Goal: Task Accomplishment & Management: Manage account settings

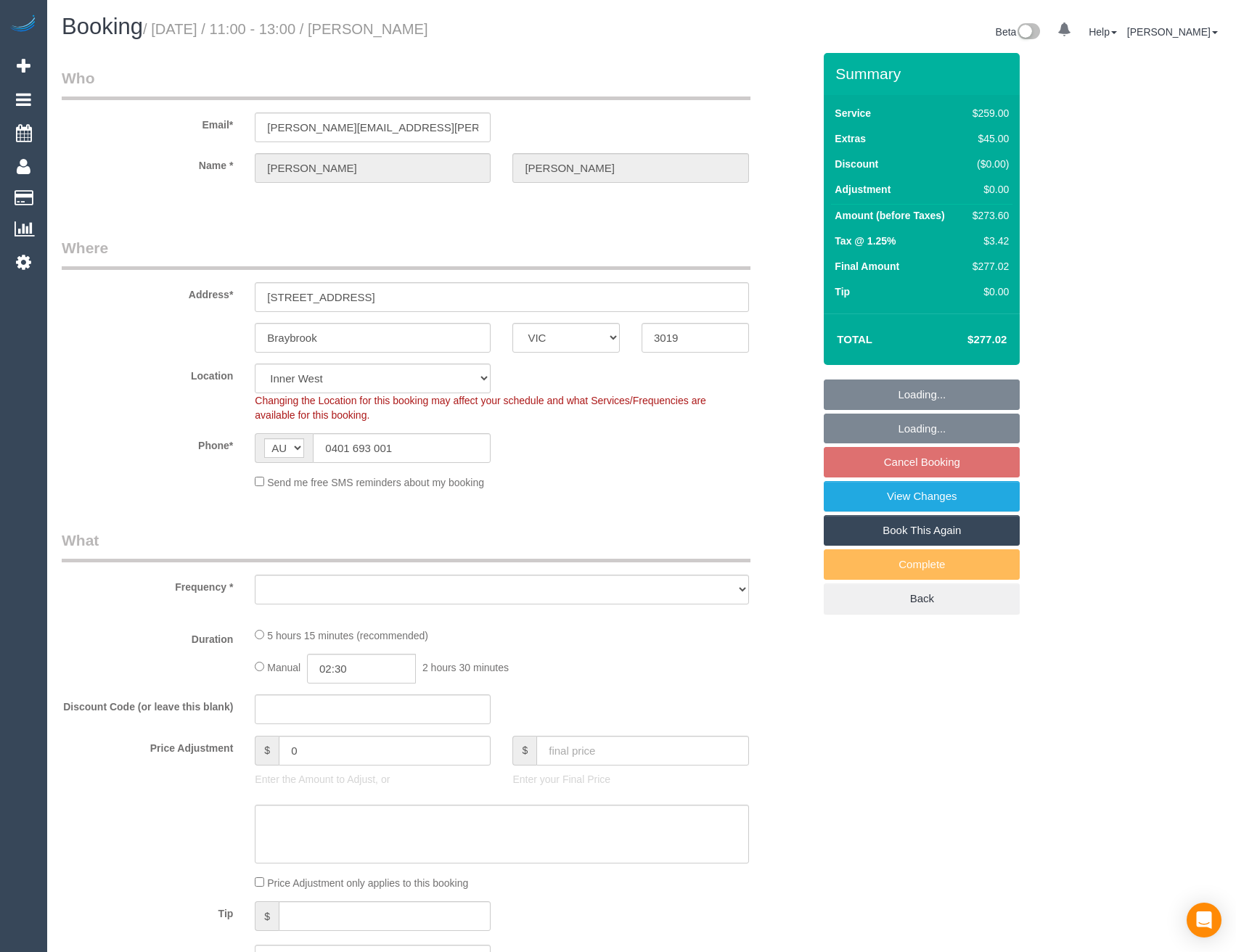
select select "VIC"
select select "string:stripe-pm_1M56LG2GScqysDRVUnOGVhBc"
select select "number:32"
select select "number:35"
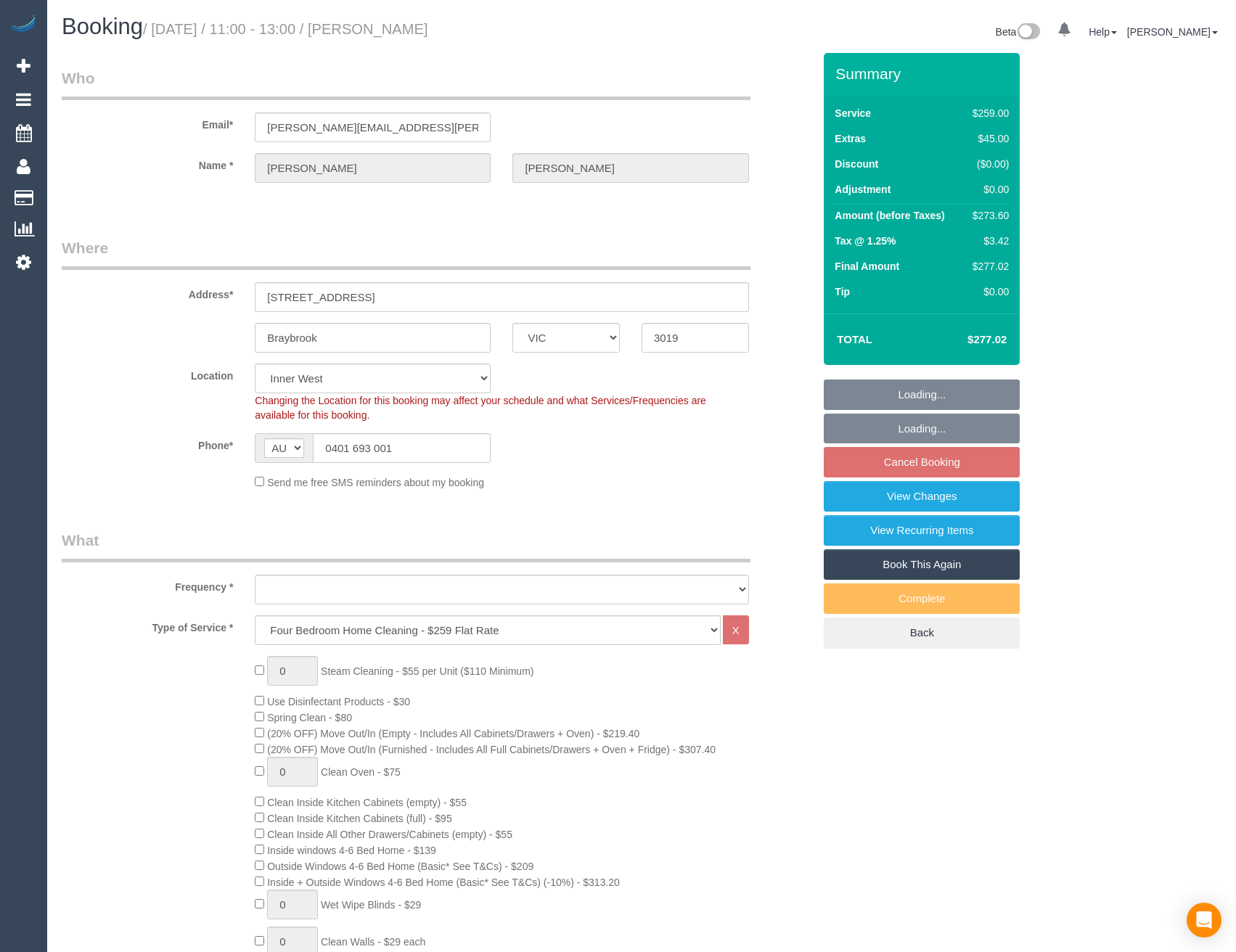
select select "23080"
select select "object:1464"
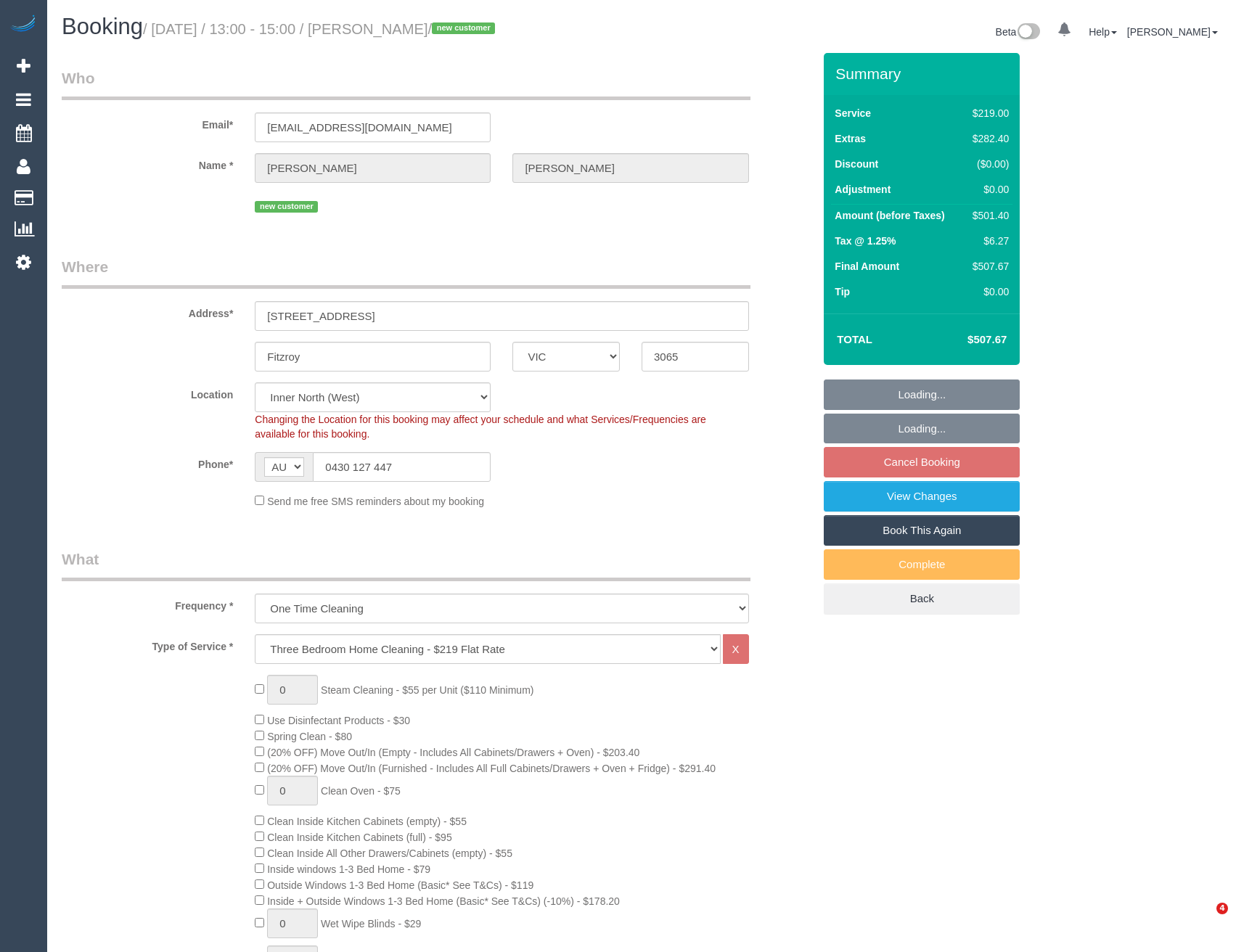
select select "VIC"
select select "string:stripe-pm_1S6lkf2GScqysDRVkJFPG9ri"
select select "object:1637"
select select "number:28"
select select "number:14"
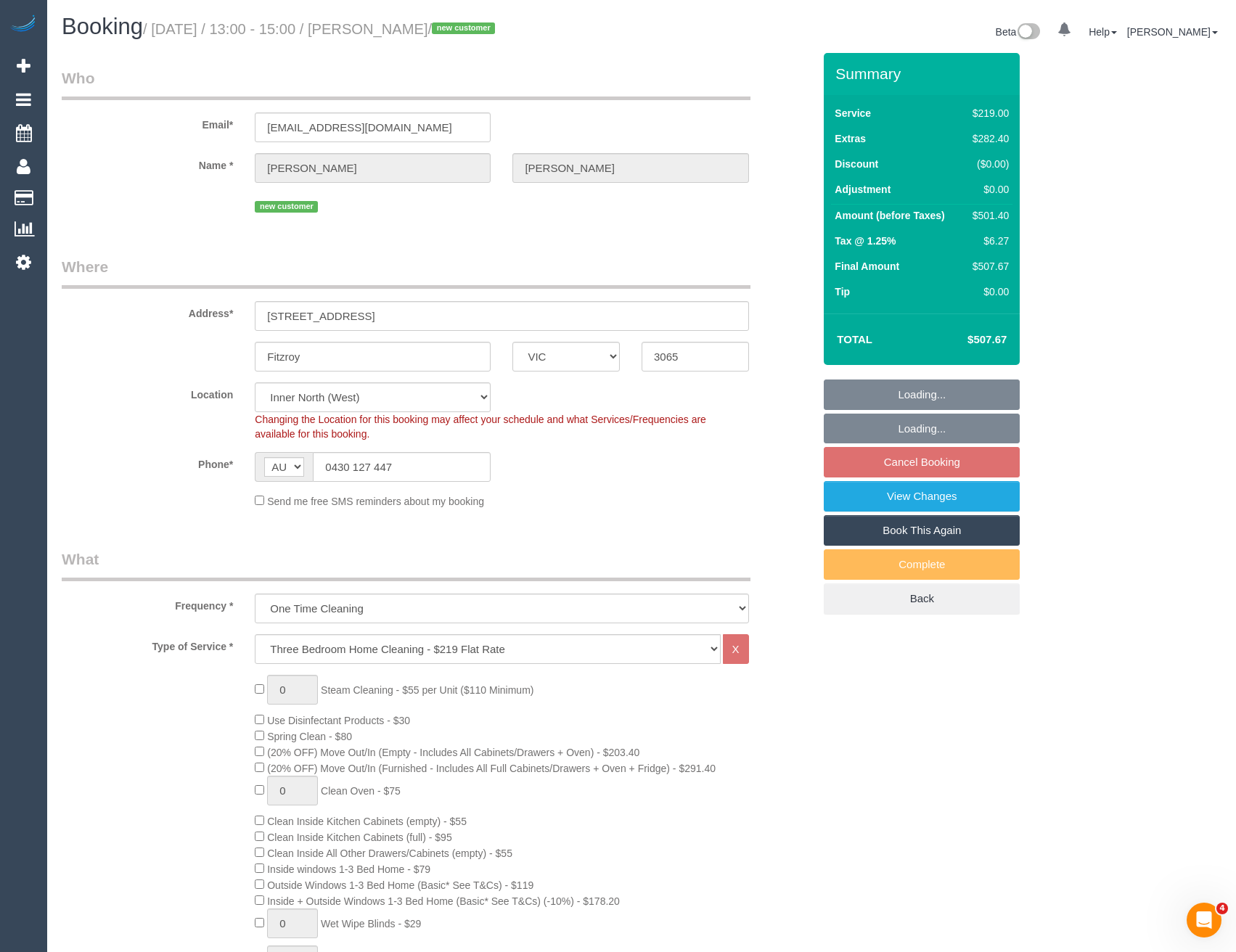
select select "number:19"
select select "number:25"
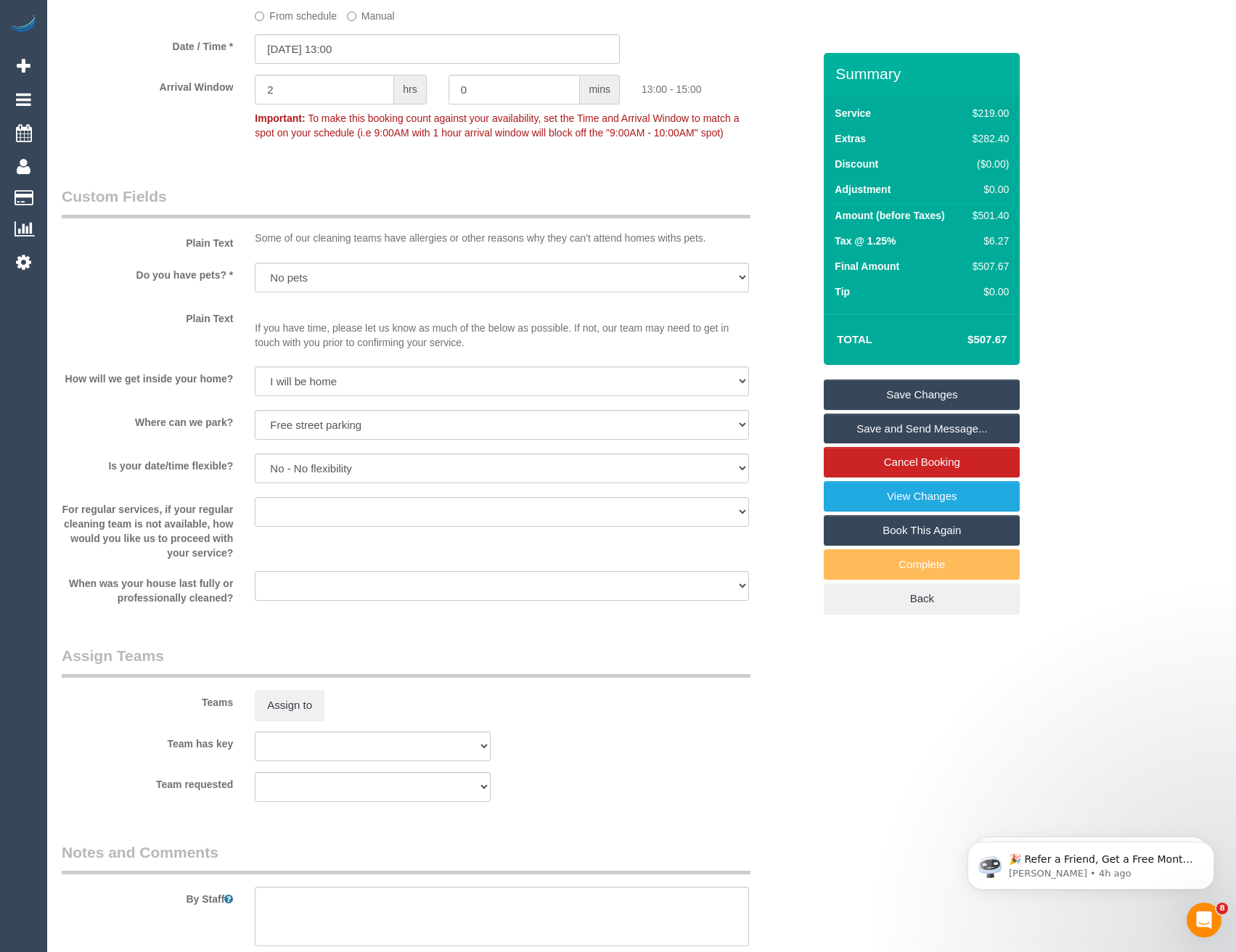
scroll to position [2032, 0]
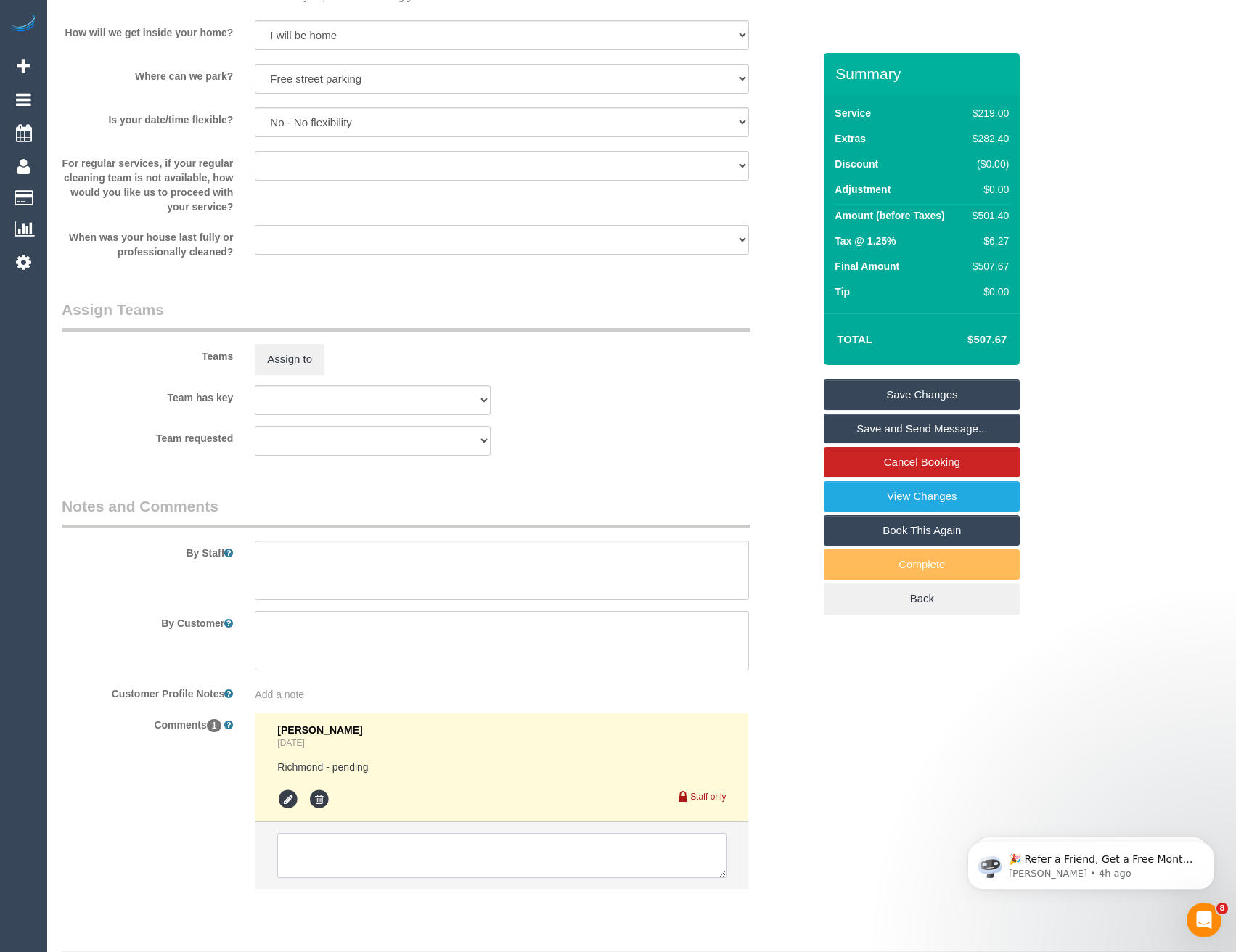
click at [371, 858] on textarea at bounding box center [502, 856] width 449 height 45
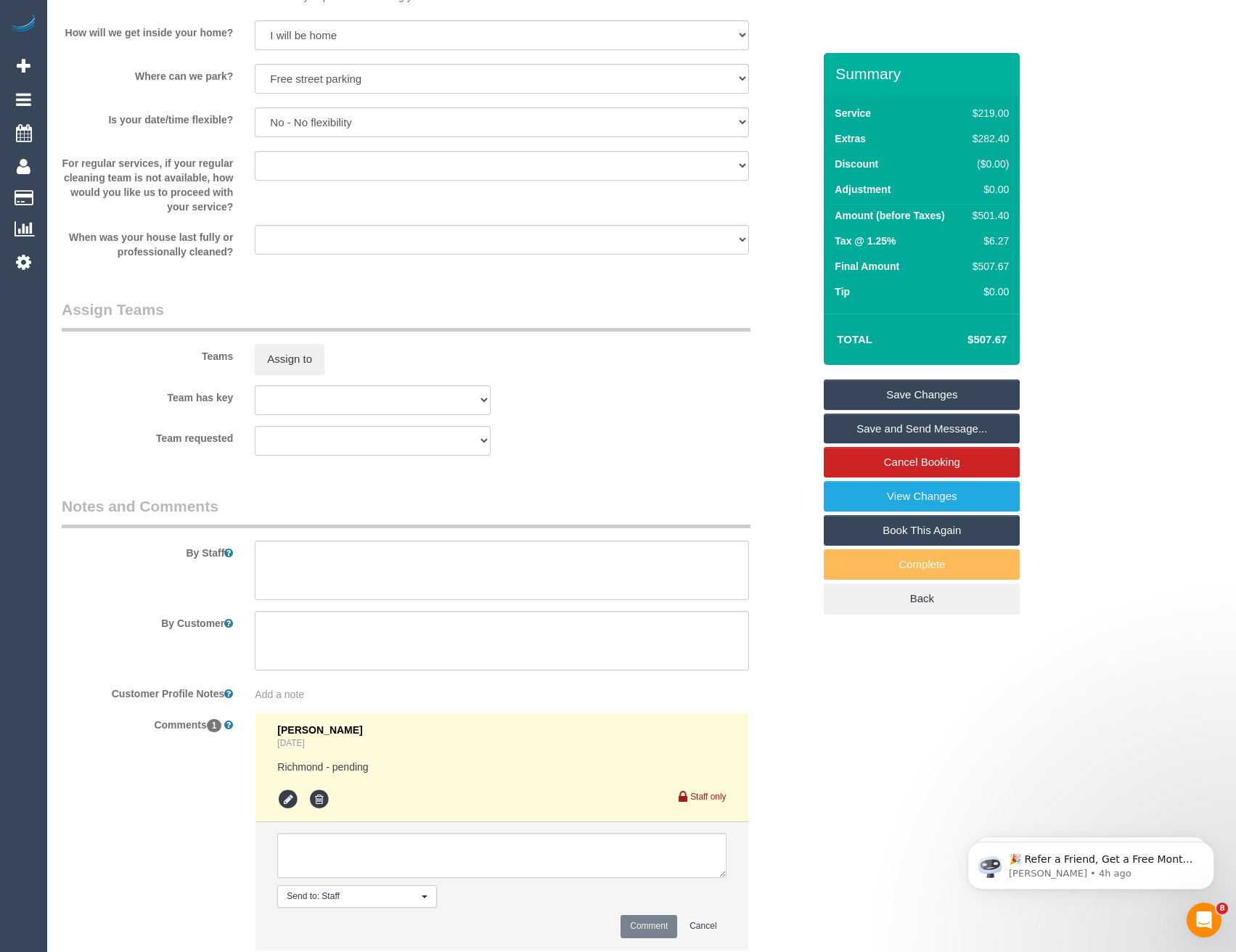
click at [276, 796] on li "Bronie Bryant Yesterday Richmond - pending Staff only" at bounding box center [502, 768] width 492 height 109
click at [296, 797] on icon at bounding box center [288, 800] width 22 height 22
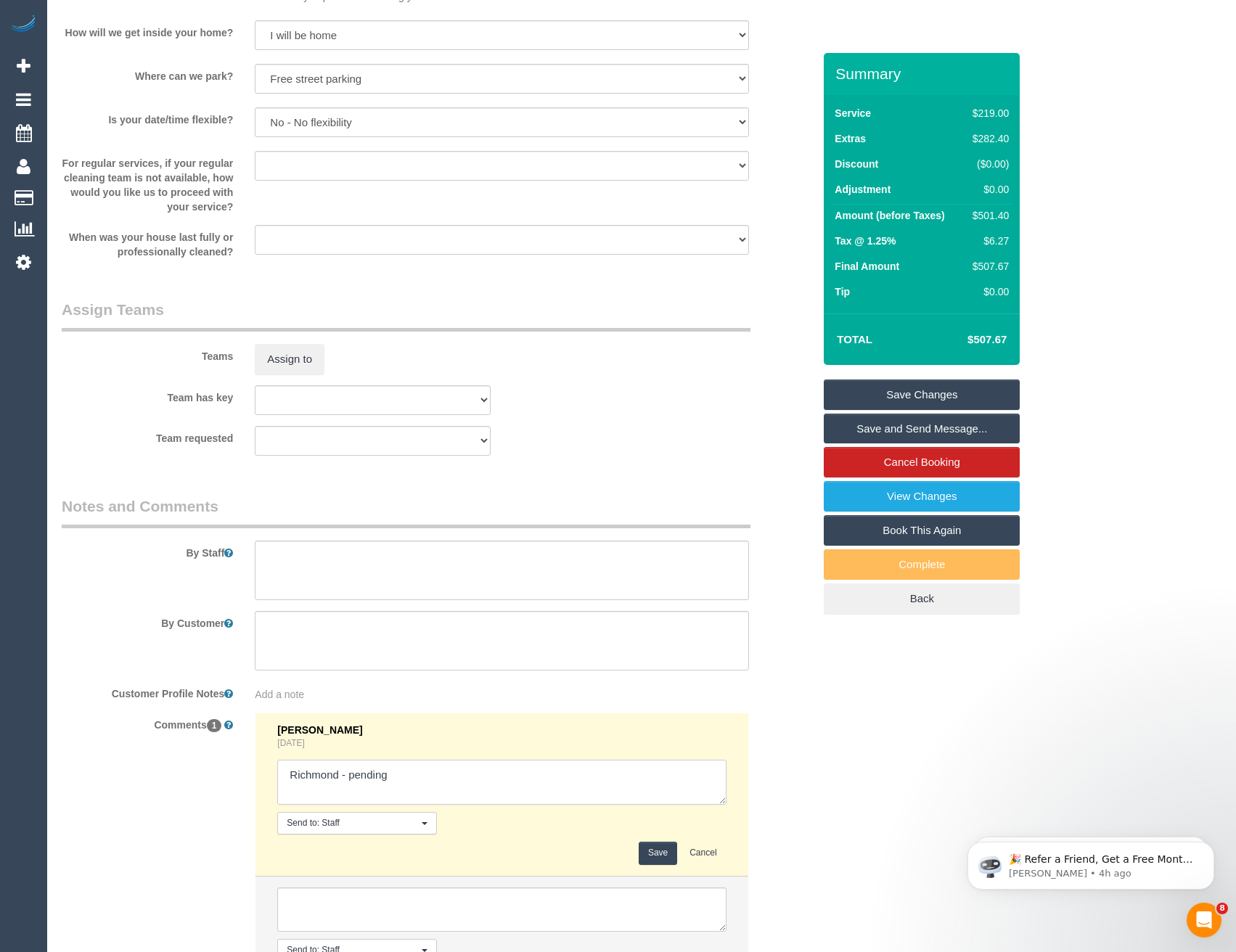
click at [425, 770] on textarea at bounding box center [502, 782] width 449 height 45
type textarea "Richmond - pending // no good. Kerry agreed via SMS"
click at [652, 859] on button "Save" at bounding box center [658, 853] width 39 height 23
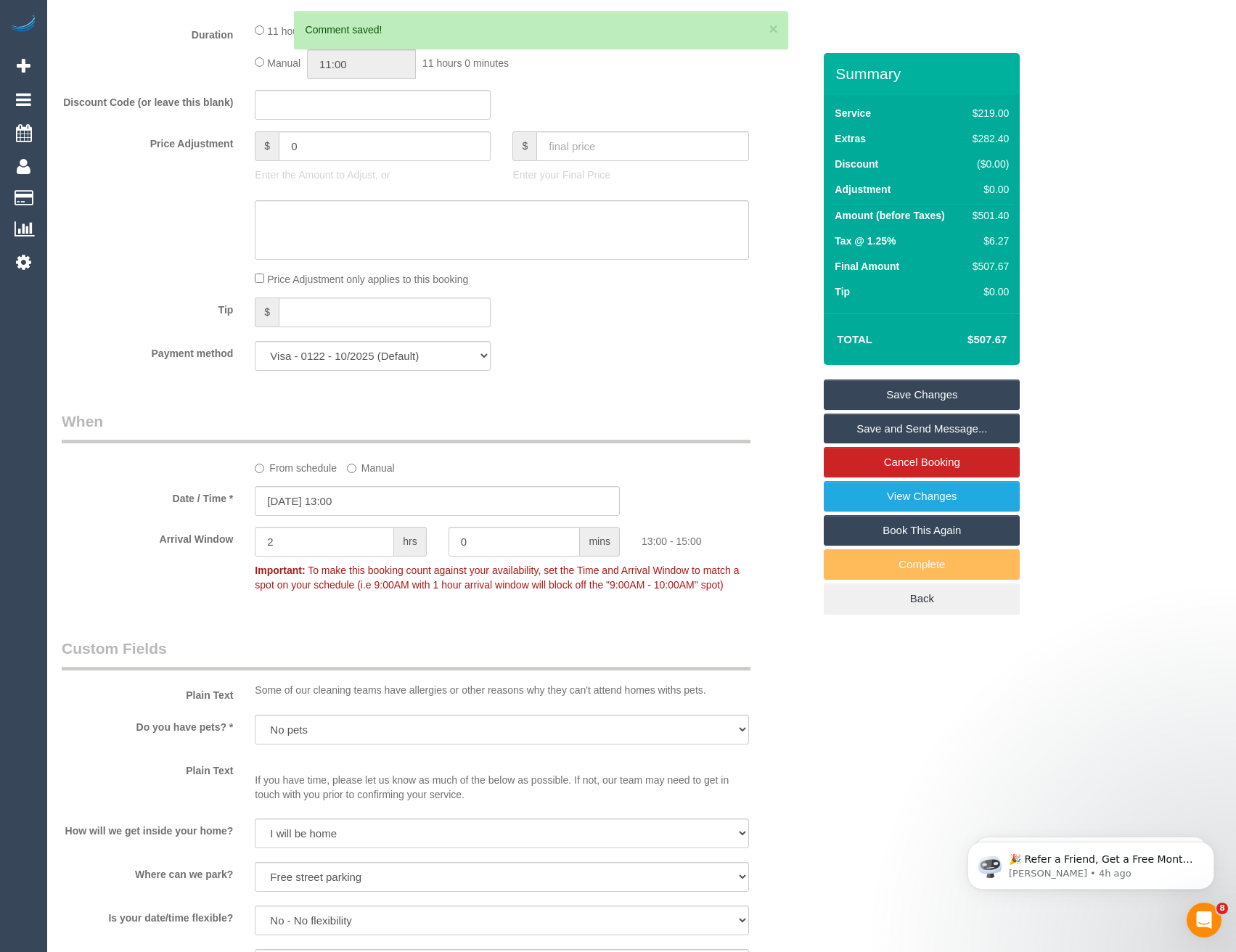
scroll to position [1161, 0]
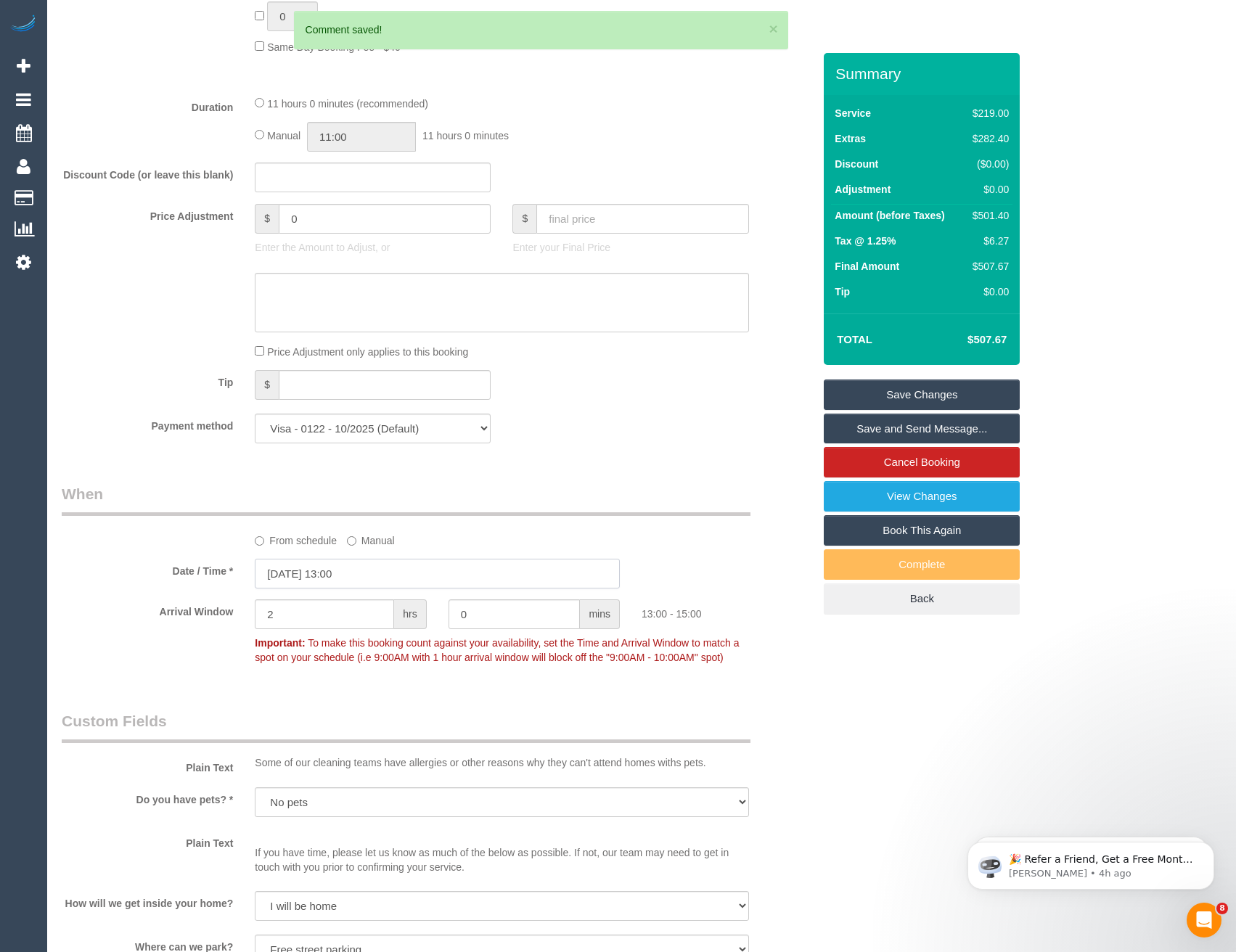
click at [415, 585] on input "14/10/2025 13:00" at bounding box center [437, 573] width 365 height 29
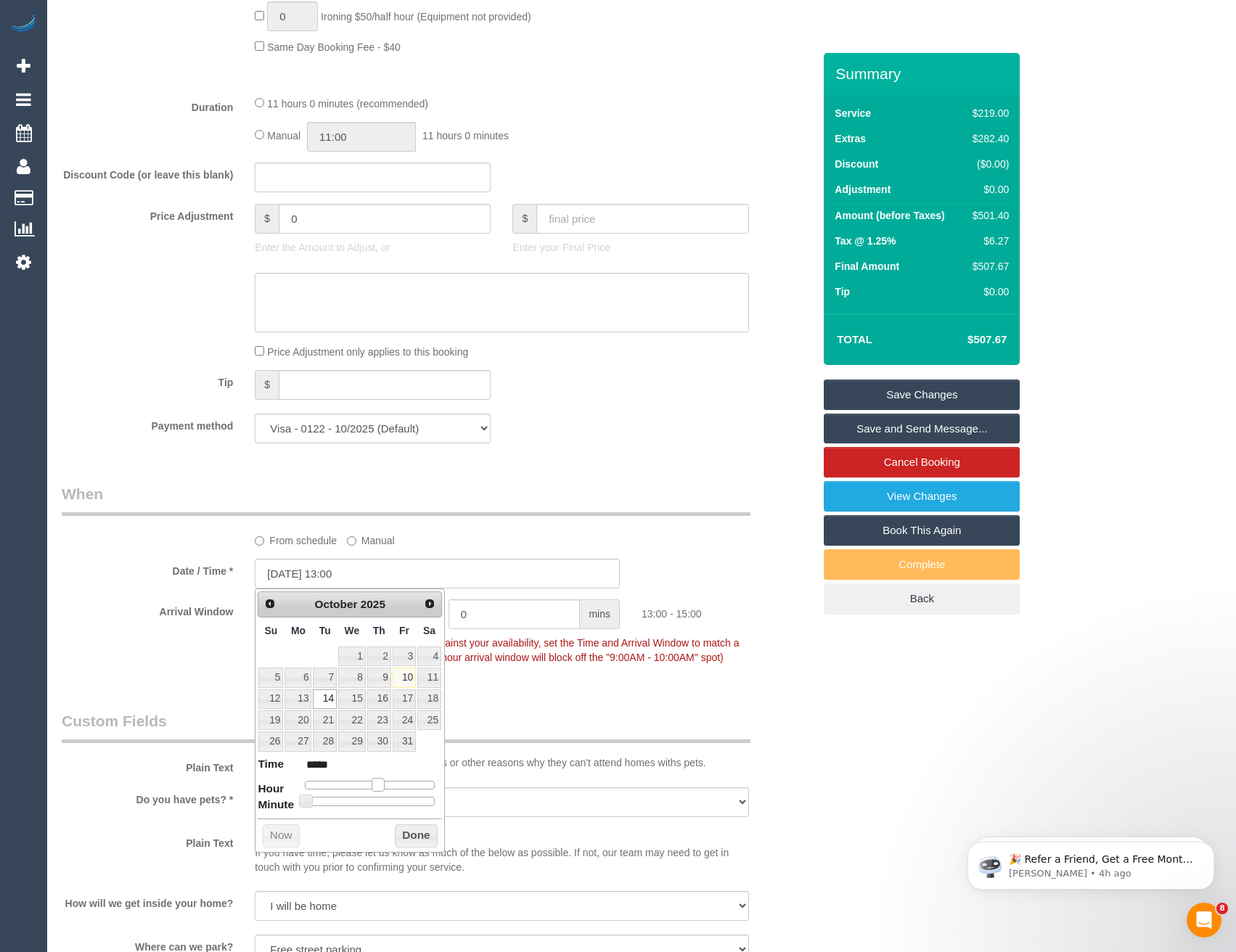
type input "[DATE] 12:00"
type input "*****"
click at [371, 783] on span at bounding box center [372, 785] width 13 height 13
click at [408, 833] on button "Done" at bounding box center [416, 836] width 43 height 24
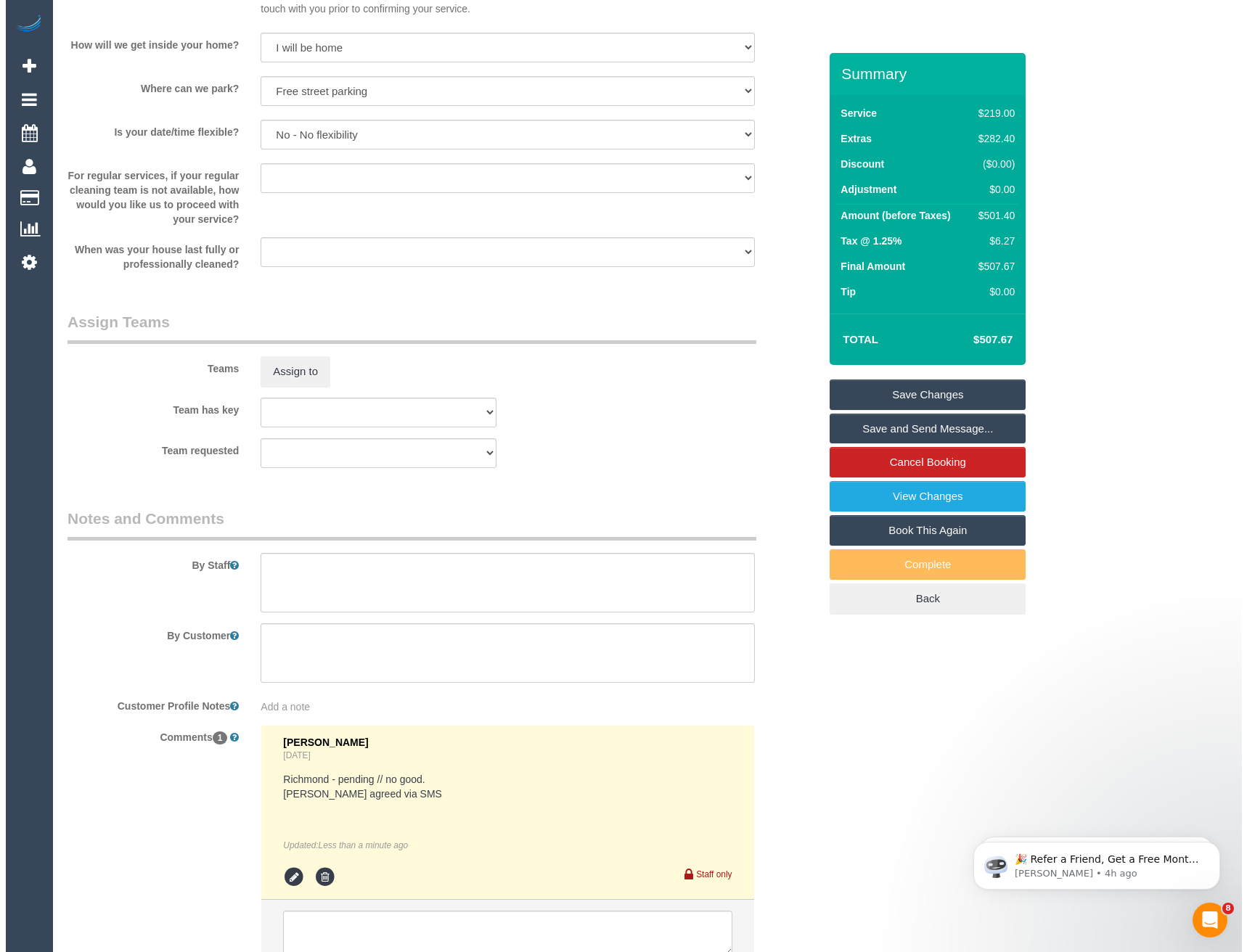
scroll to position [2105, 0]
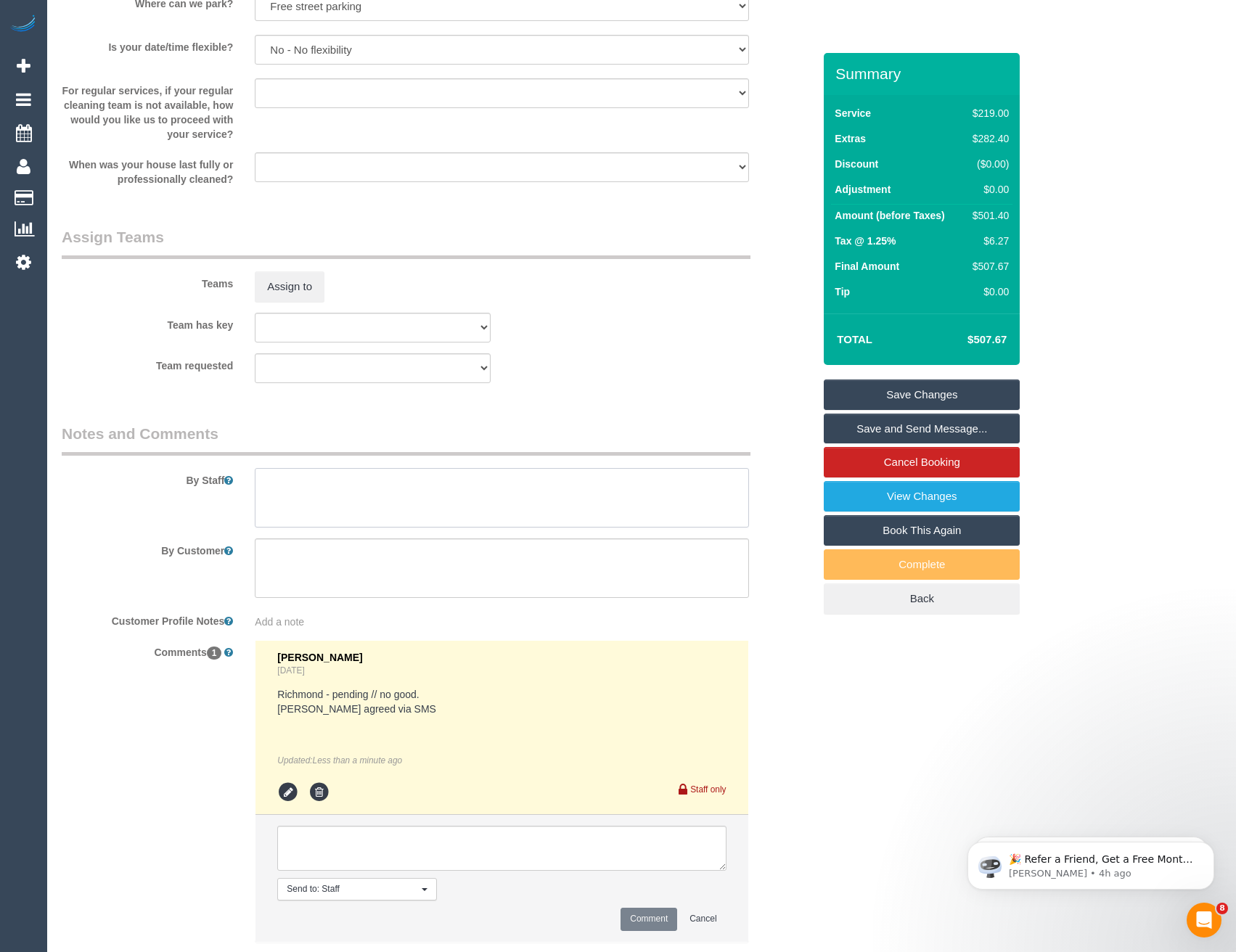
click at [290, 501] on textarea at bounding box center [501, 497] width 493 height 60
type textarea "Est 7 -9 hours"
click at [287, 289] on button "Assign to" at bounding box center [289, 287] width 70 height 30
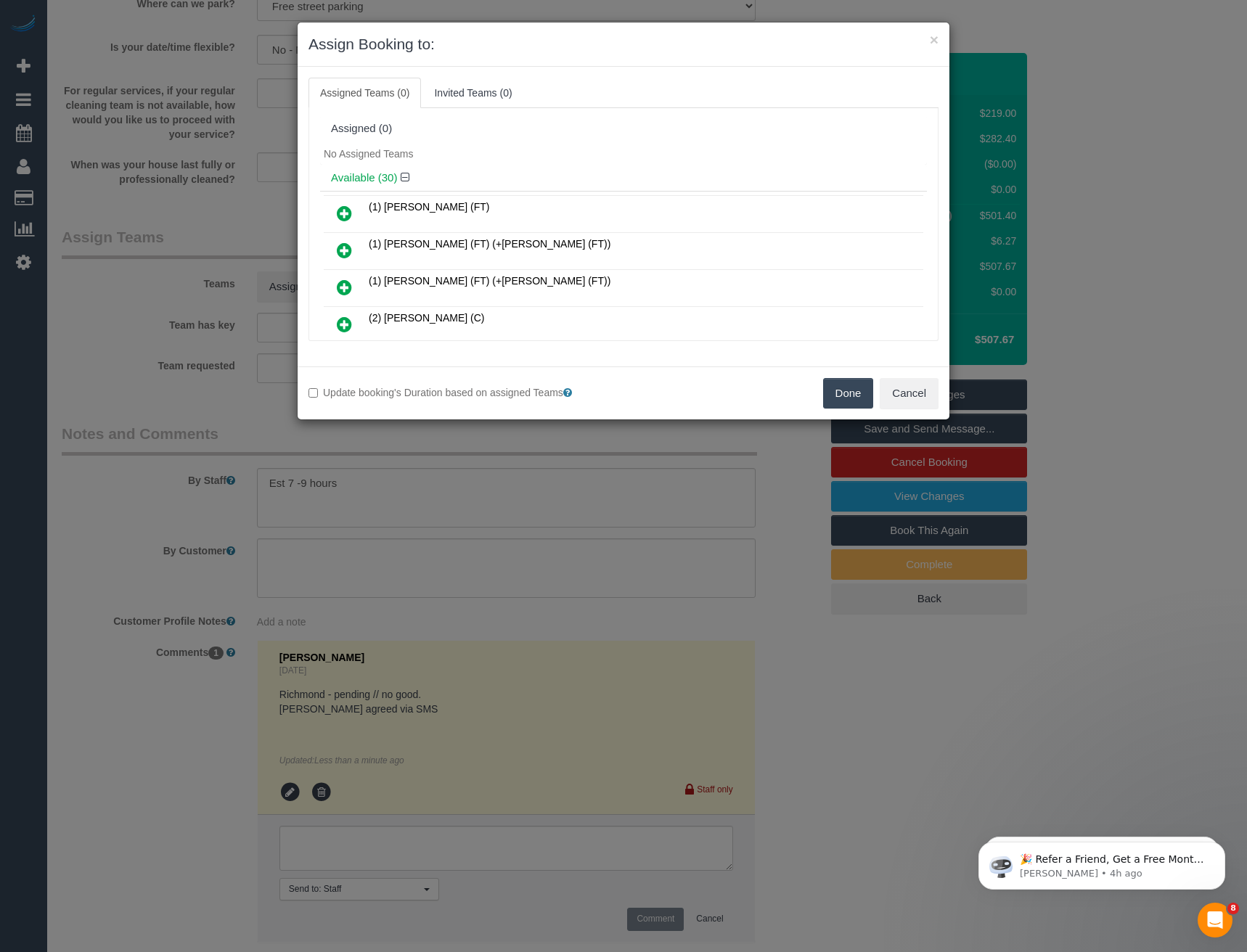
scroll to position [242, 0]
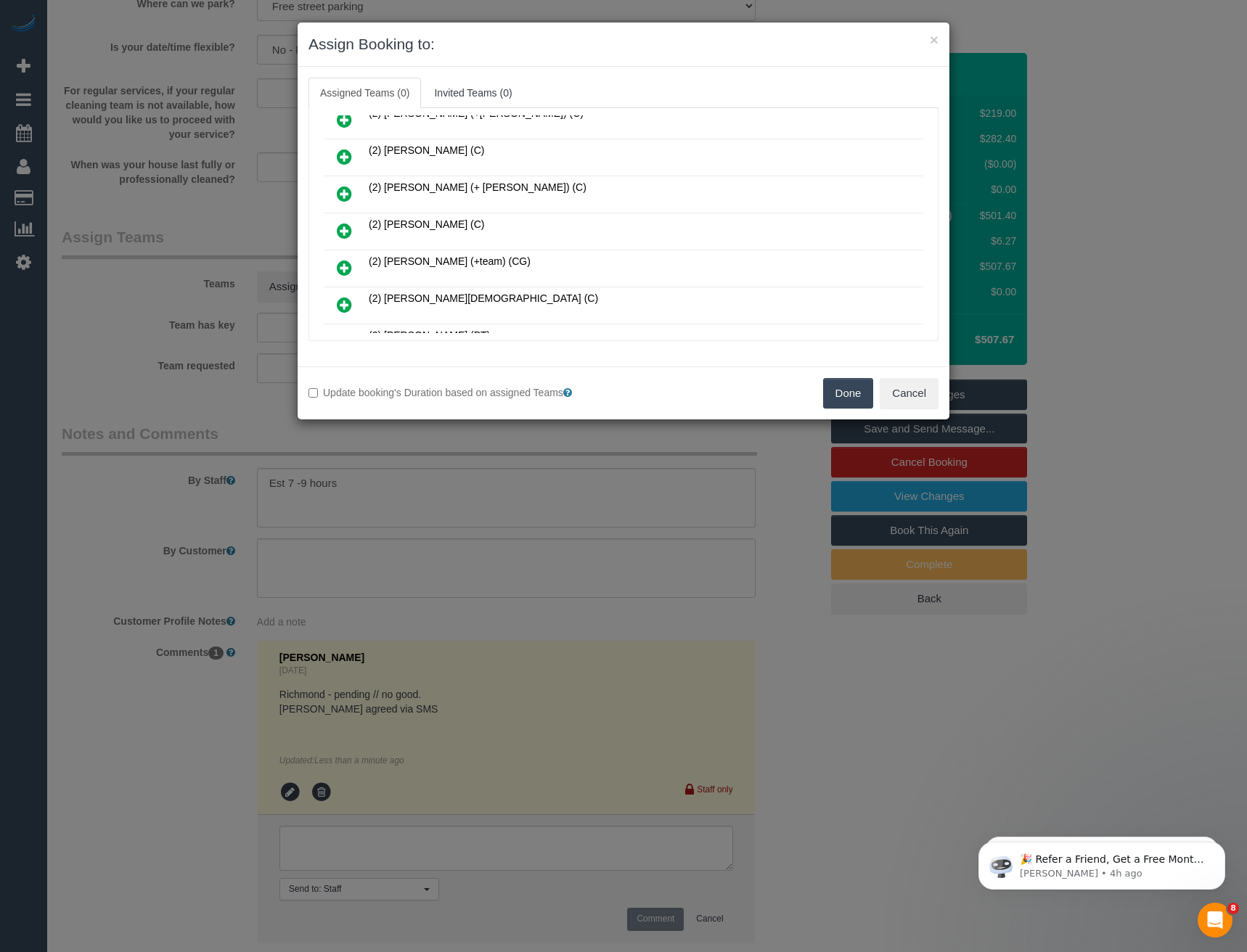
click at [350, 228] on icon at bounding box center [345, 230] width 15 height 18
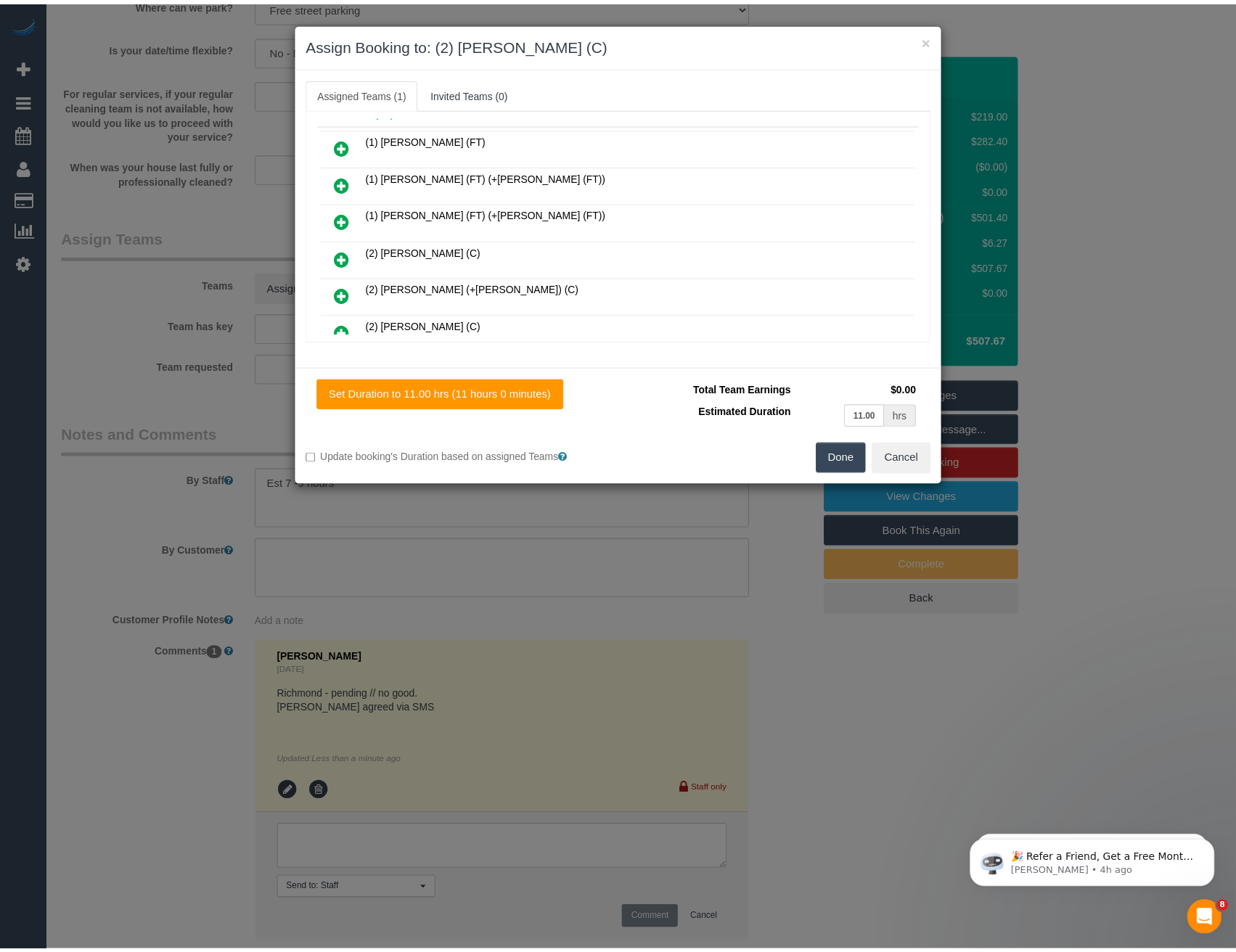
scroll to position [0, 0]
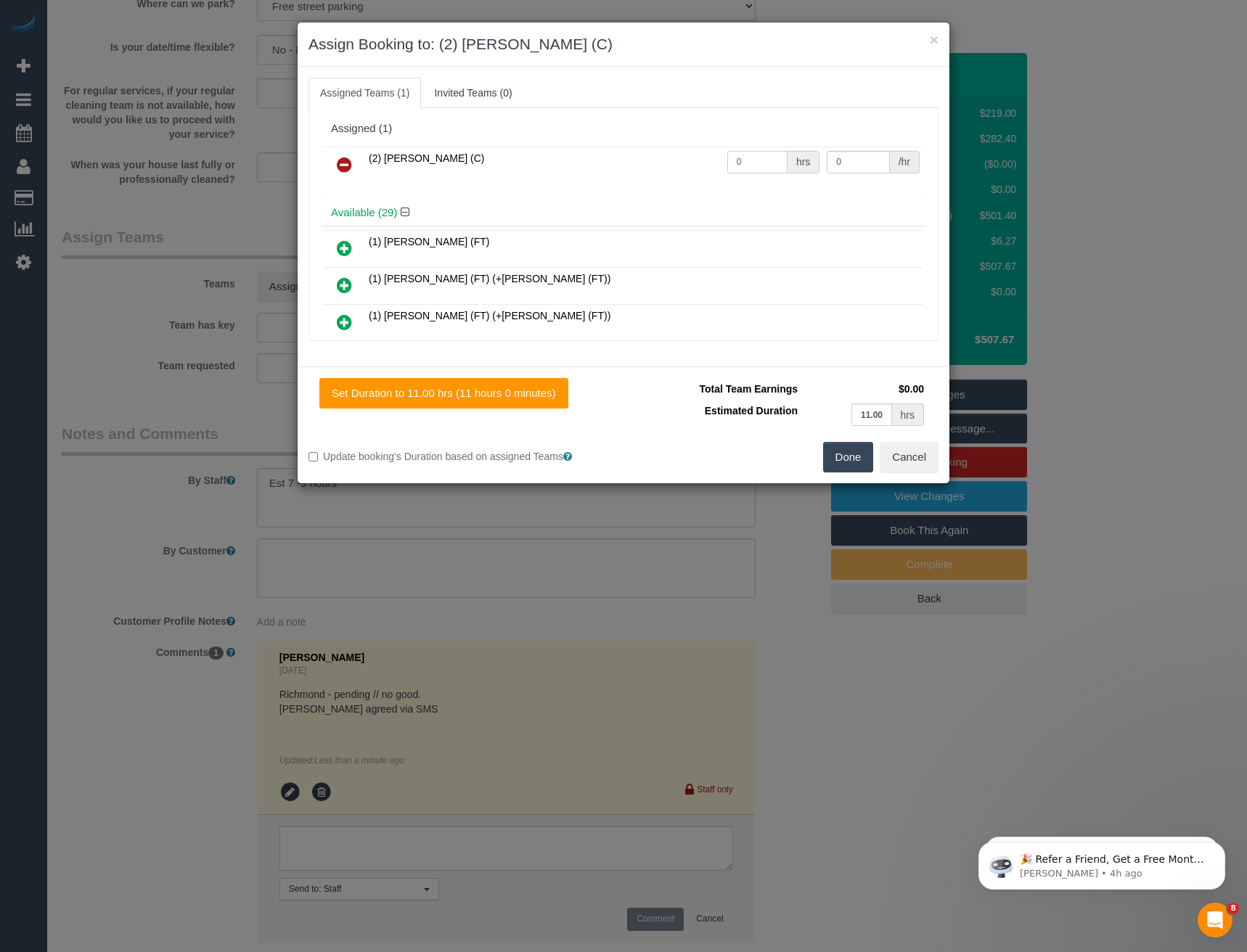
drag, startPoint x: 750, startPoint y: 162, endPoint x: 668, endPoint y: 173, distance: 82.7
click at [668, 173] on tr "(2) Kerry Welfare (C) 0 hrs 0 /hr" at bounding box center [623, 165] width 599 height 37
type input "1"
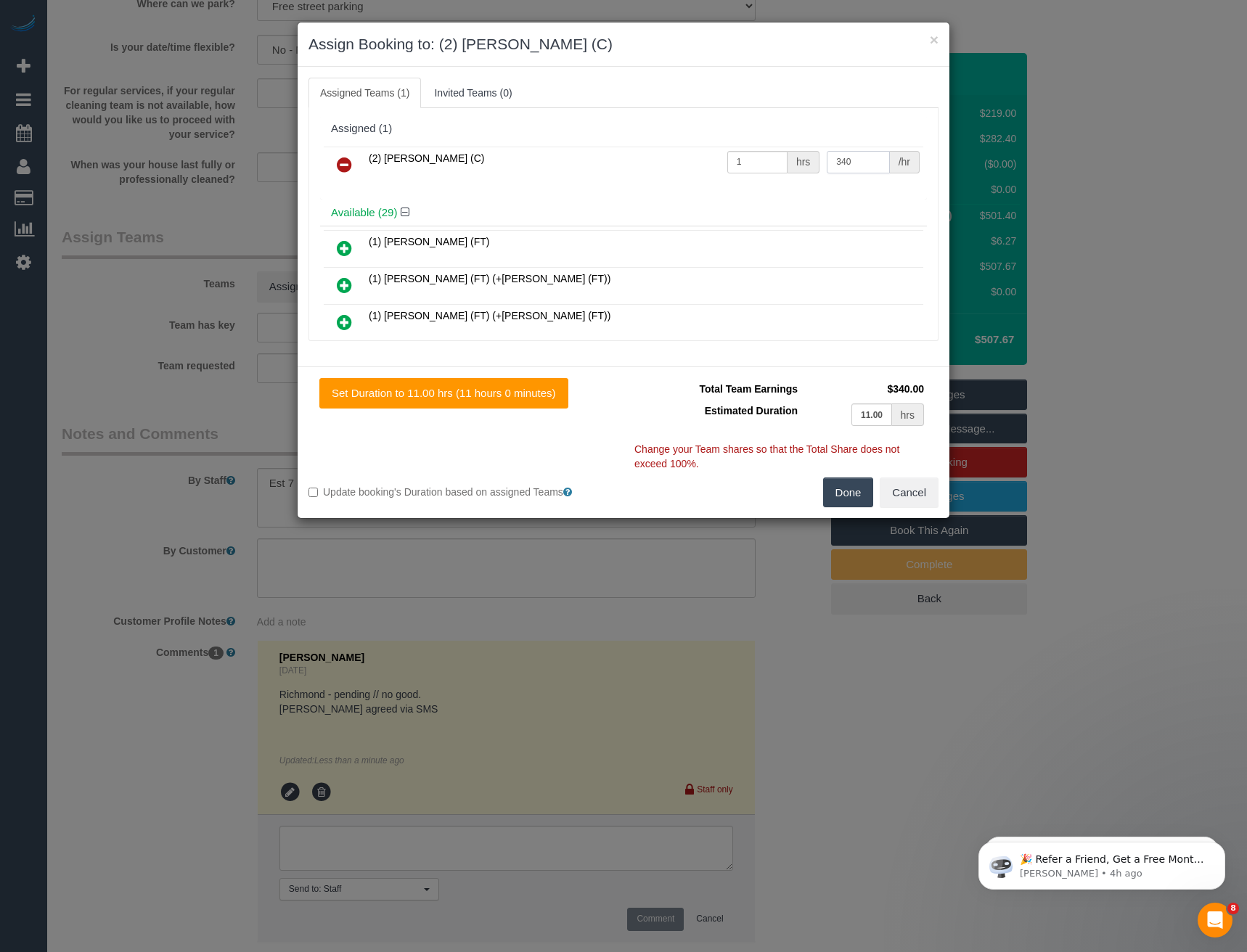
type input "340"
click at [858, 487] on button "Done" at bounding box center [848, 492] width 50 height 30
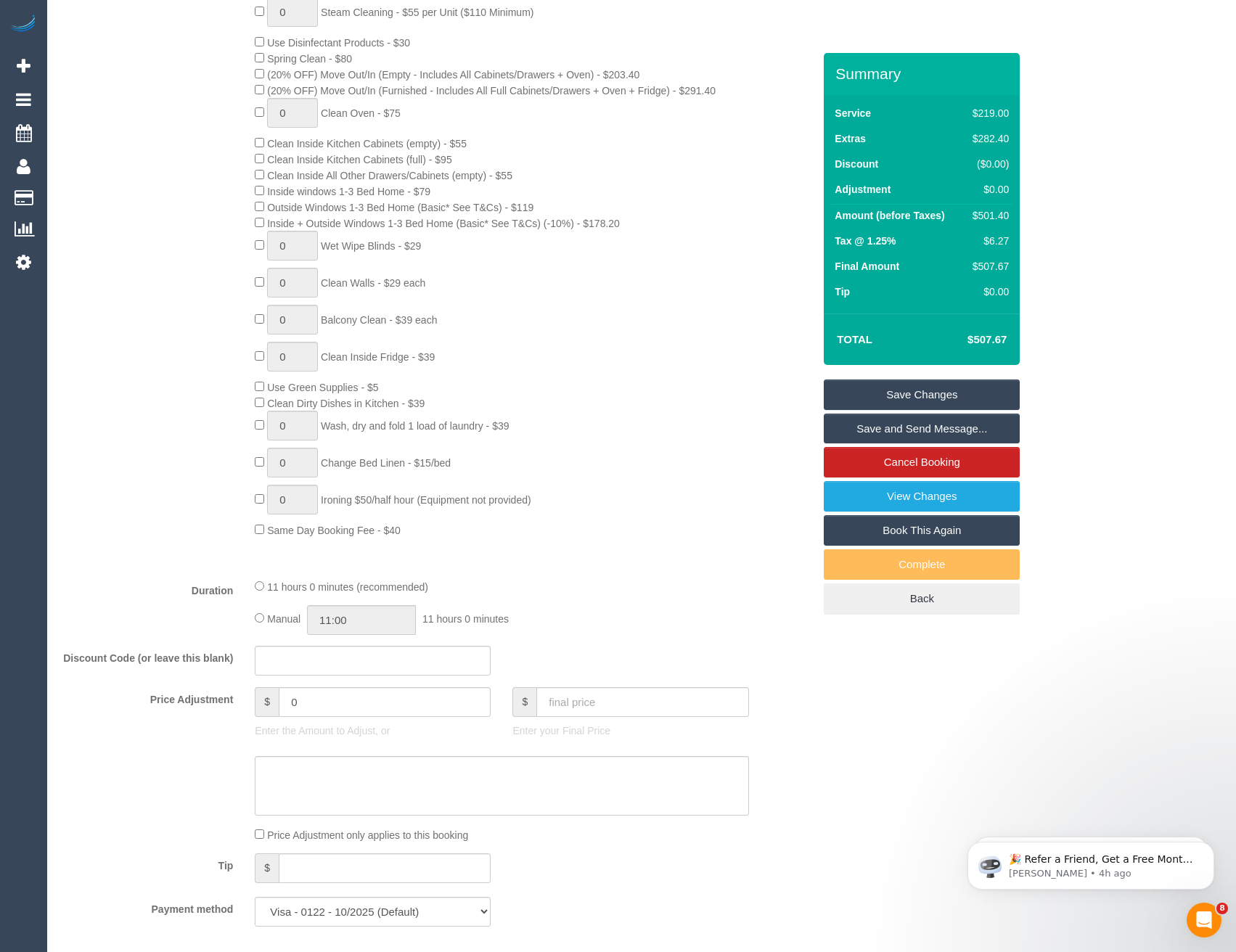
scroll to position [676, 0]
click at [253, 622] on div "11 hours 0 minutes (recommended) Manual 11:00 11 hours 0 minutes" at bounding box center [501, 607] width 515 height 56
click at [272, 619] on span "Manual" at bounding box center [284, 621] width 34 height 12
click at [371, 621] on input "11:00" at bounding box center [361, 621] width 109 height 29
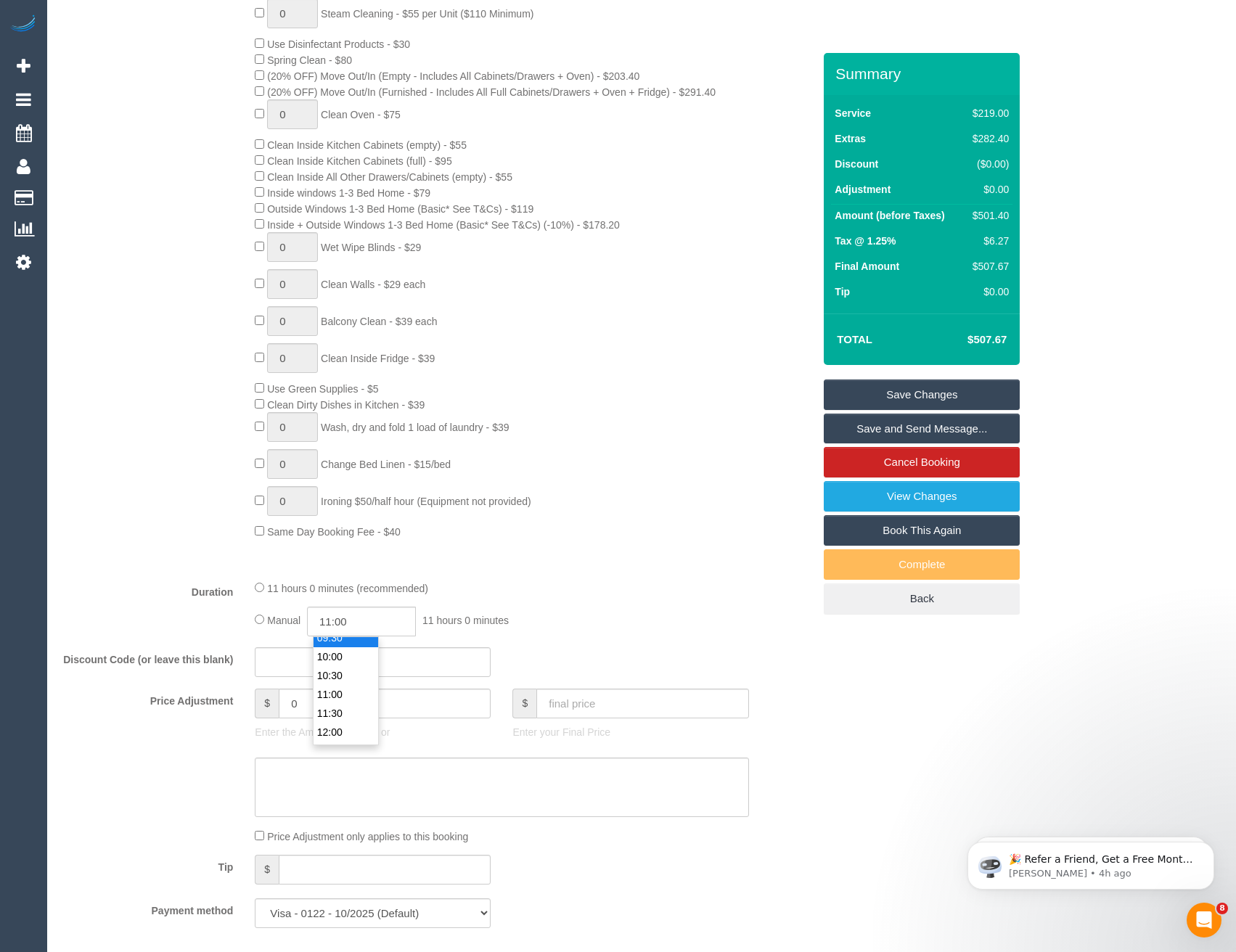
type input "09:30"
click at [341, 643] on li "09:30" at bounding box center [345, 638] width 65 height 18
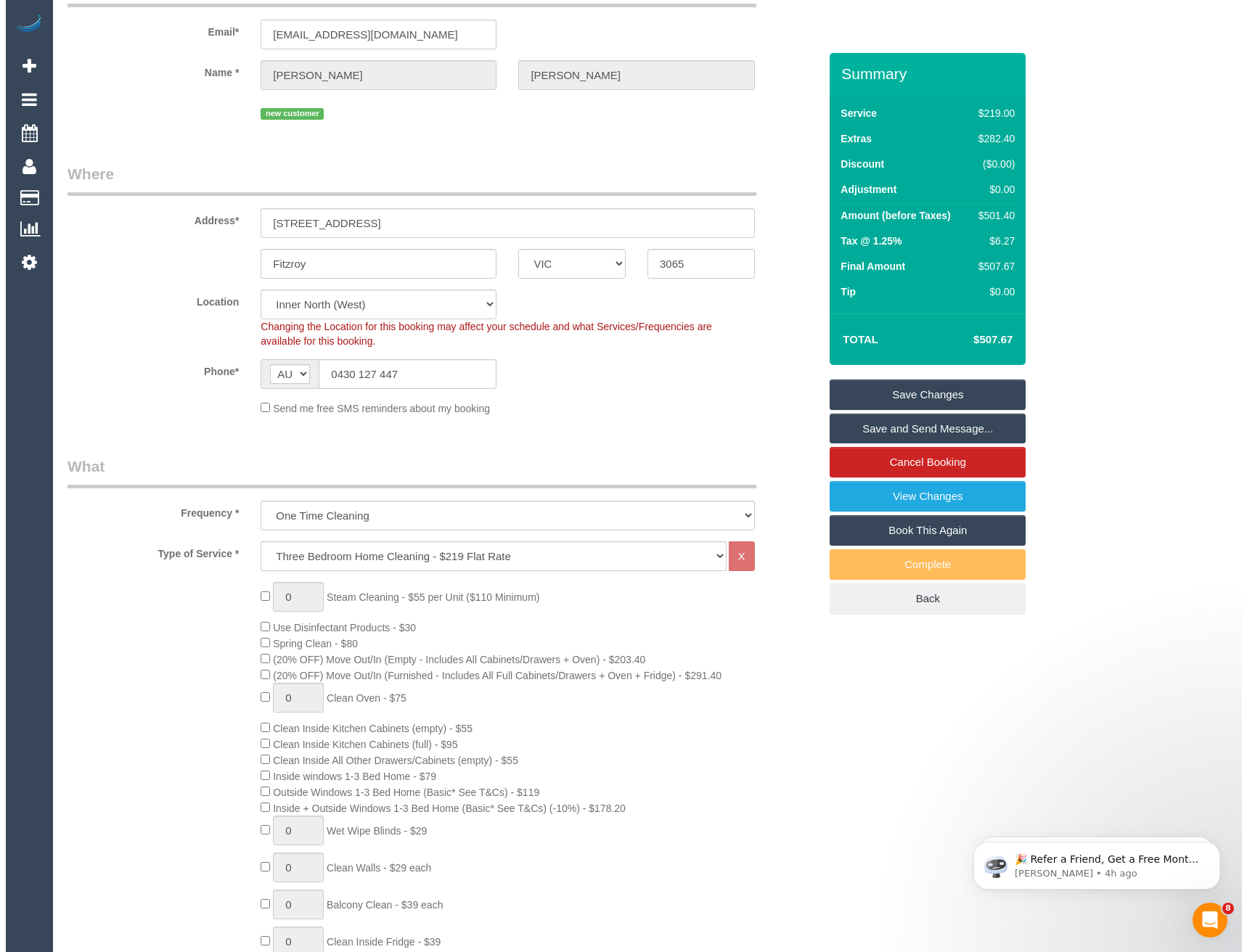
scroll to position [0, 0]
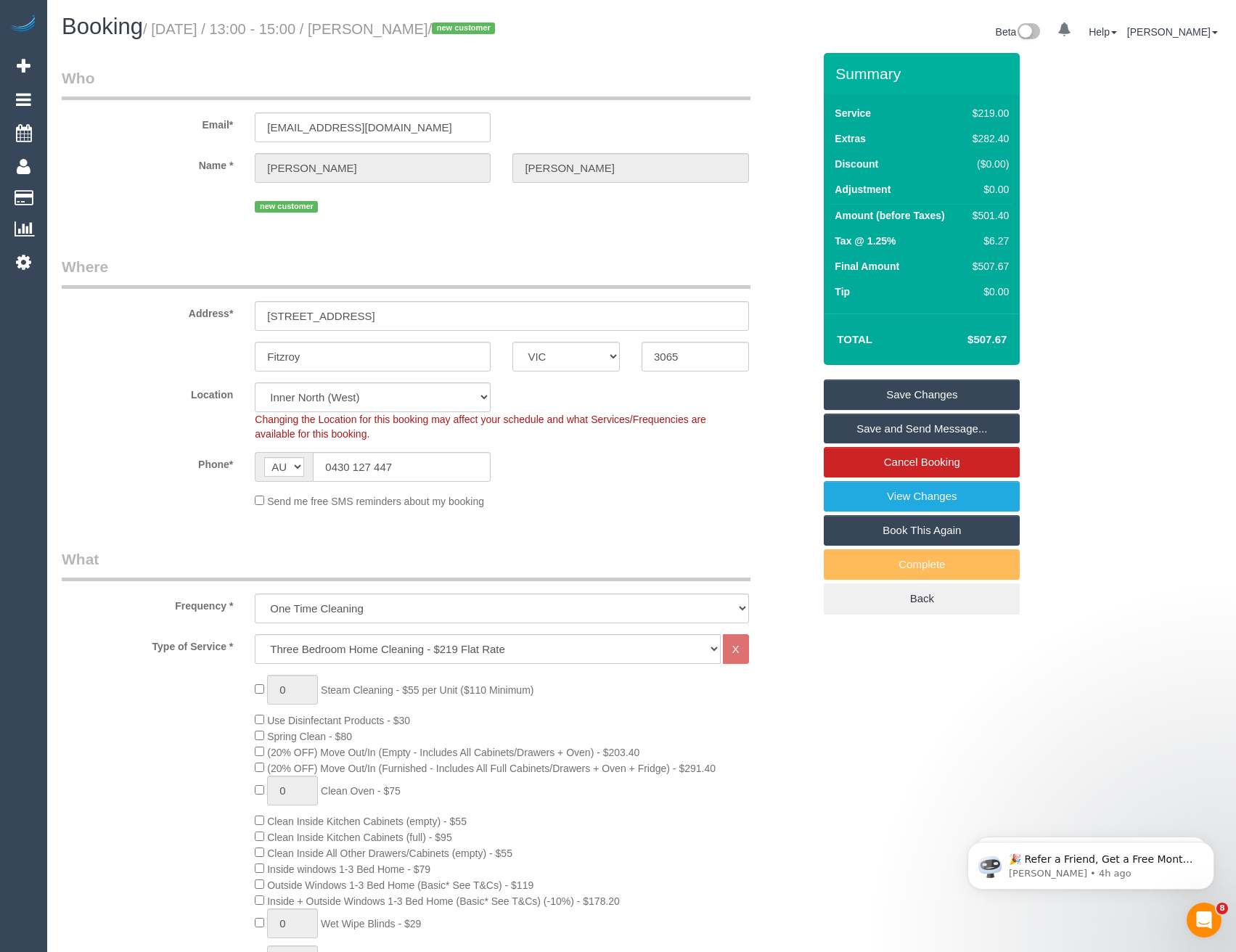
click at [850, 434] on link "Save and Send Message..." at bounding box center [921, 429] width 196 height 30
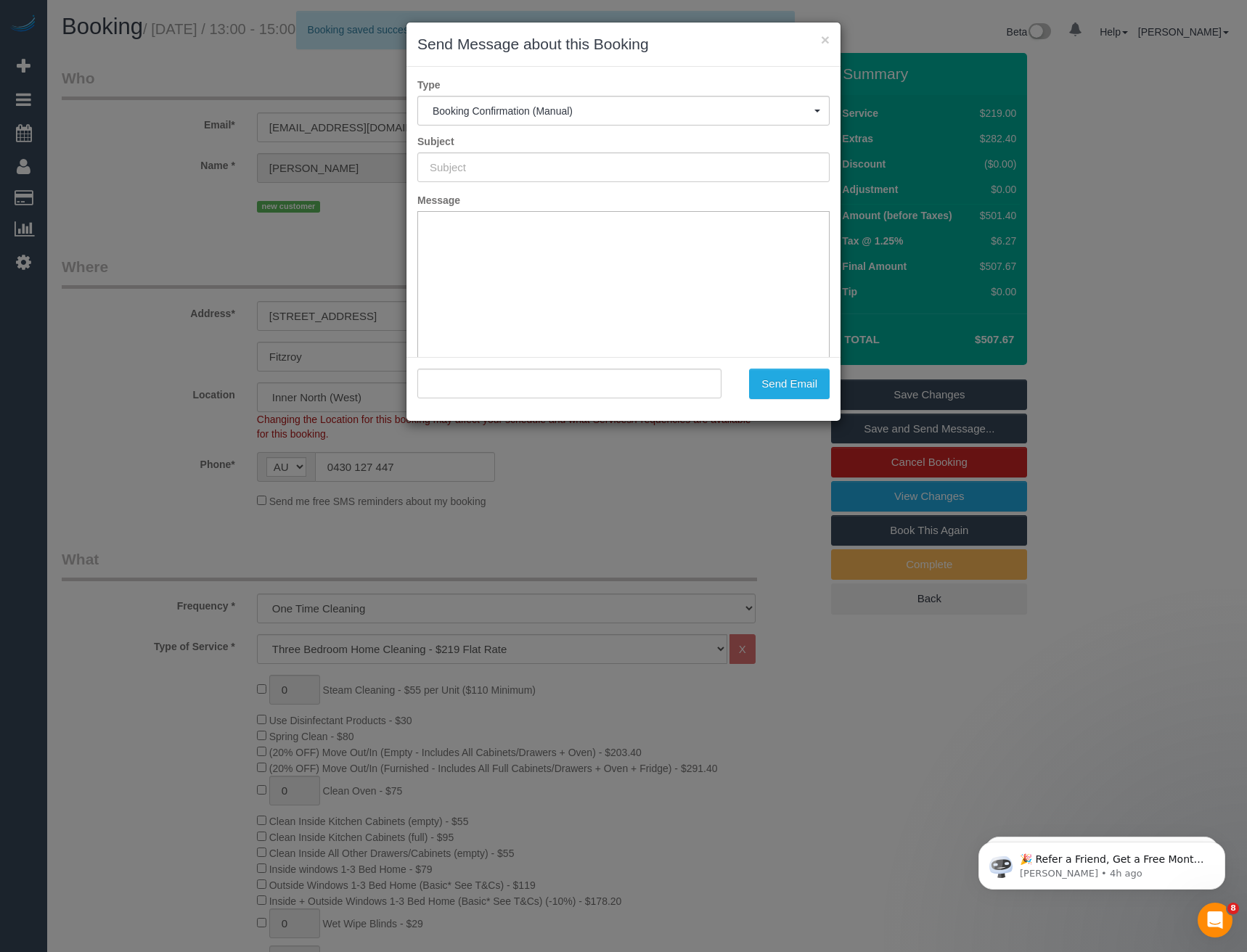
type input "Booking Confirmed"
type input ""Ty Lehmann" <tyrelle10@hotmail.com>"
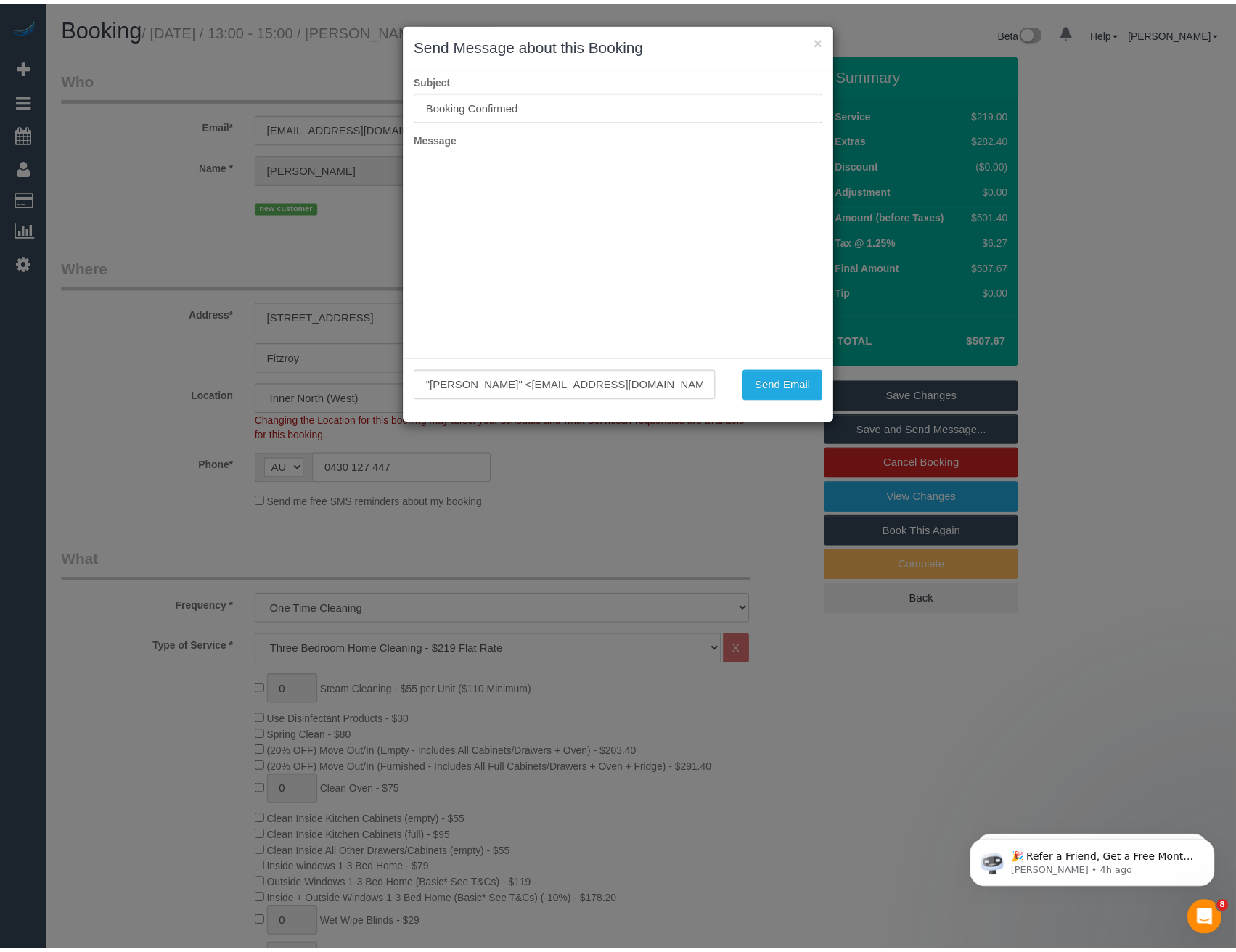
scroll to position [107, 0]
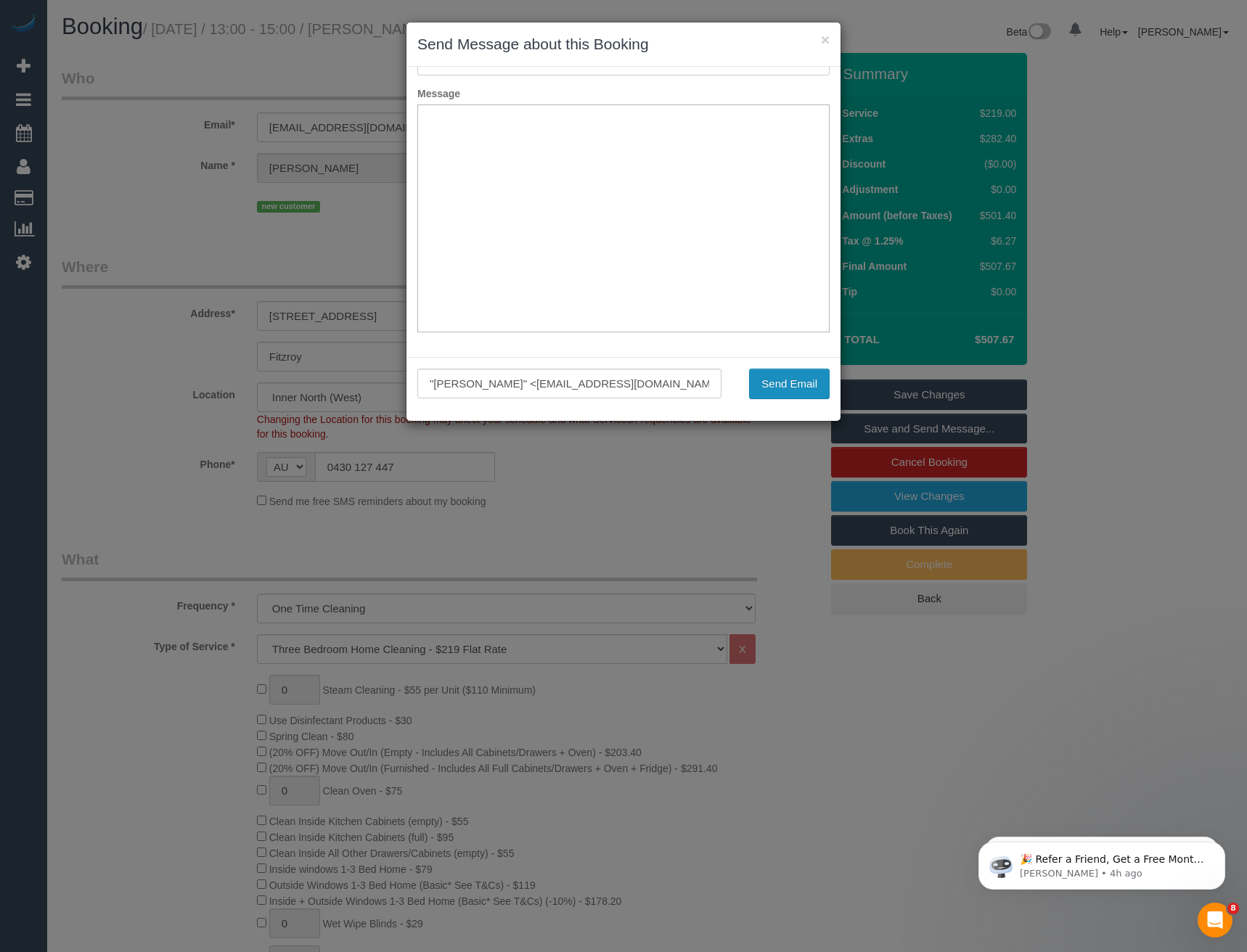
click at [778, 391] on button "Send Email" at bounding box center [789, 384] width 81 height 30
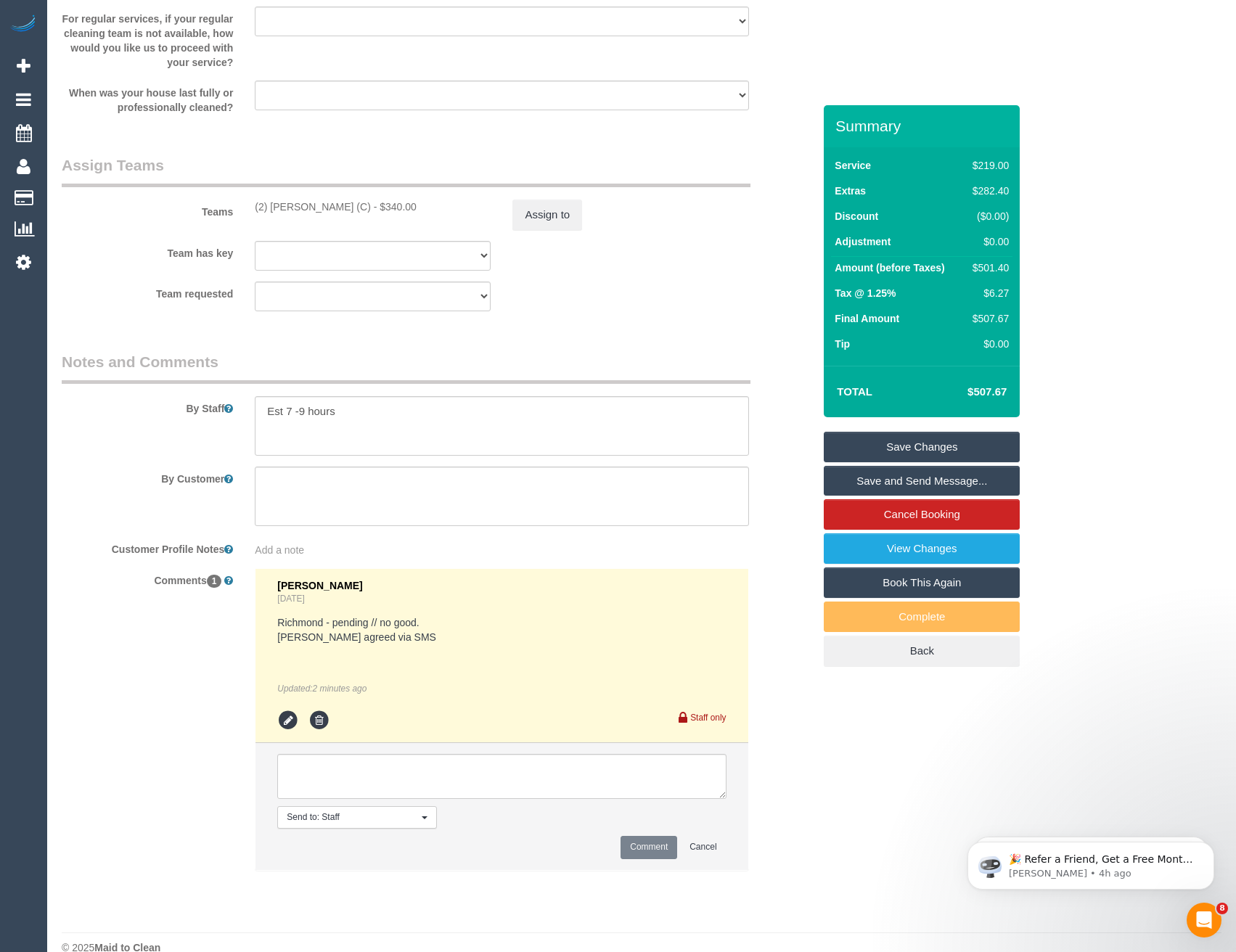
scroll to position [2253, 0]
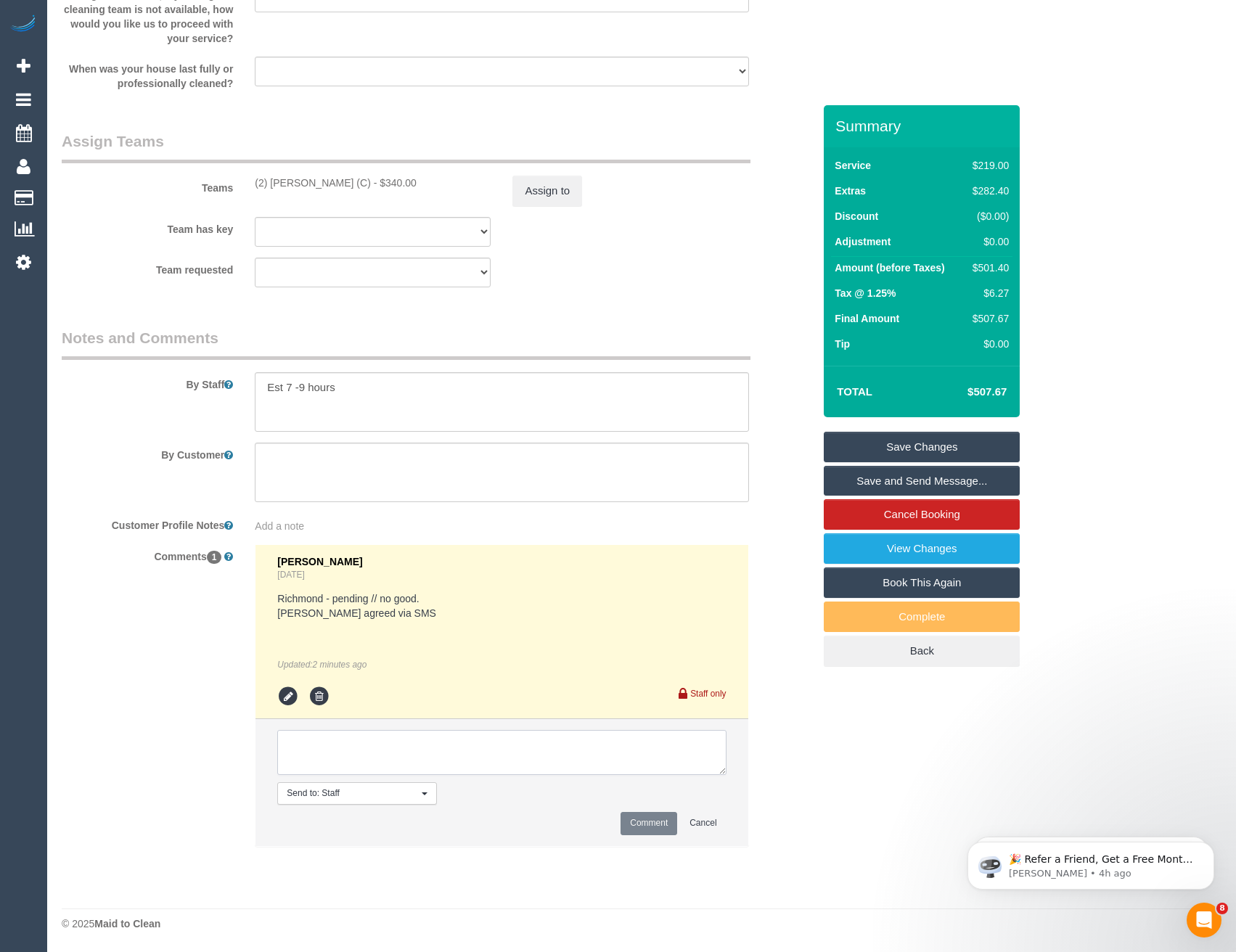
click at [371, 761] on textarea at bounding box center [502, 753] width 449 height 45
type textarea "Customer has no flex. Removalists in the AM, Stylist 8am the next day."
click at [644, 824] on button "Comment" at bounding box center [648, 823] width 56 height 23
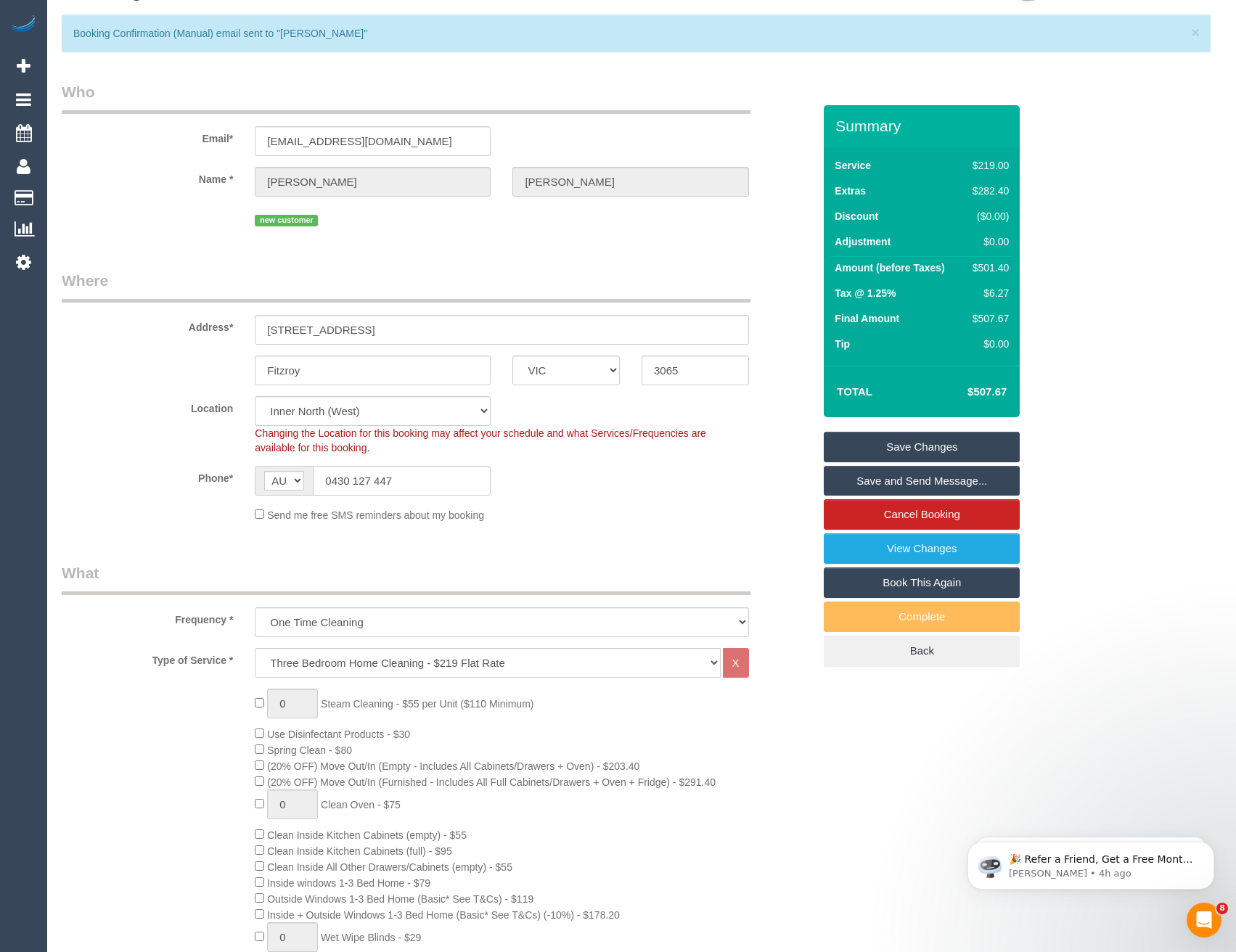
scroll to position [0, 0]
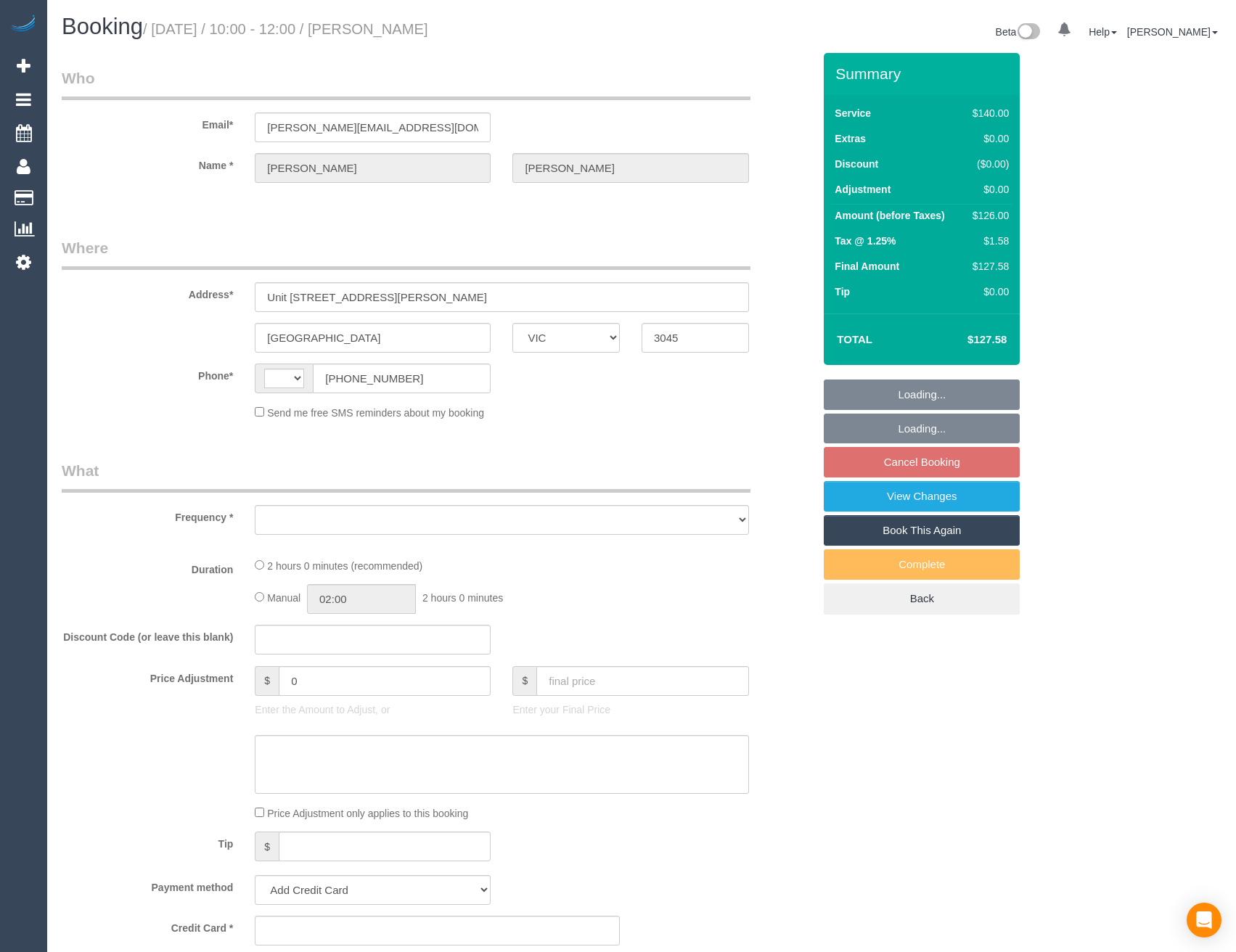
select select "VIC"
select select "object:320"
select select "string:stripe-pm_1RlNl62GScqysDRVp3C03BVm"
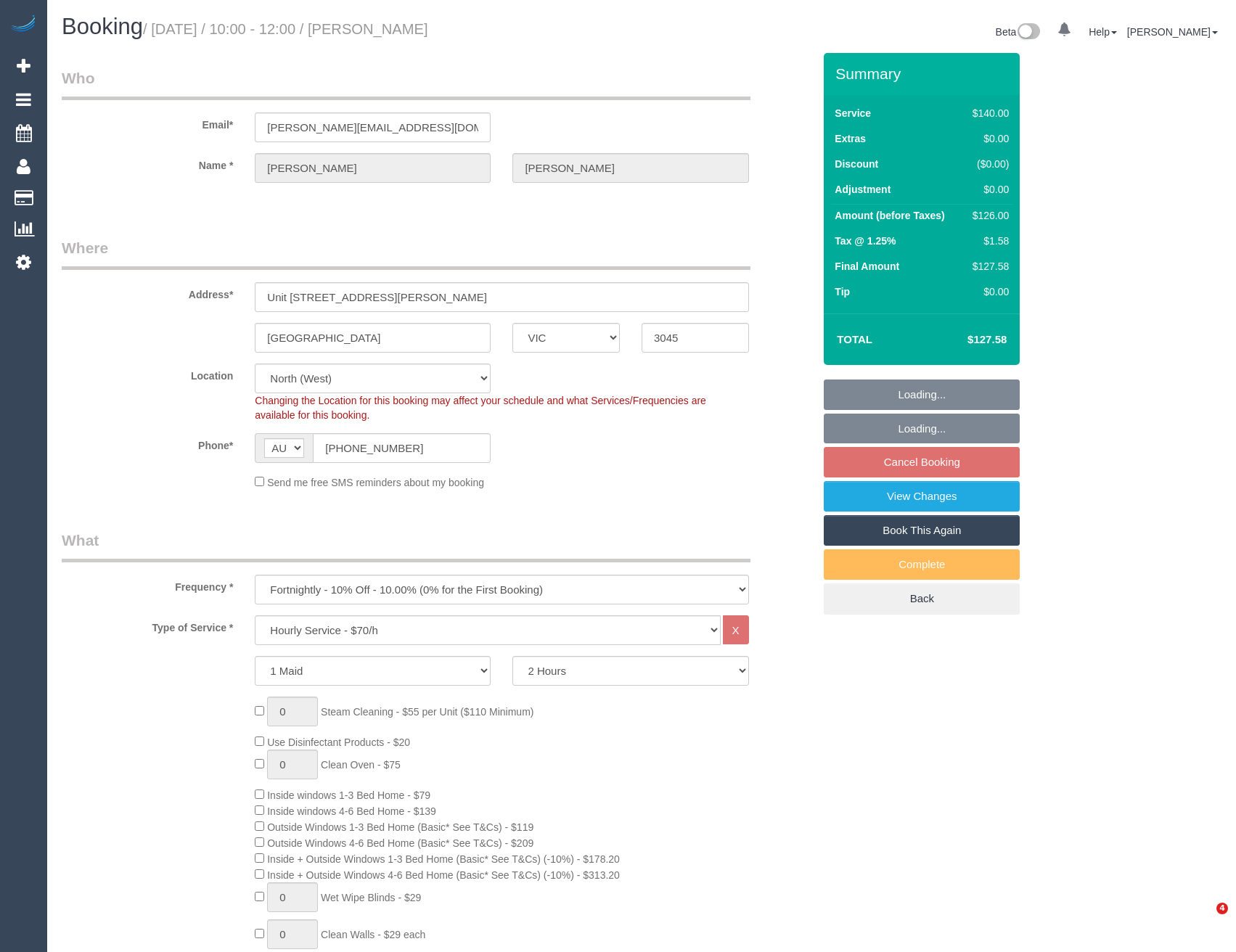
select select "string:AU"
select select "object:1432"
select select "number:28"
select select "number:17"
select select "number:21"
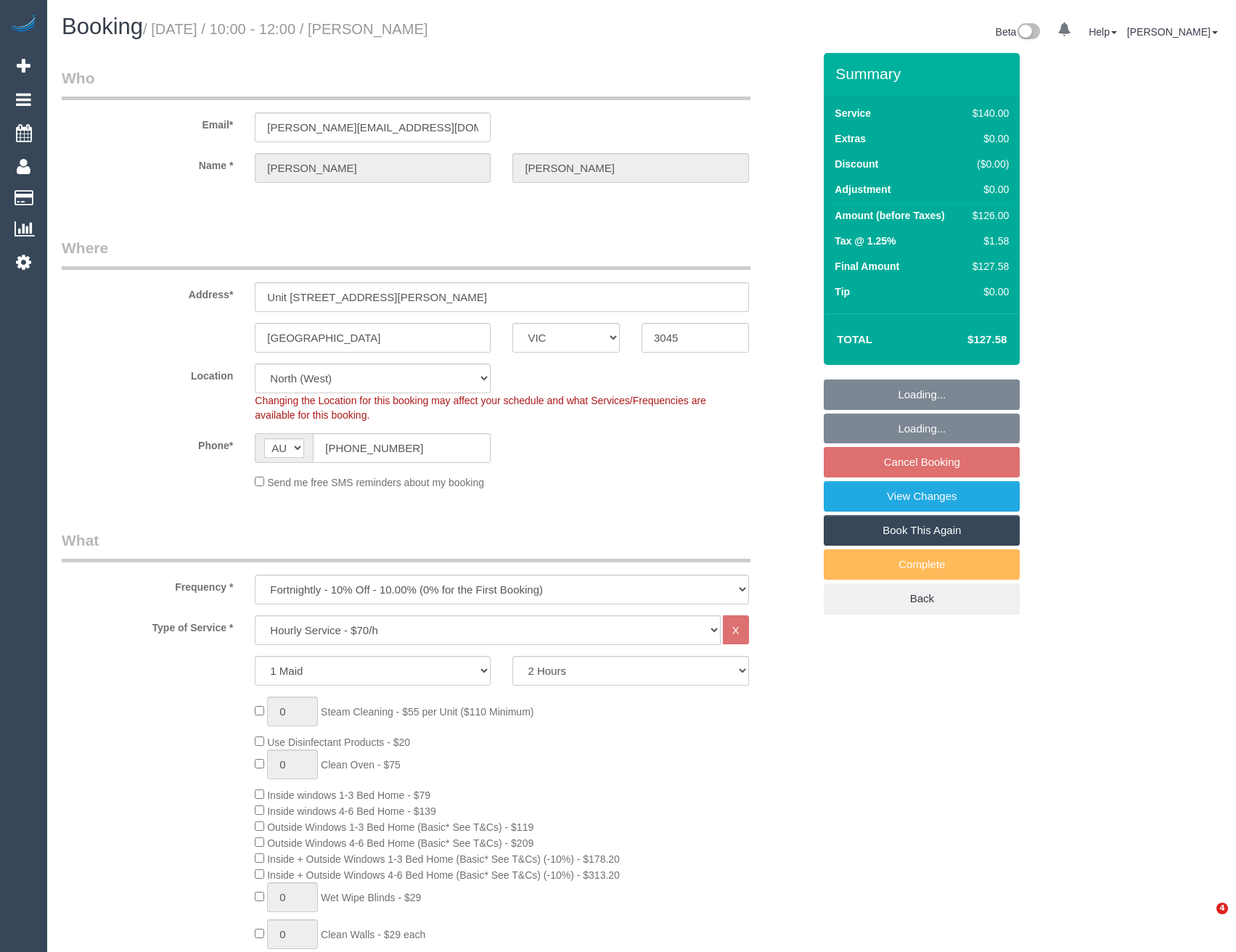
select select "number:23"
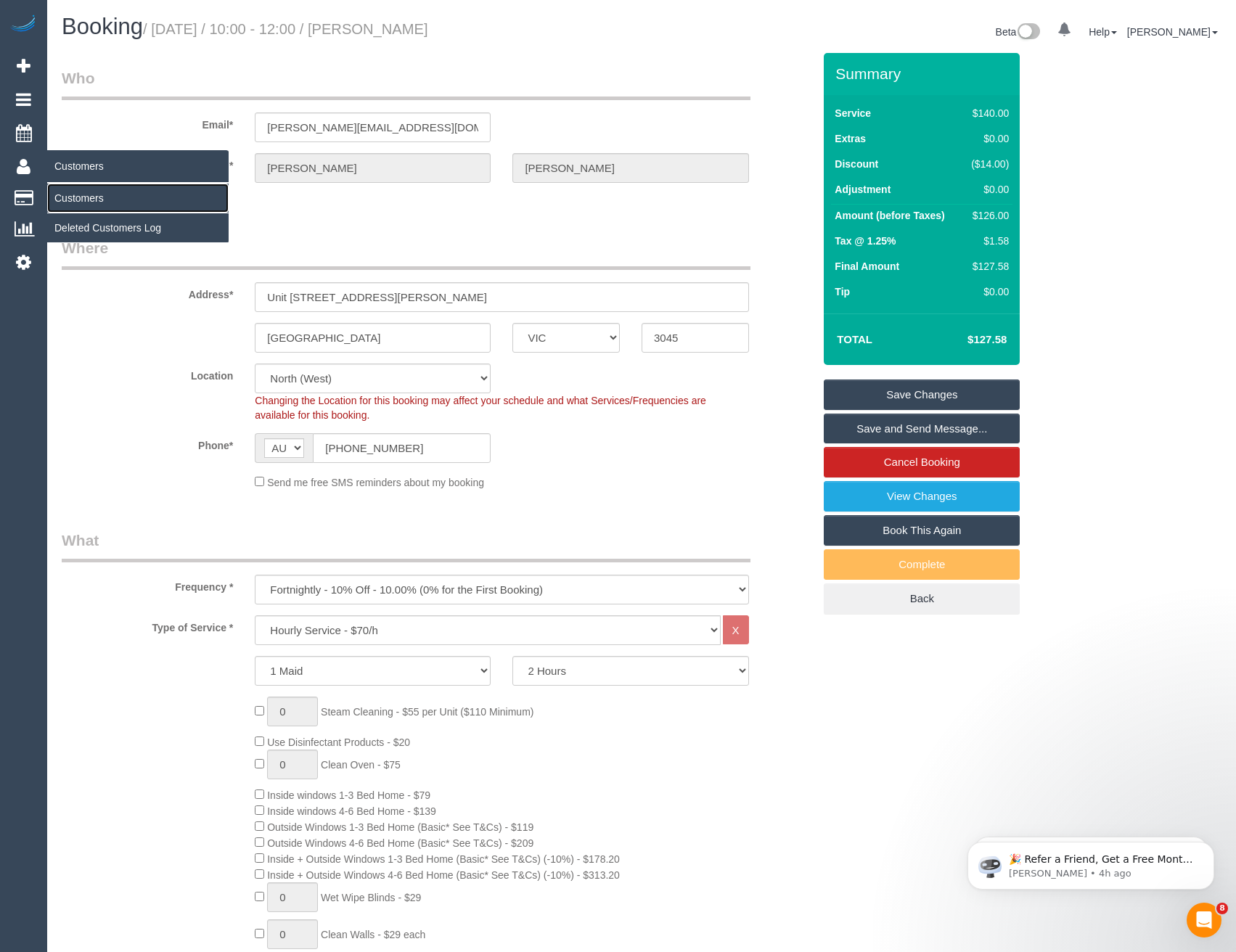
click at [74, 188] on link "Customers" at bounding box center [138, 198] width 181 height 29
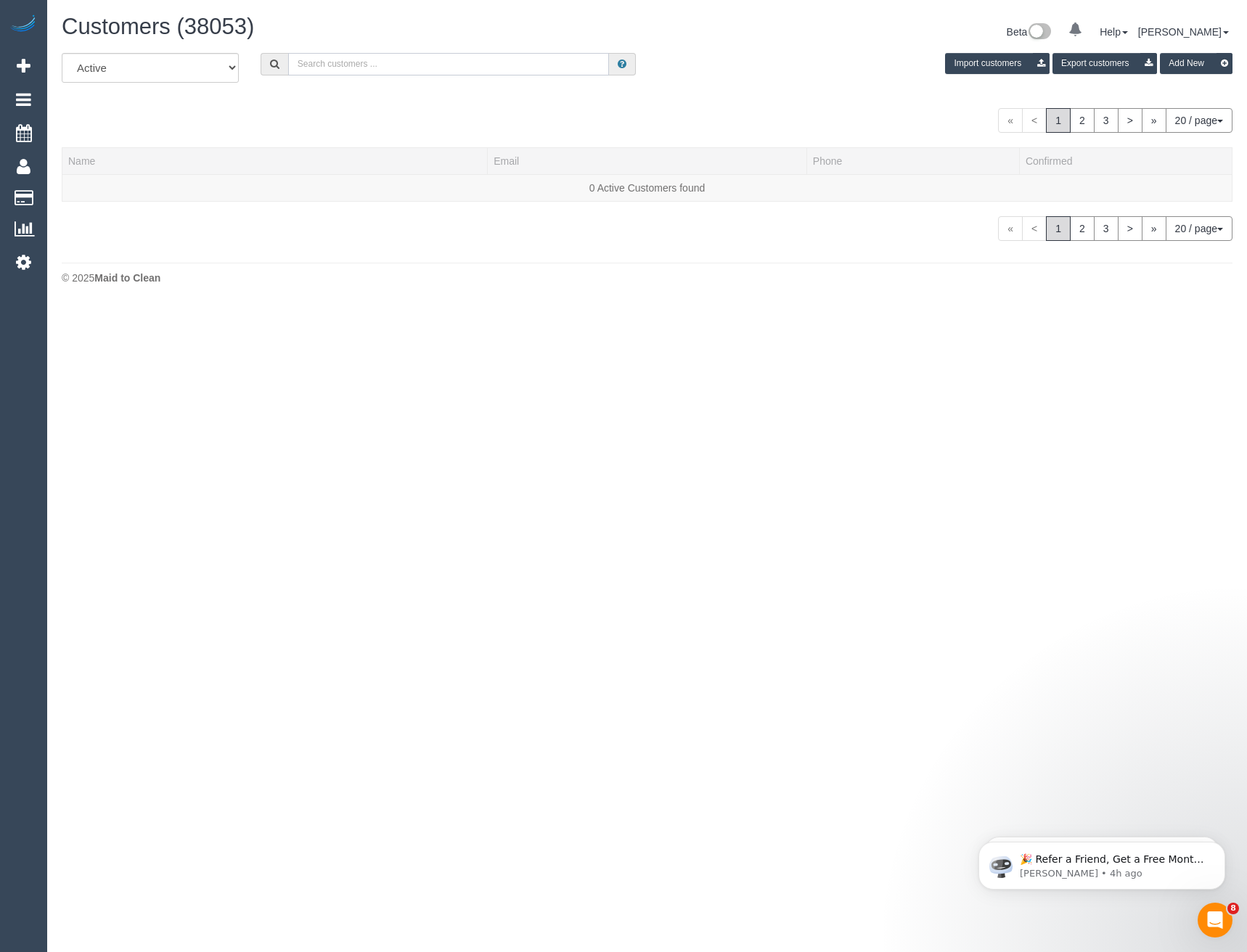
click at [360, 65] on input "text" at bounding box center [449, 64] width 322 height 23
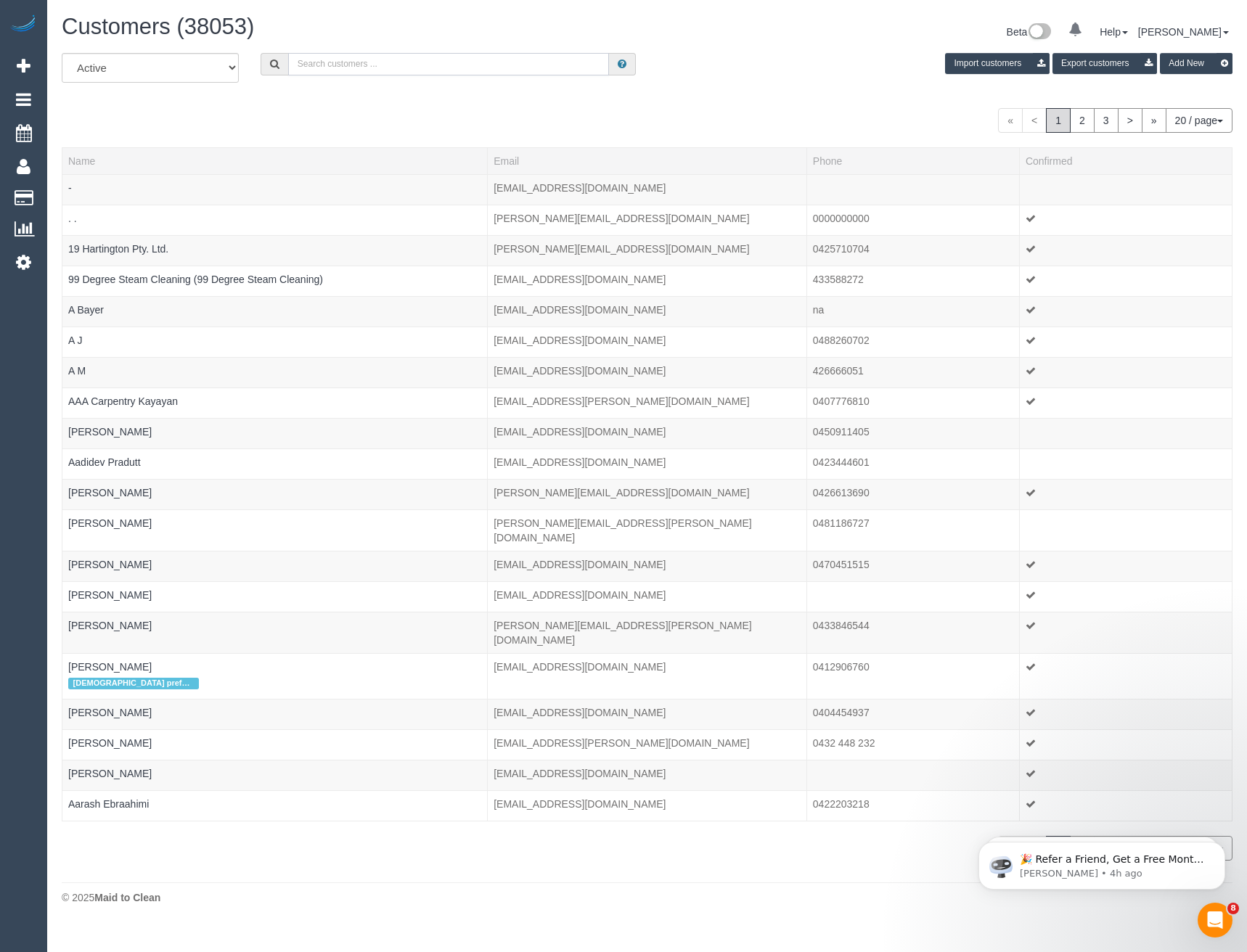
click at [332, 67] on input "text" at bounding box center [449, 64] width 322 height 23
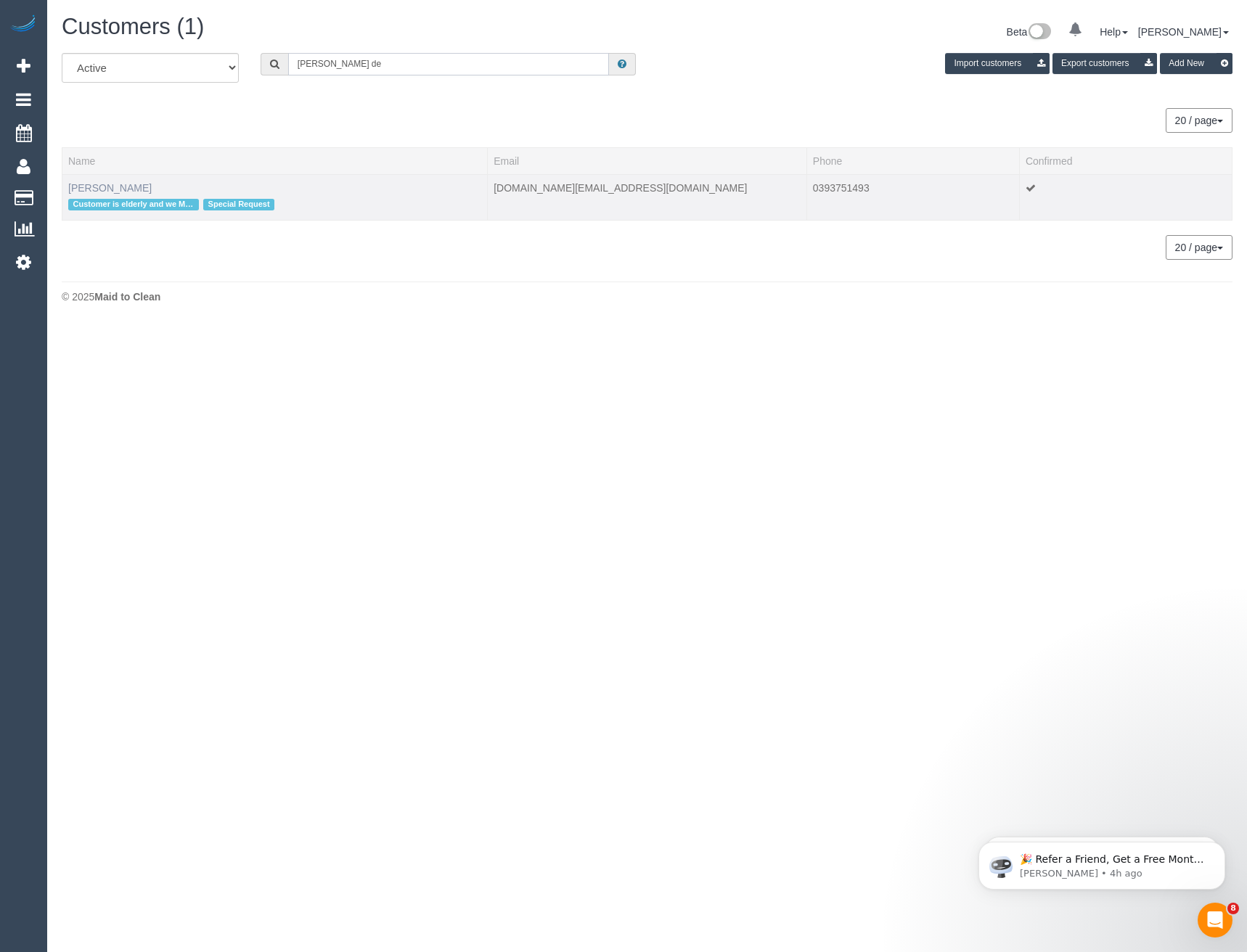
type input "Nancy de"
click at [135, 192] on link "Nancy De Pasquale" at bounding box center [109, 188] width 83 height 12
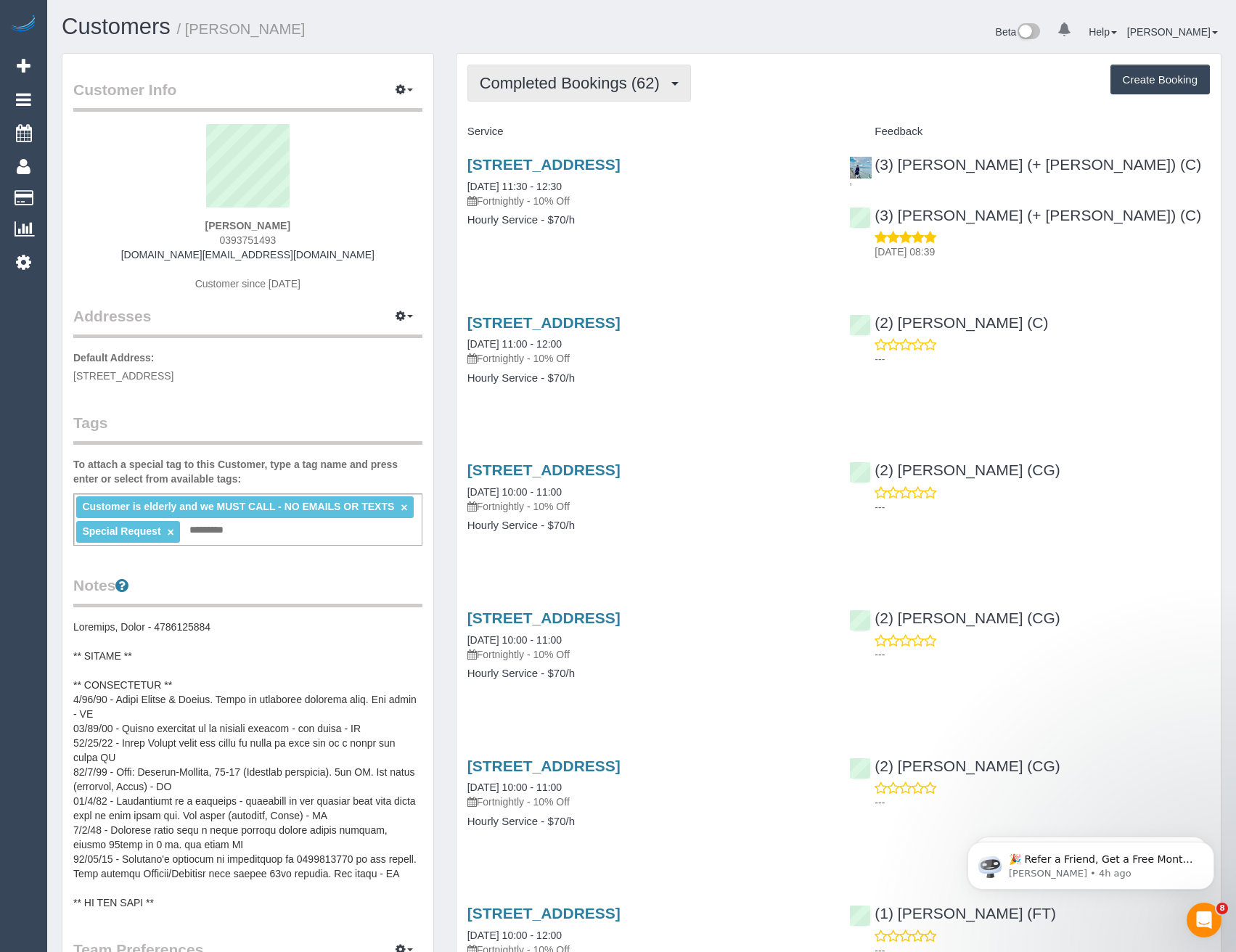
click at [652, 92] on span "Completed Bookings (62)" at bounding box center [573, 83] width 187 height 18
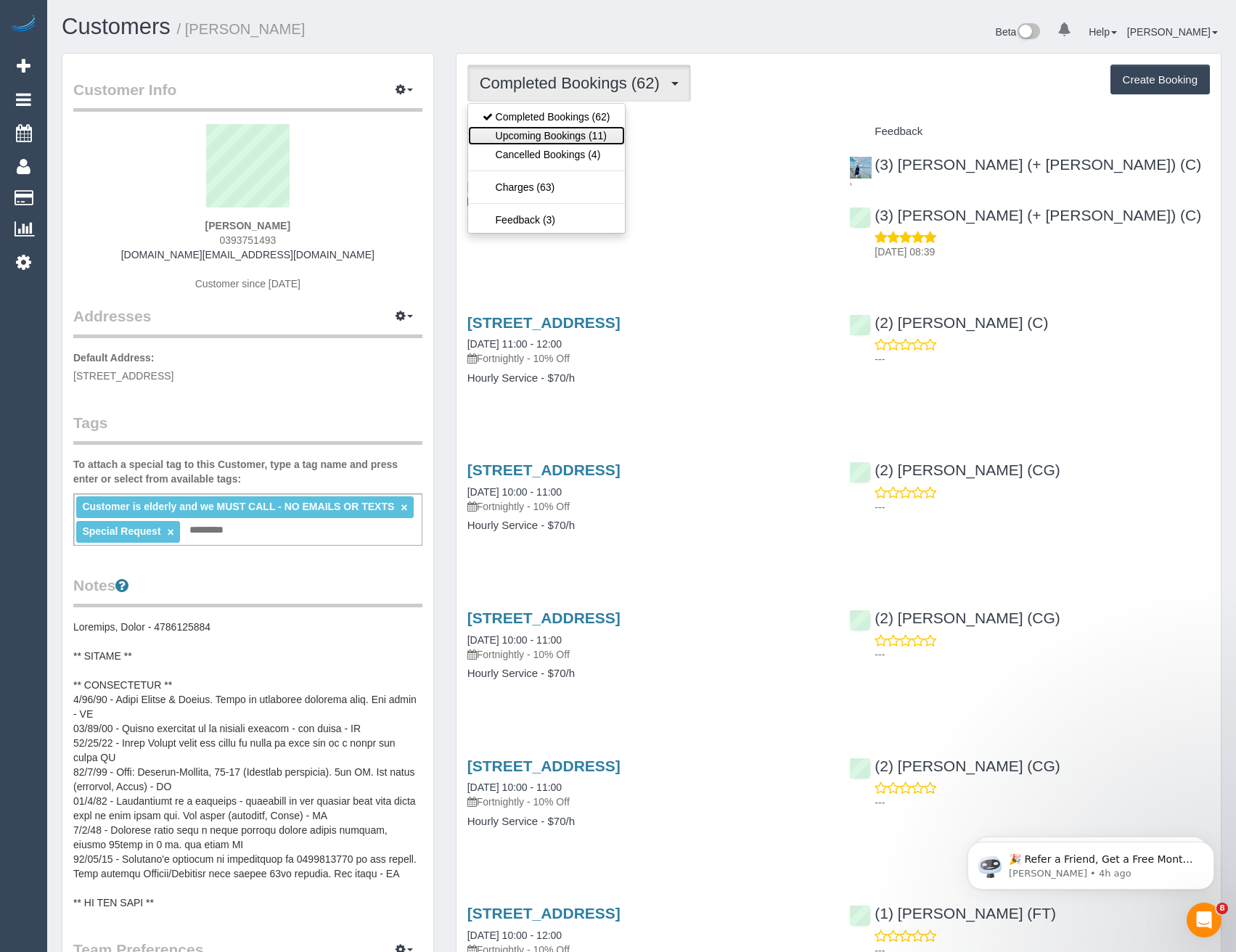
click at [596, 137] on link "Upcoming Bookings (11)" at bounding box center [546, 135] width 157 height 18
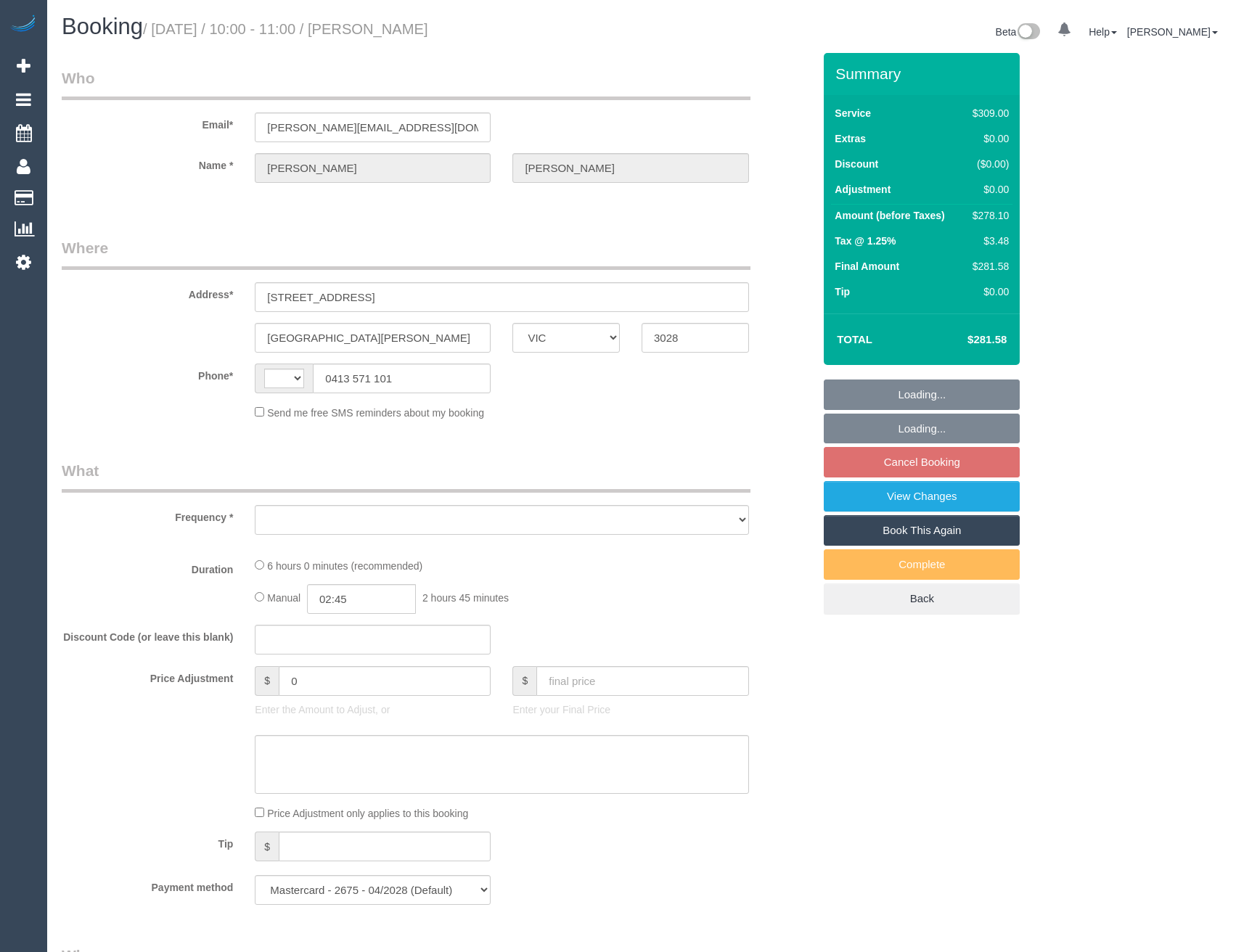
select select "VIC"
select select "string:AU"
select select "object:275"
select select "number:28"
select select "number:14"
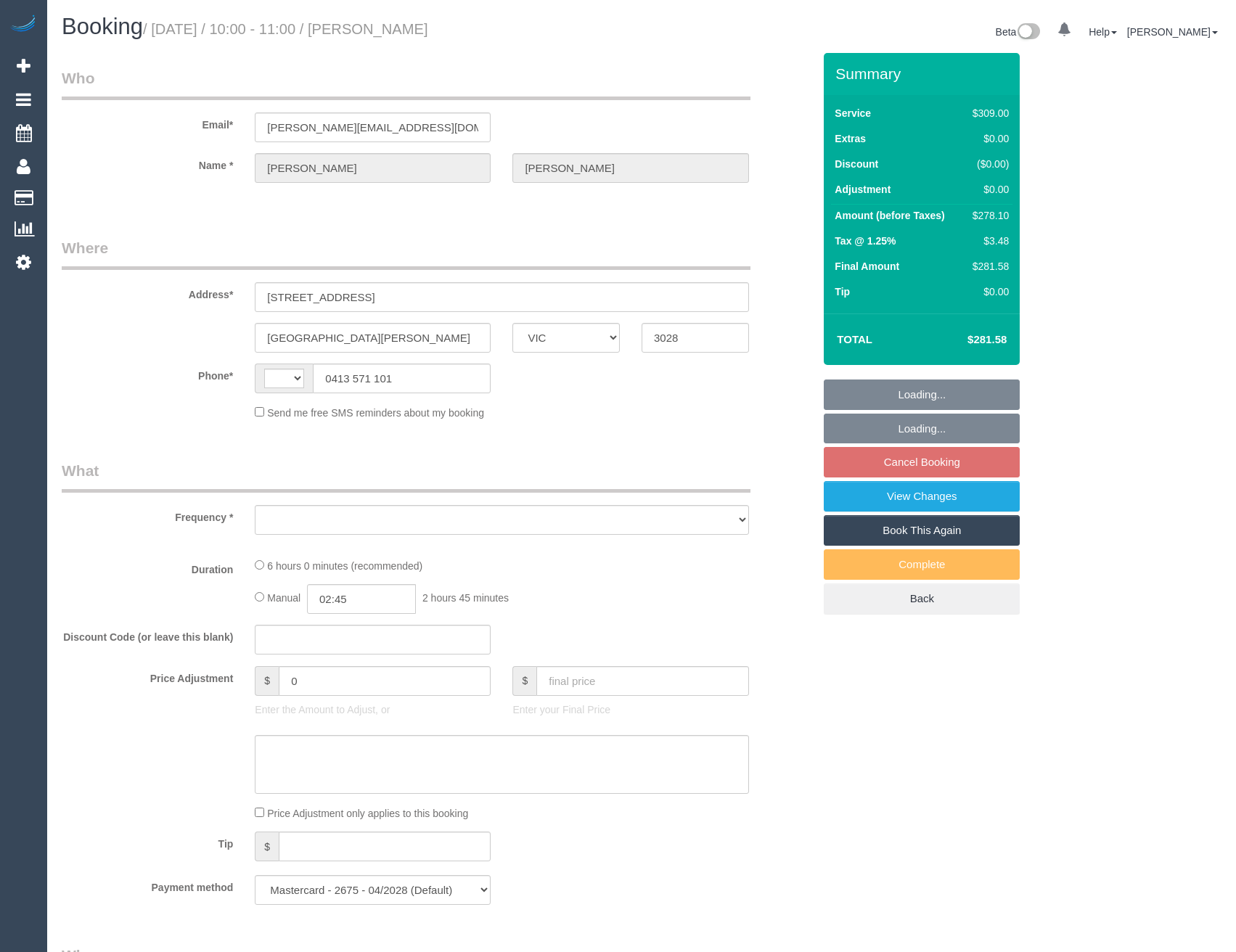
select select "number:19"
select select "number:22"
select select "number:35"
select select "number:26"
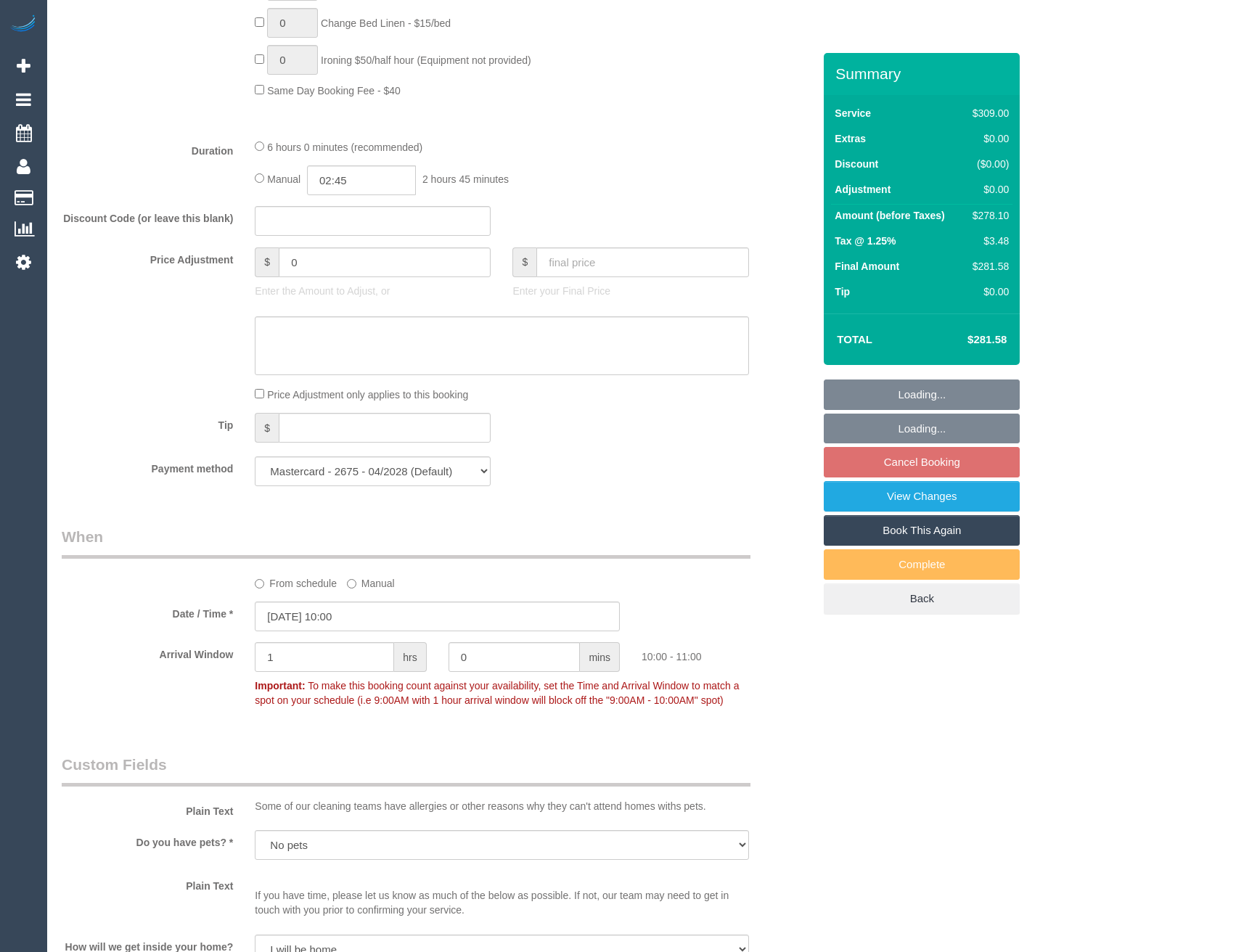
select select "object:1268"
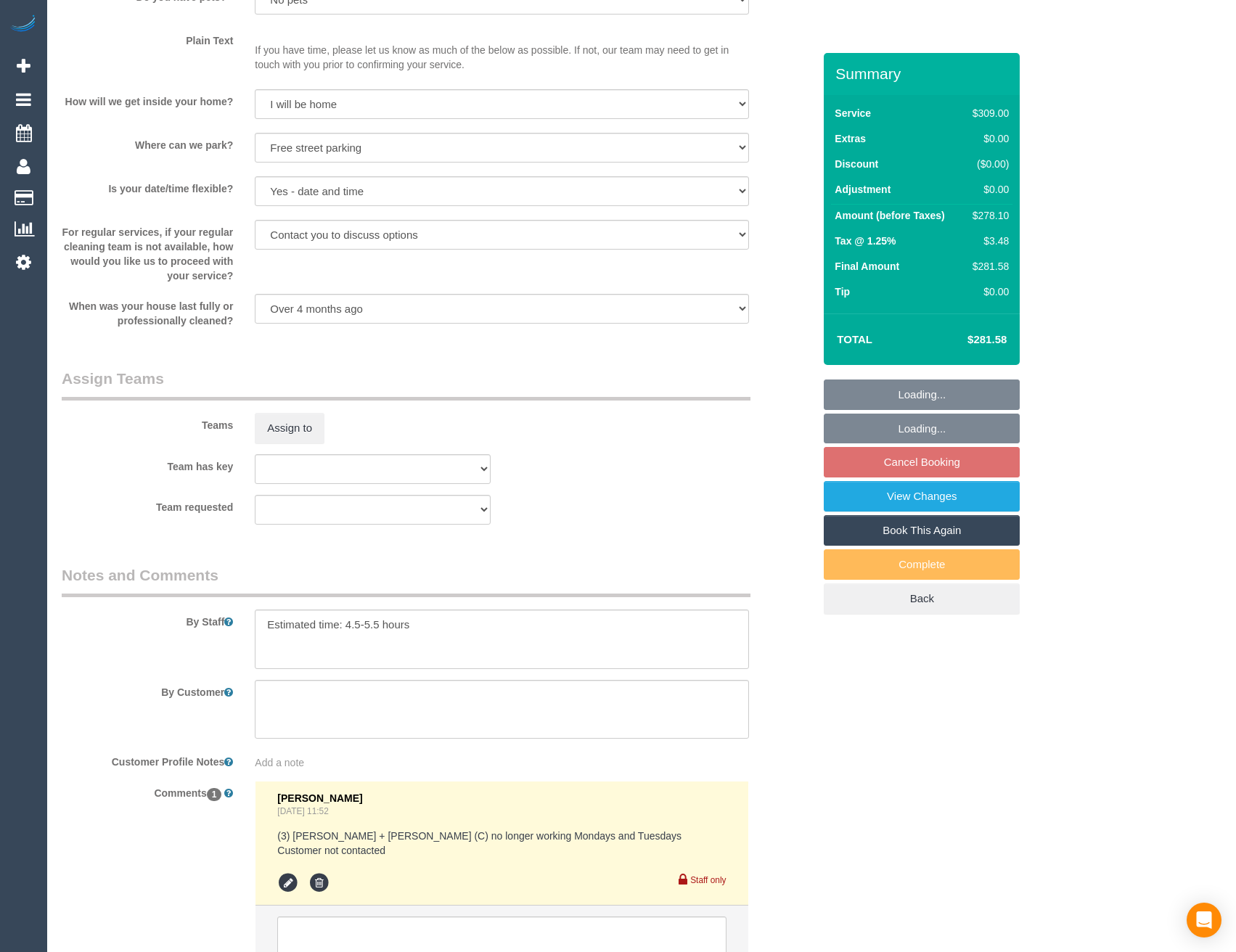
scroll to position [2070, 0]
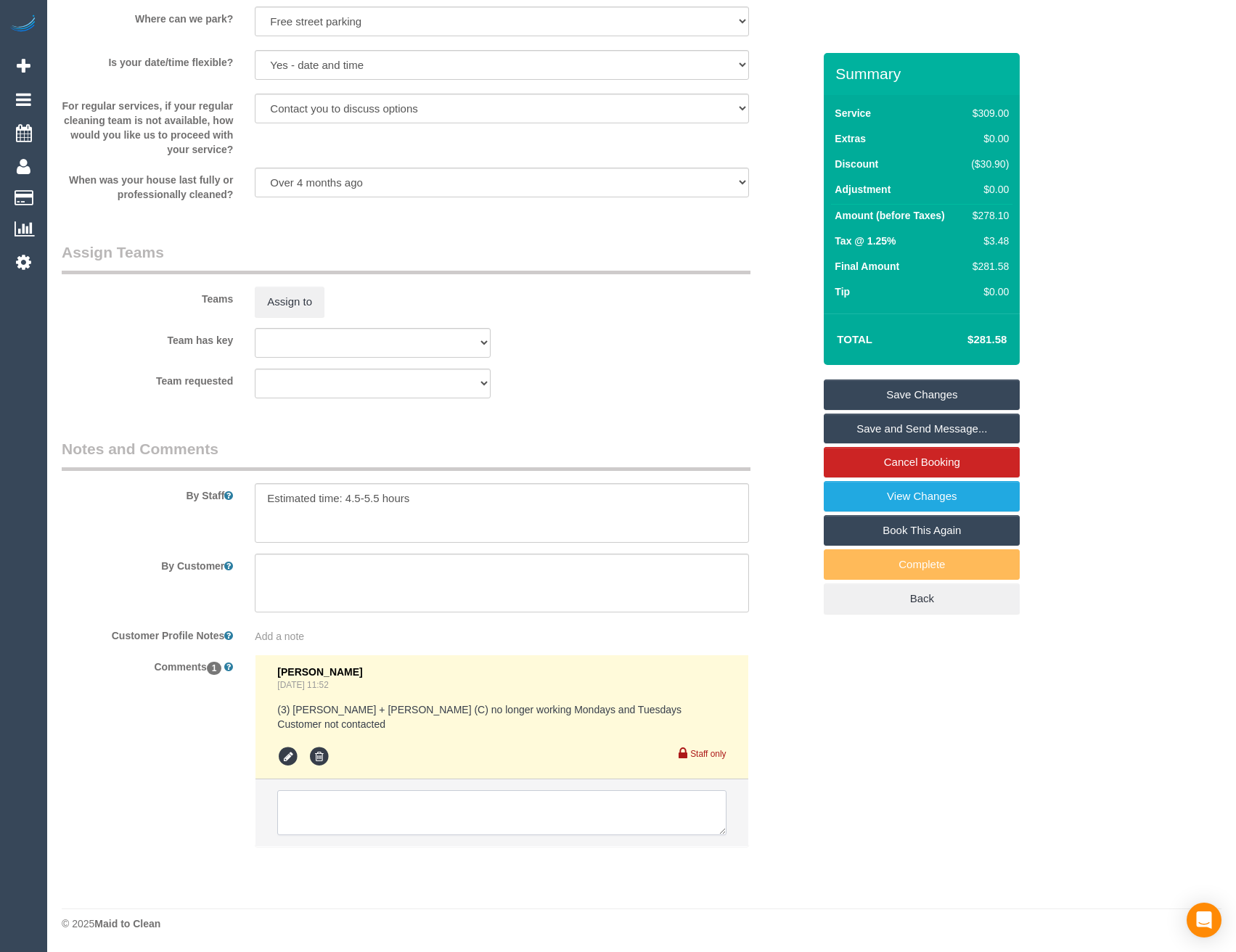
click at [405, 802] on textarea at bounding box center [502, 813] width 449 height 45
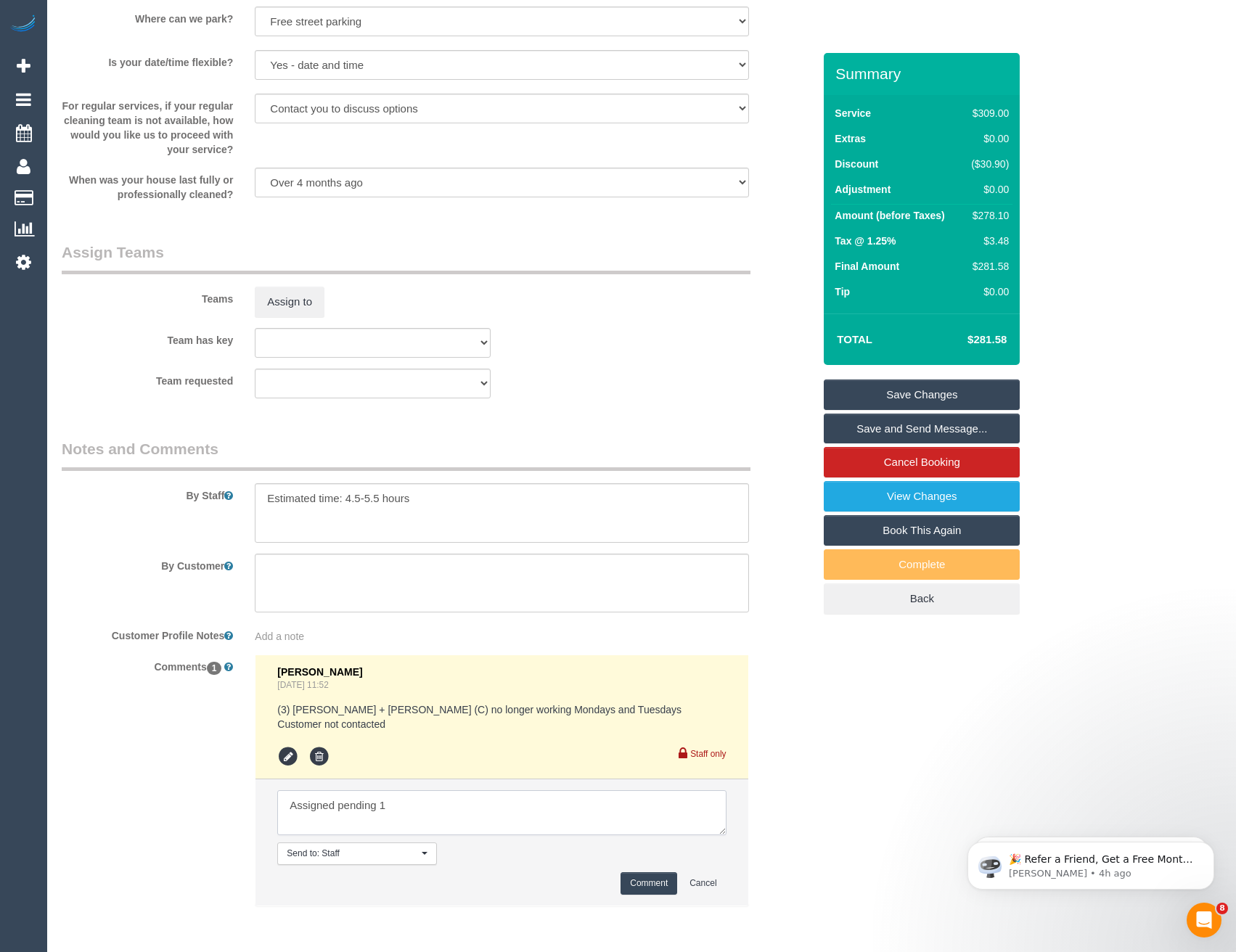
scroll to position [0, 0]
type textarea "Assigned pending 12-2 AW + new team ongoing - via email"
click at [658, 883] on button "Comment" at bounding box center [648, 883] width 56 height 23
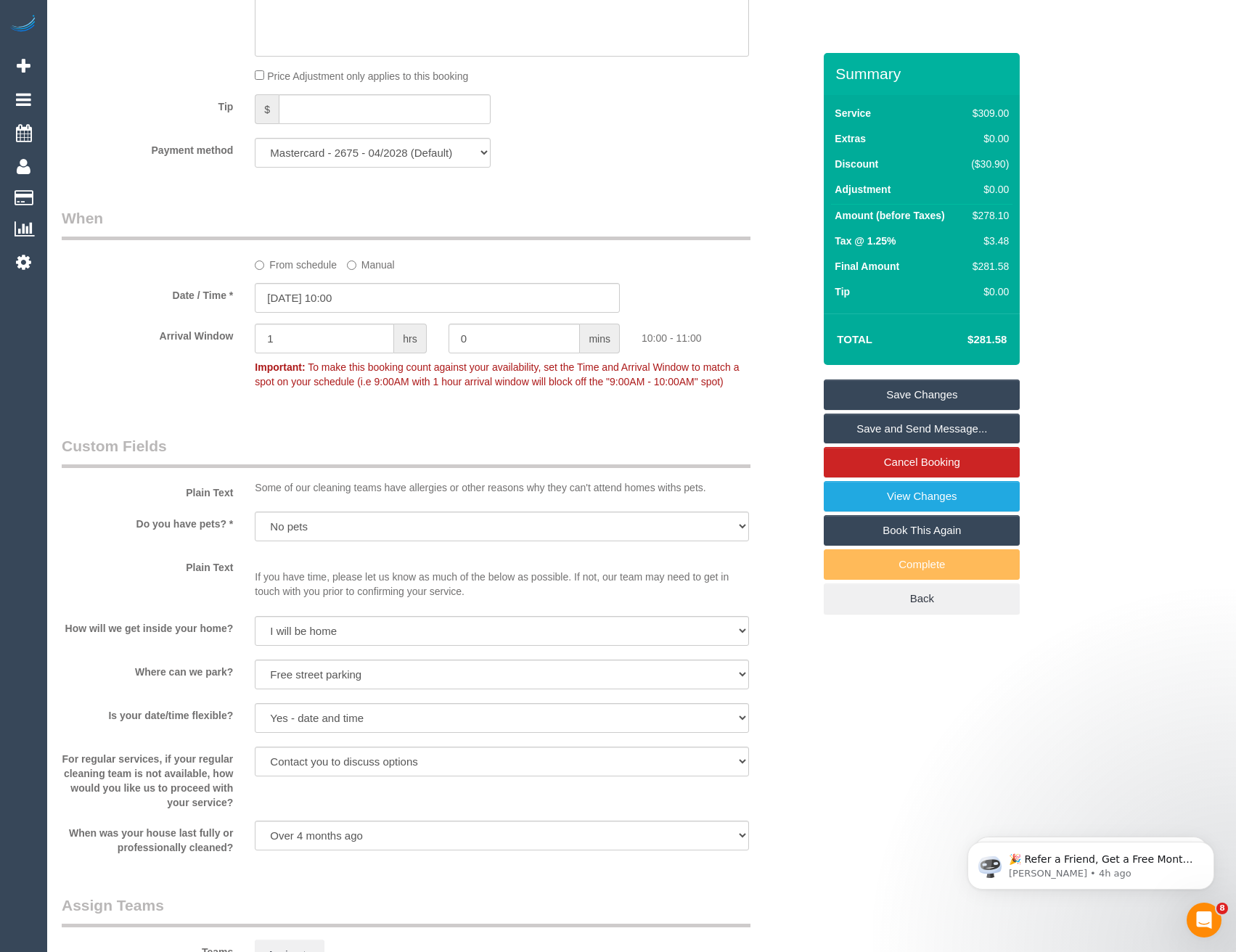
scroll to position [1780, 0]
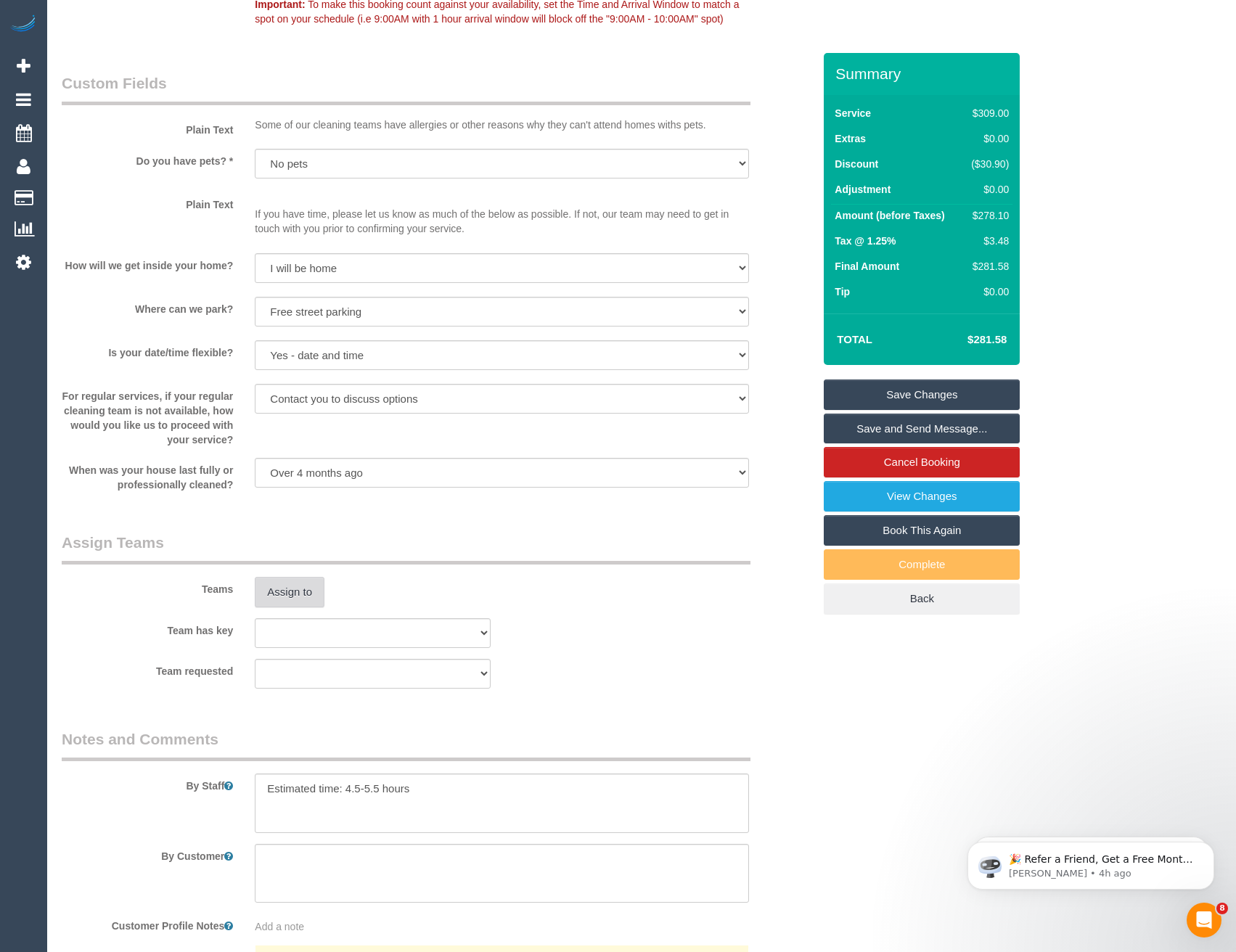
click at [301, 595] on button "Assign to" at bounding box center [289, 592] width 70 height 30
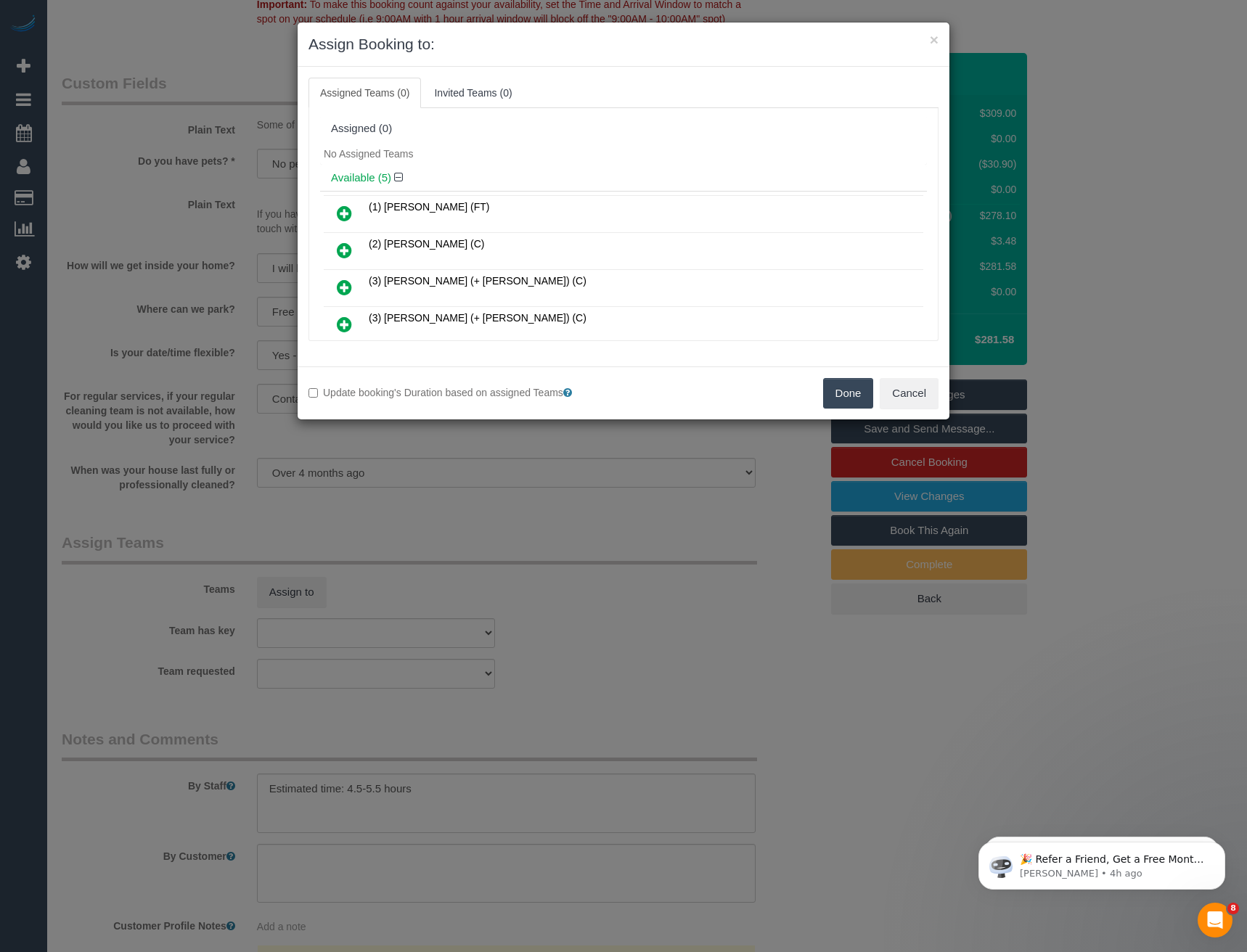
click at [521, 584] on div "× Assign Booking to: Assigned Teams (0) Invited Teams (0) Assigned (0) No Assig…" at bounding box center [624, 476] width 1247 height 952
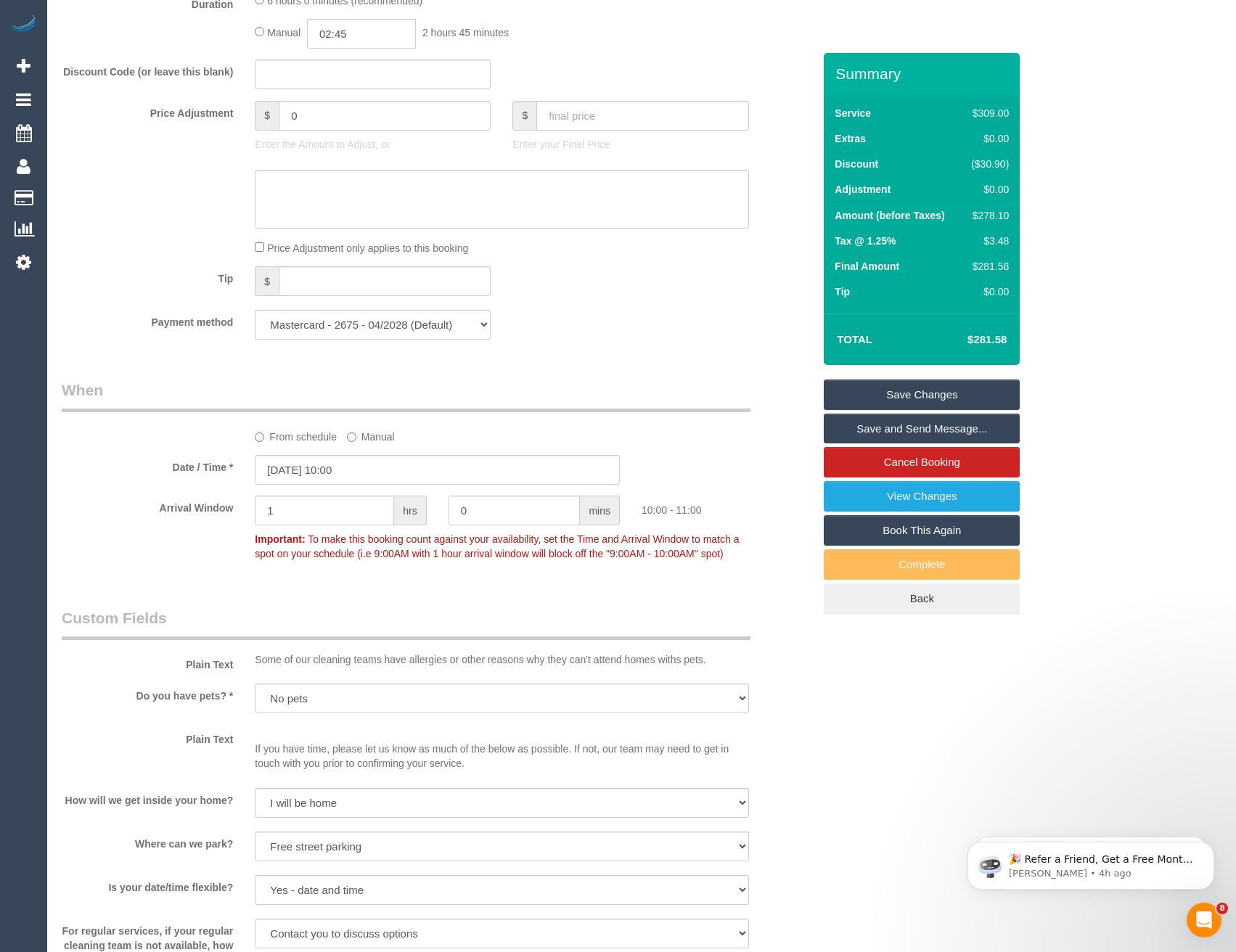
scroll to position [1055, 0]
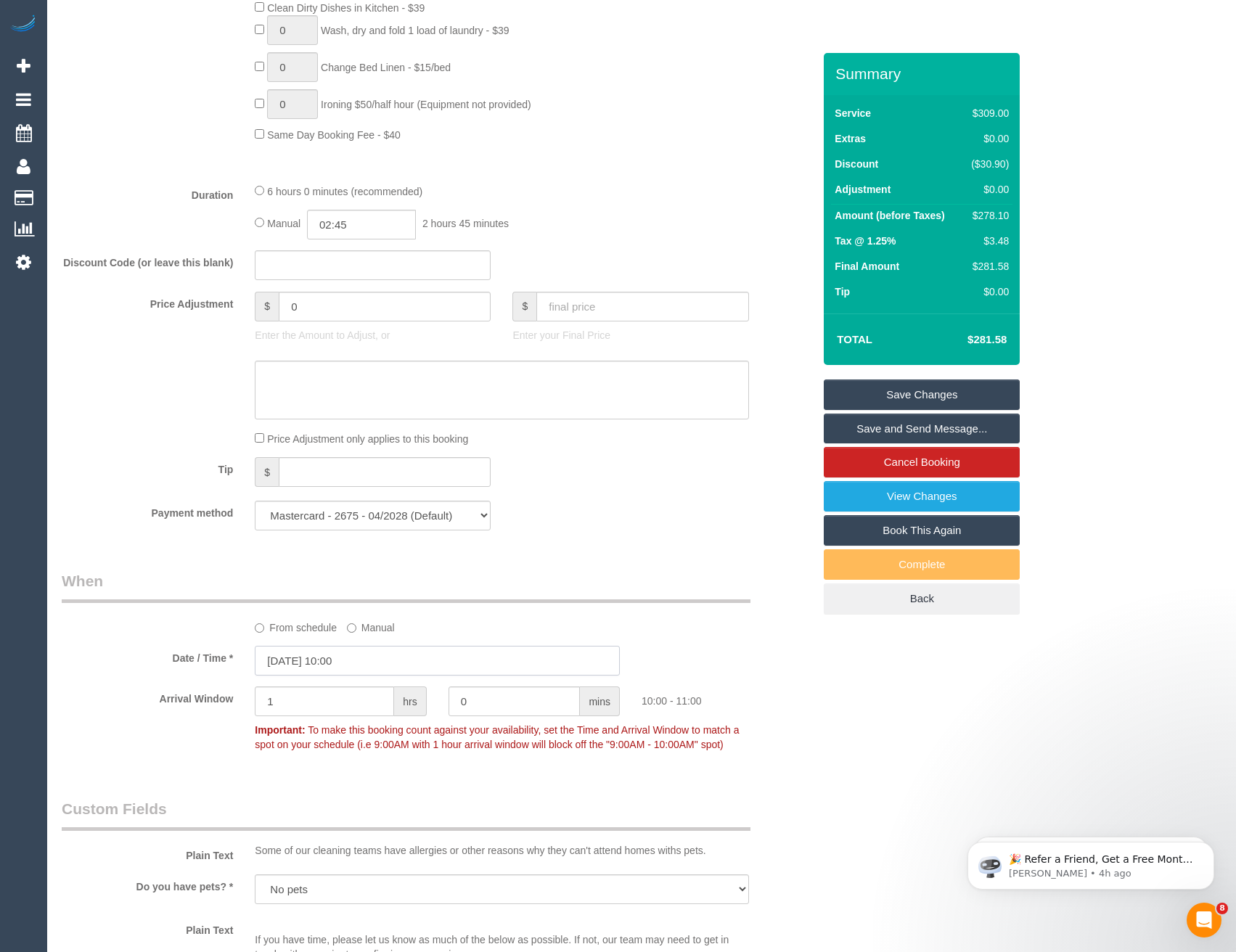
click at [370, 658] on input "[DATE] 10:00" at bounding box center [437, 660] width 365 height 29
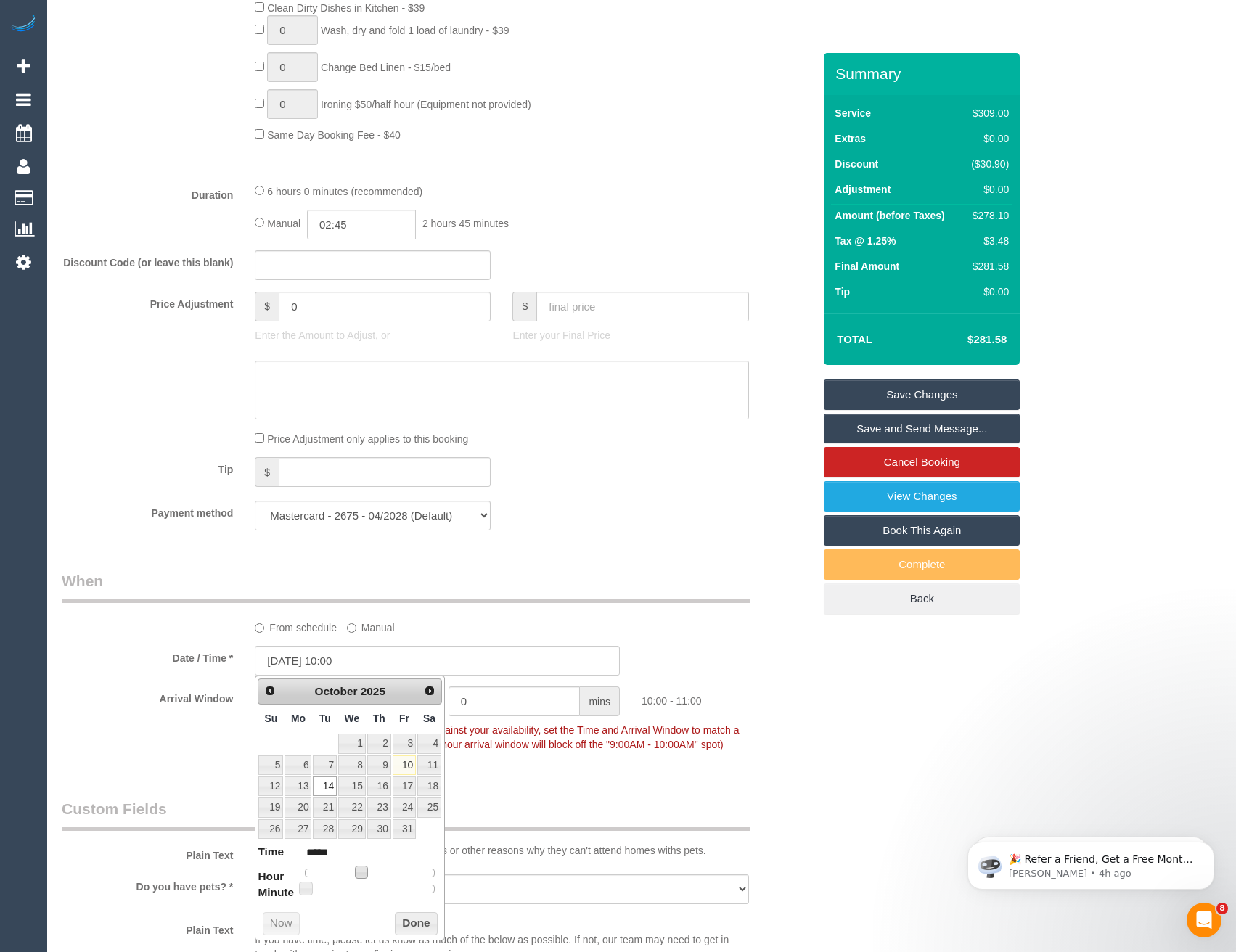
type input "[DATE] 11:00"
type input "*****"
type input "[DATE] 12:00"
type input "*****"
drag, startPoint x: 362, startPoint y: 869, endPoint x: 372, endPoint y: 870, distance: 10.0
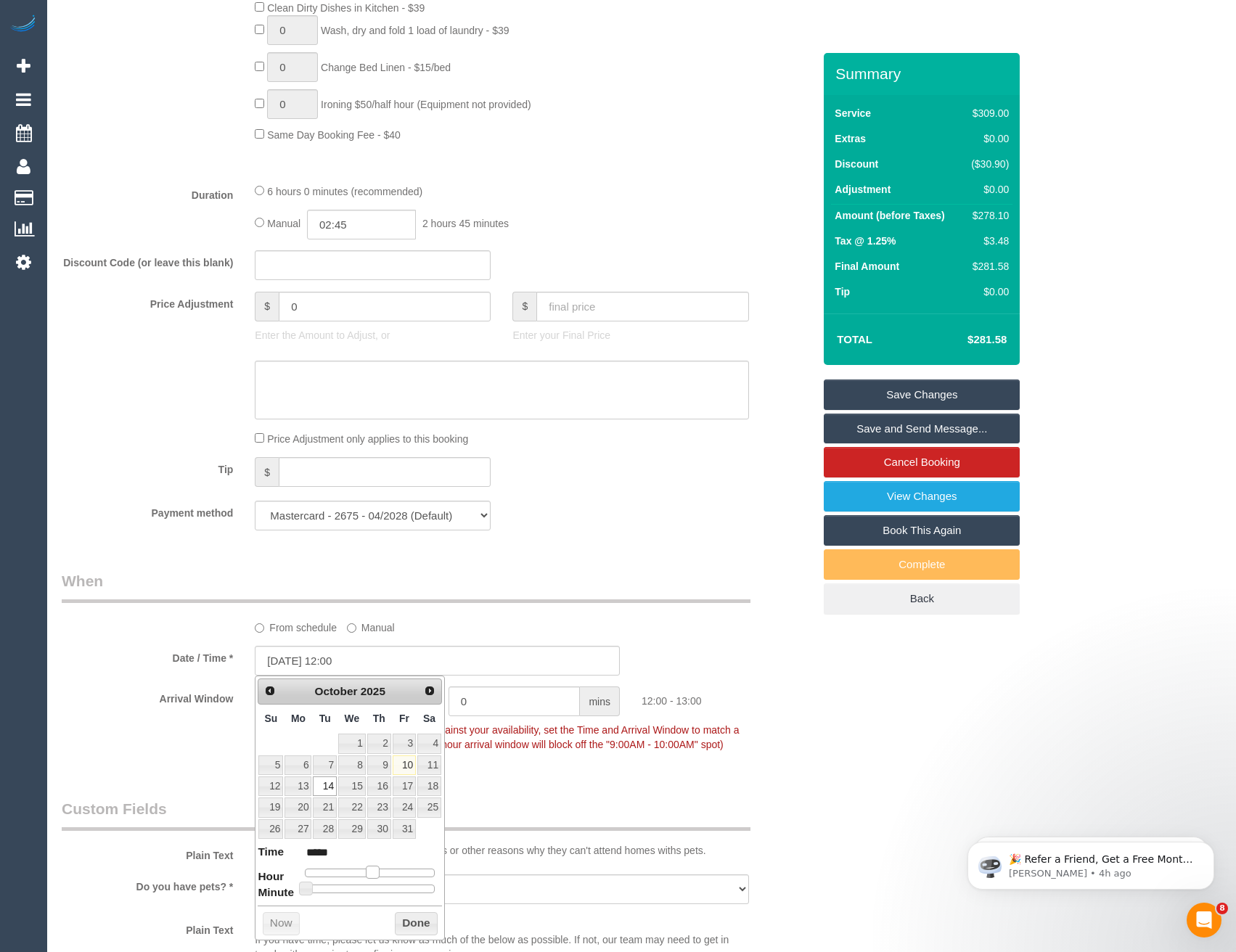
click at [372, 870] on span at bounding box center [372, 872] width 13 height 13
click at [403, 929] on button "Done" at bounding box center [416, 924] width 43 height 24
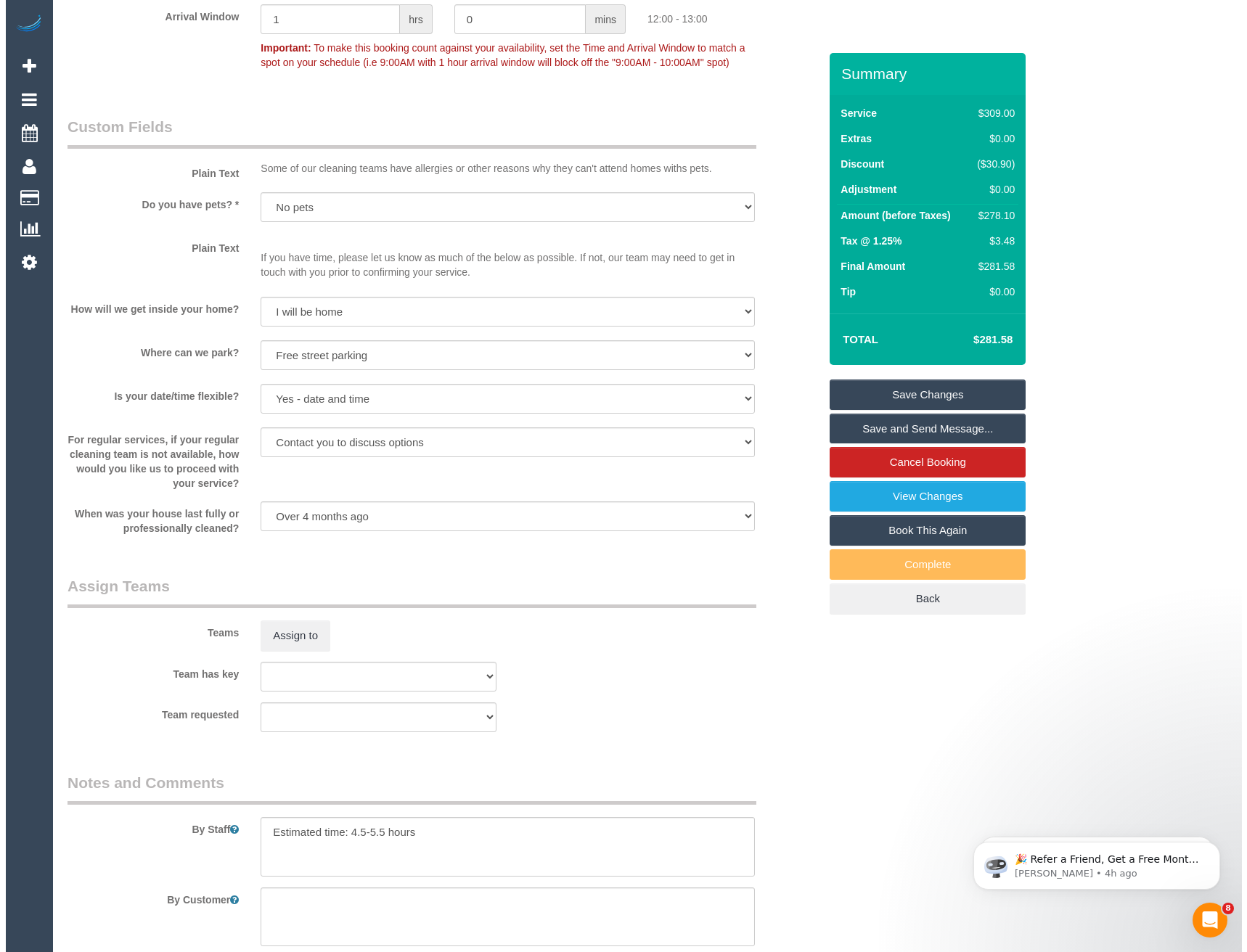
scroll to position [1925, 0]
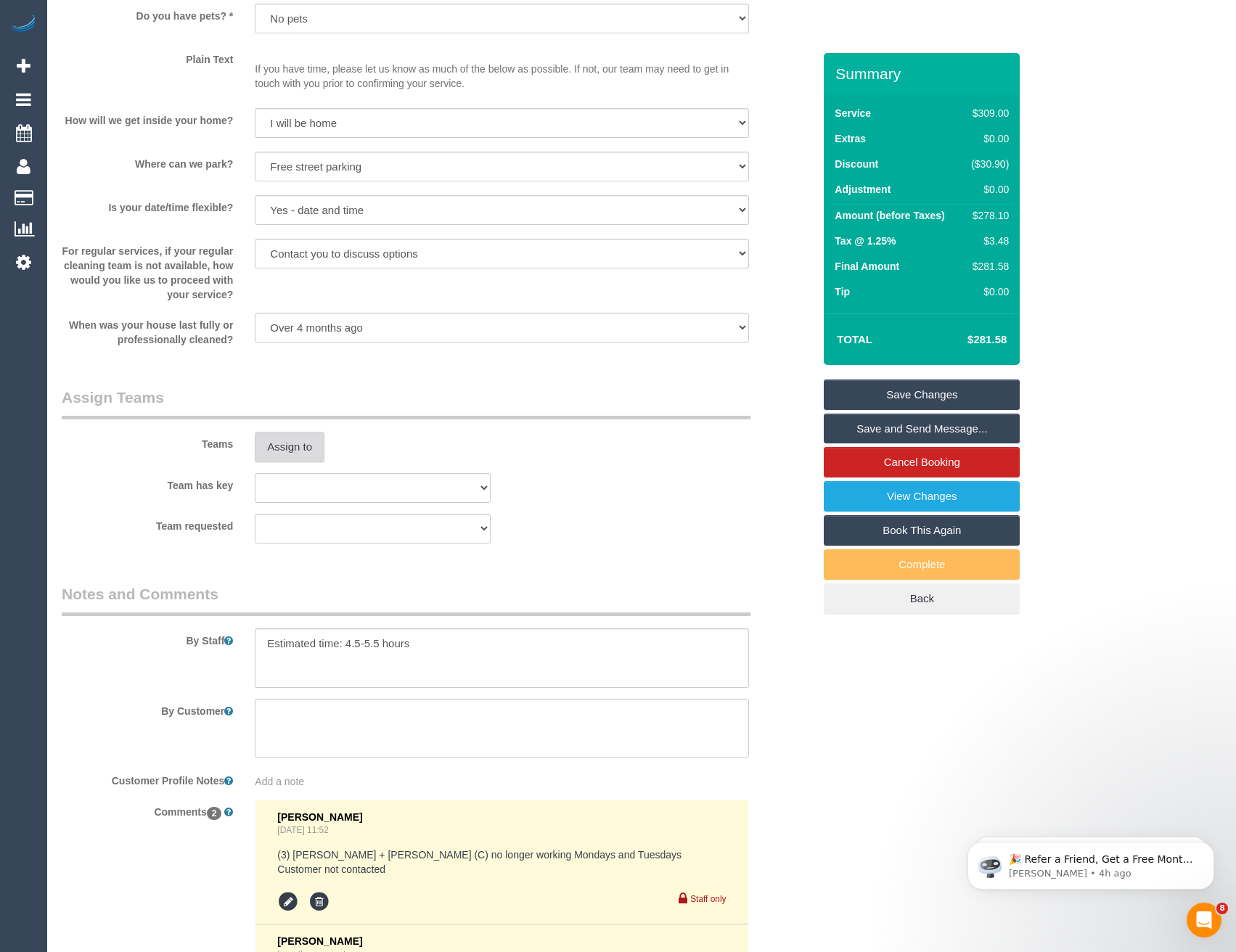
click at [288, 445] on button "Assign to" at bounding box center [289, 447] width 70 height 30
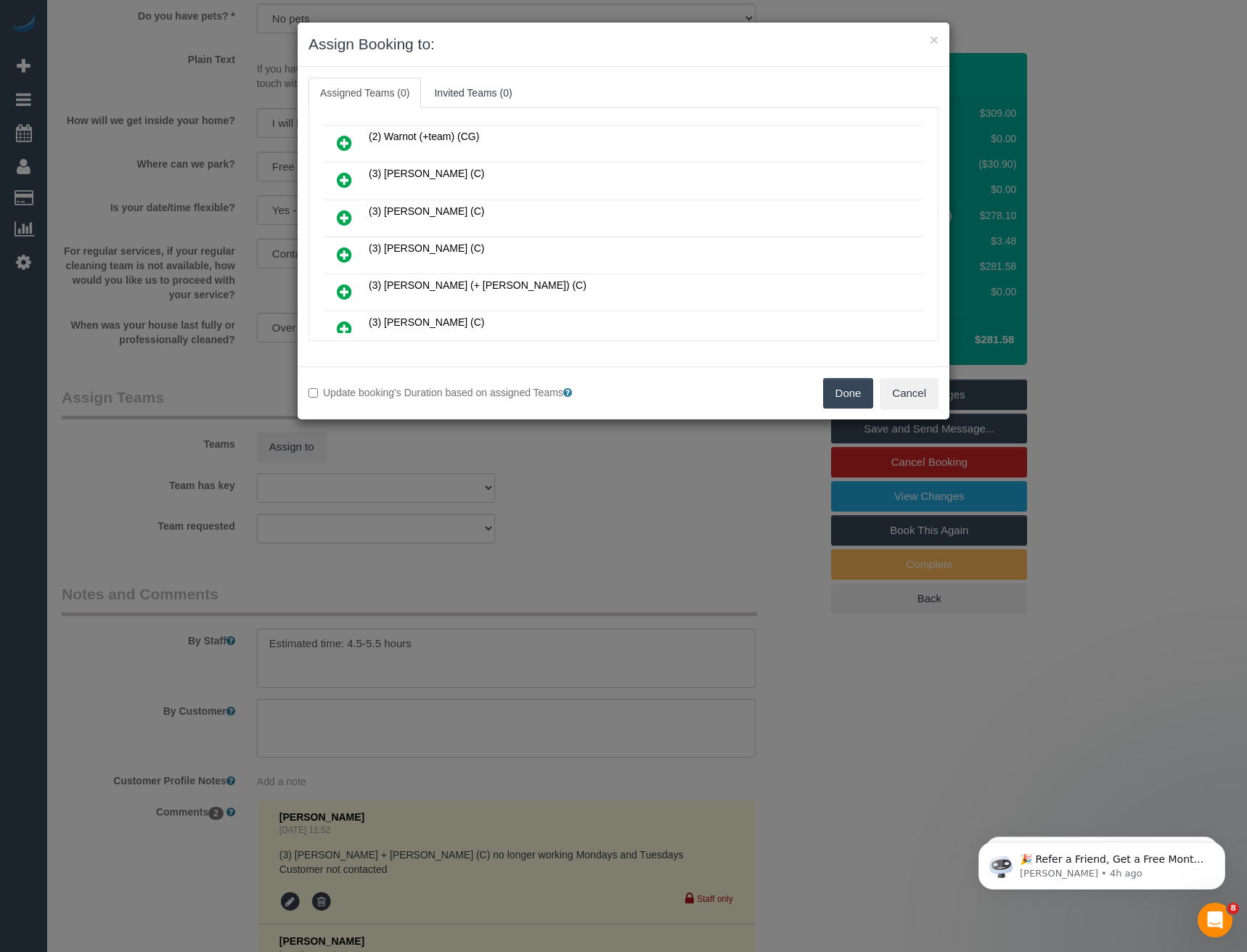
scroll to position [145, 0]
click at [350, 286] on icon at bounding box center [345, 291] width 15 height 18
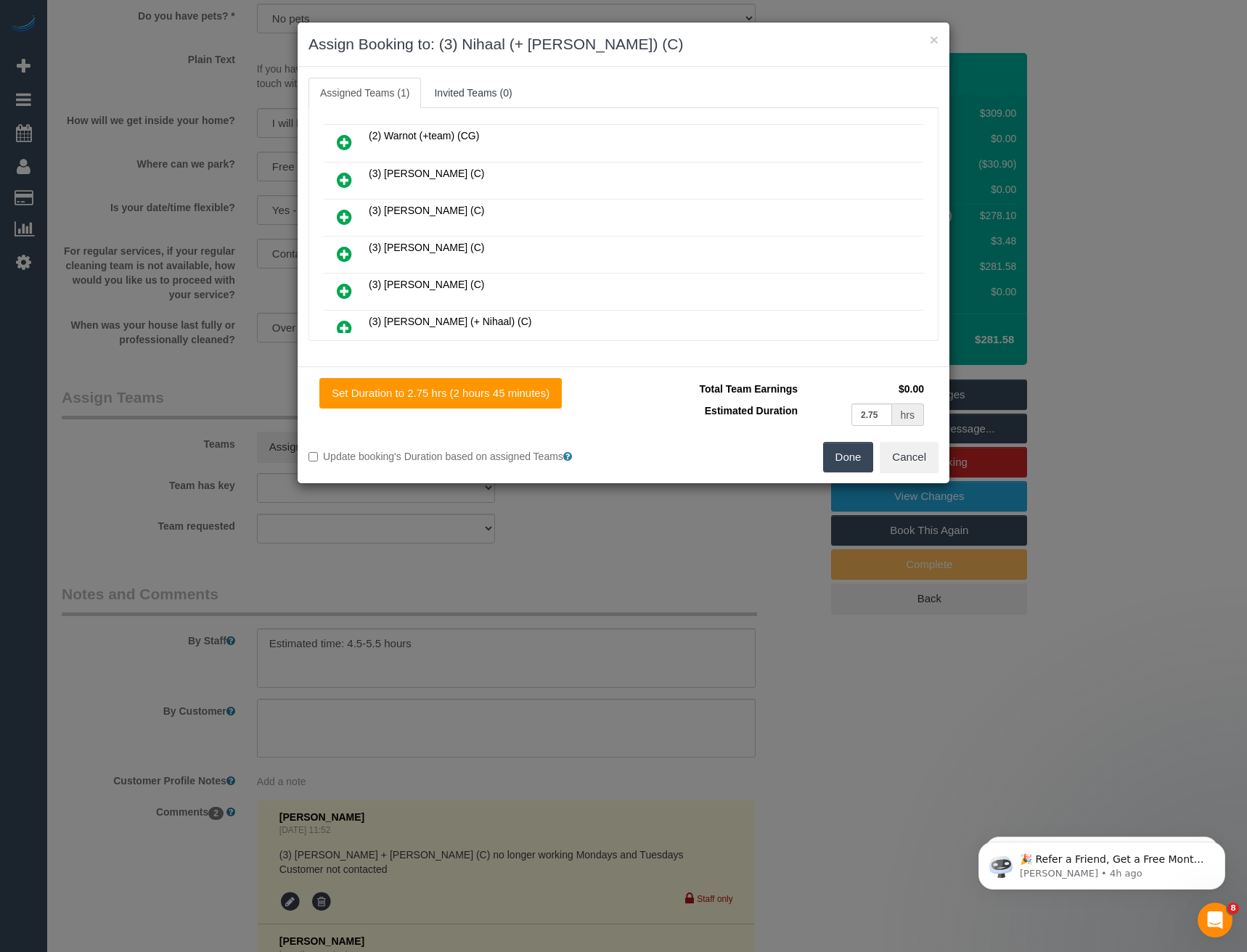
click at [345, 324] on icon at bounding box center [345, 328] width 15 height 18
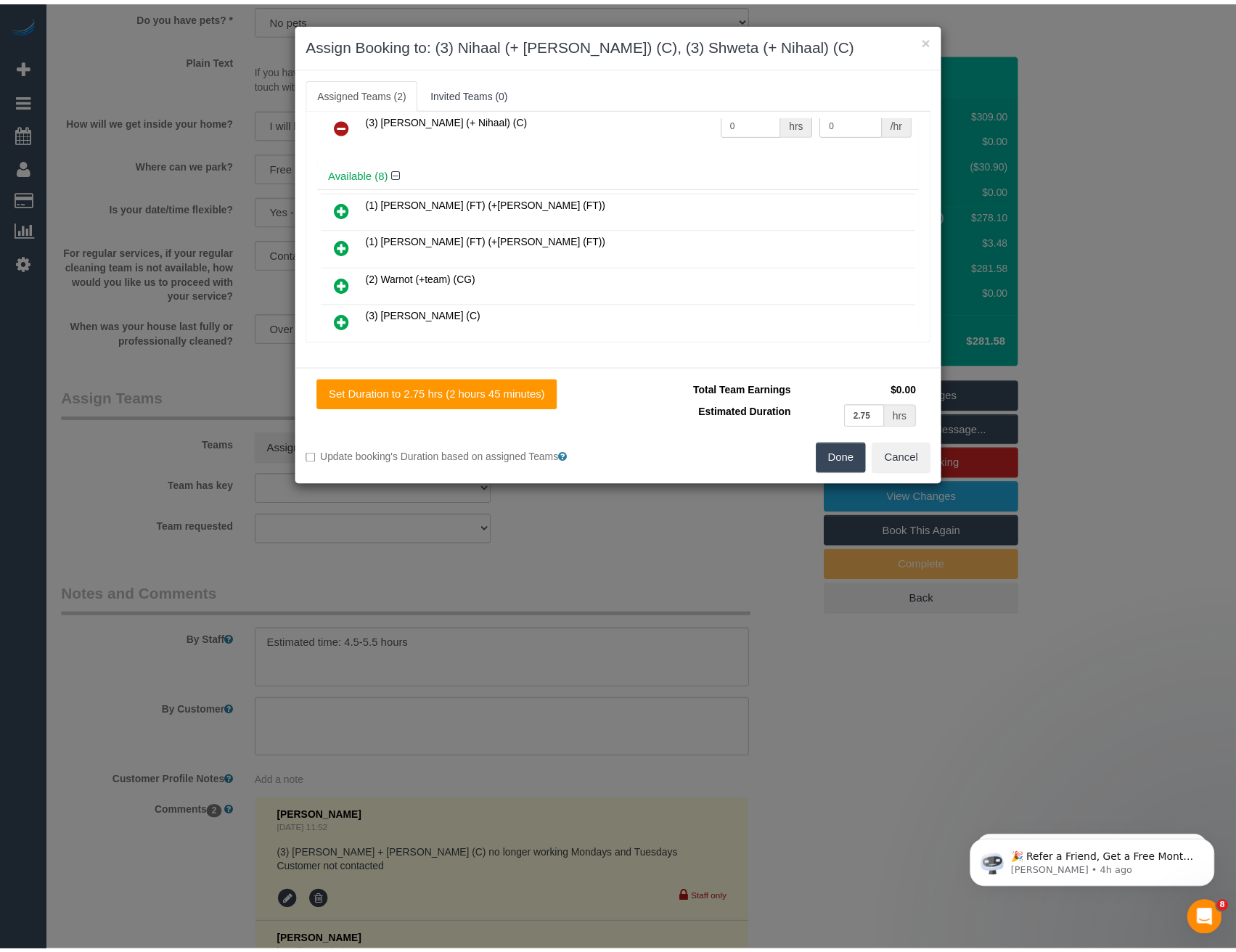
scroll to position [0, 0]
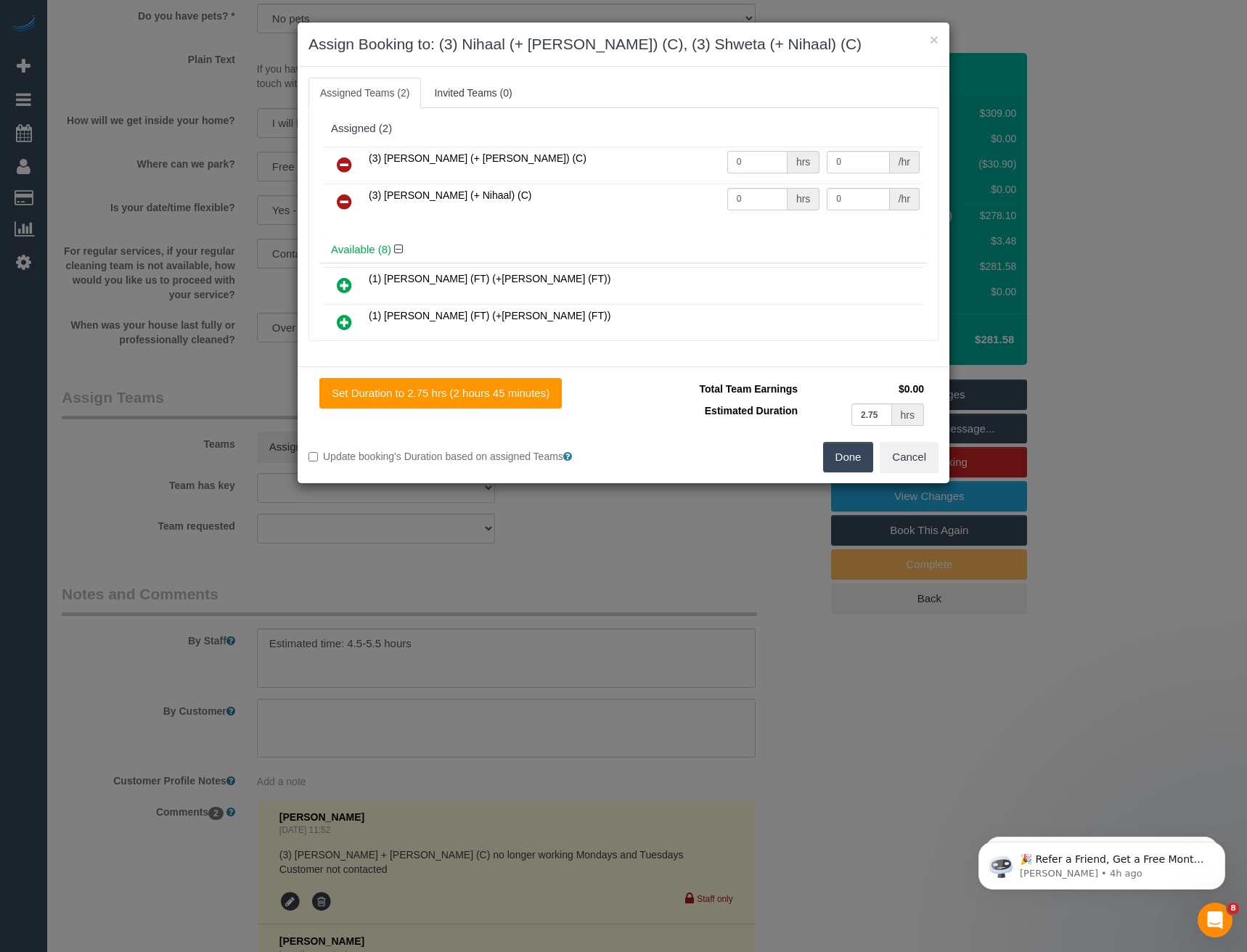
drag, startPoint x: 748, startPoint y: 165, endPoint x: 643, endPoint y: 167, distance: 105.0
click at [643, 167] on tr "(3) [PERSON_NAME] (+ [PERSON_NAME]) (C) 0 hrs 0 /hr" at bounding box center [623, 165] width 599 height 37
type input "1"
type input "87.5"
drag, startPoint x: 755, startPoint y: 205, endPoint x: 552, endPoint y: 193, distance: 203.4
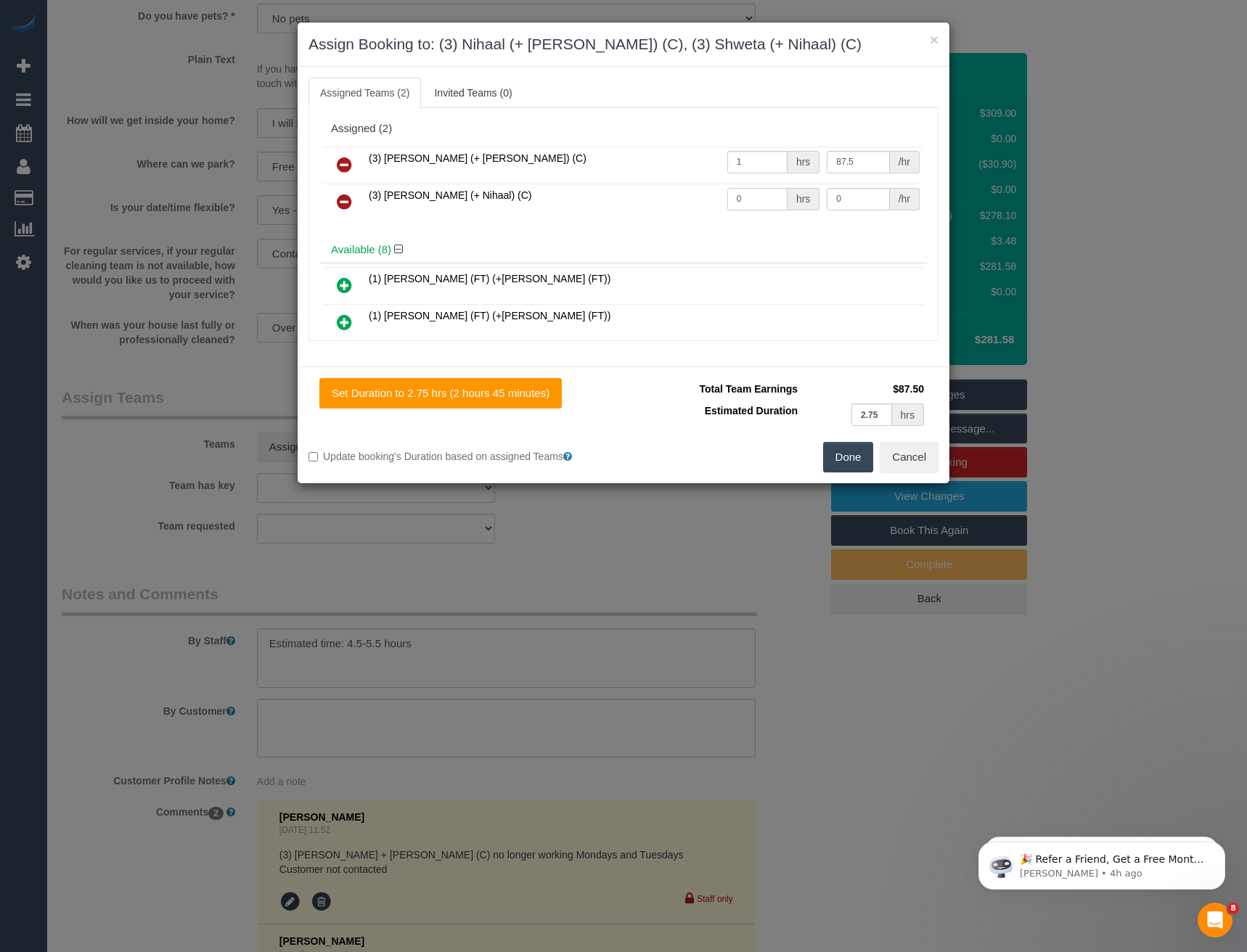
click at [555, 197] on tr "(3) [PERSON_NAME] (+ Nihaal) (C) 0 hrs 0 /hr" at bounding box center [623, 202] width 599 height 37
type input "1"
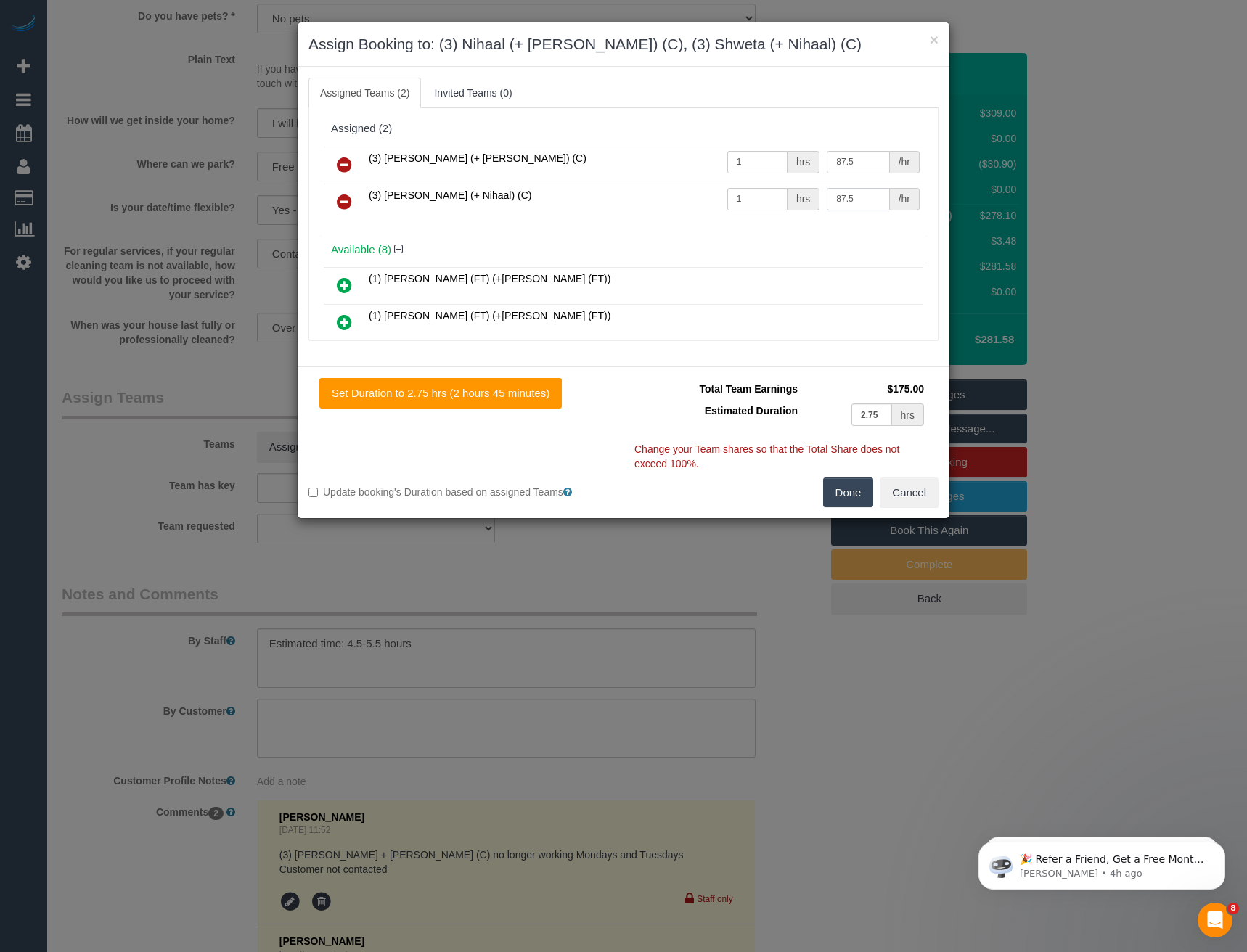
type input "87.5"
click at [843, 487] on button "Done" at bounding box center [848, 492] width 50 height 30
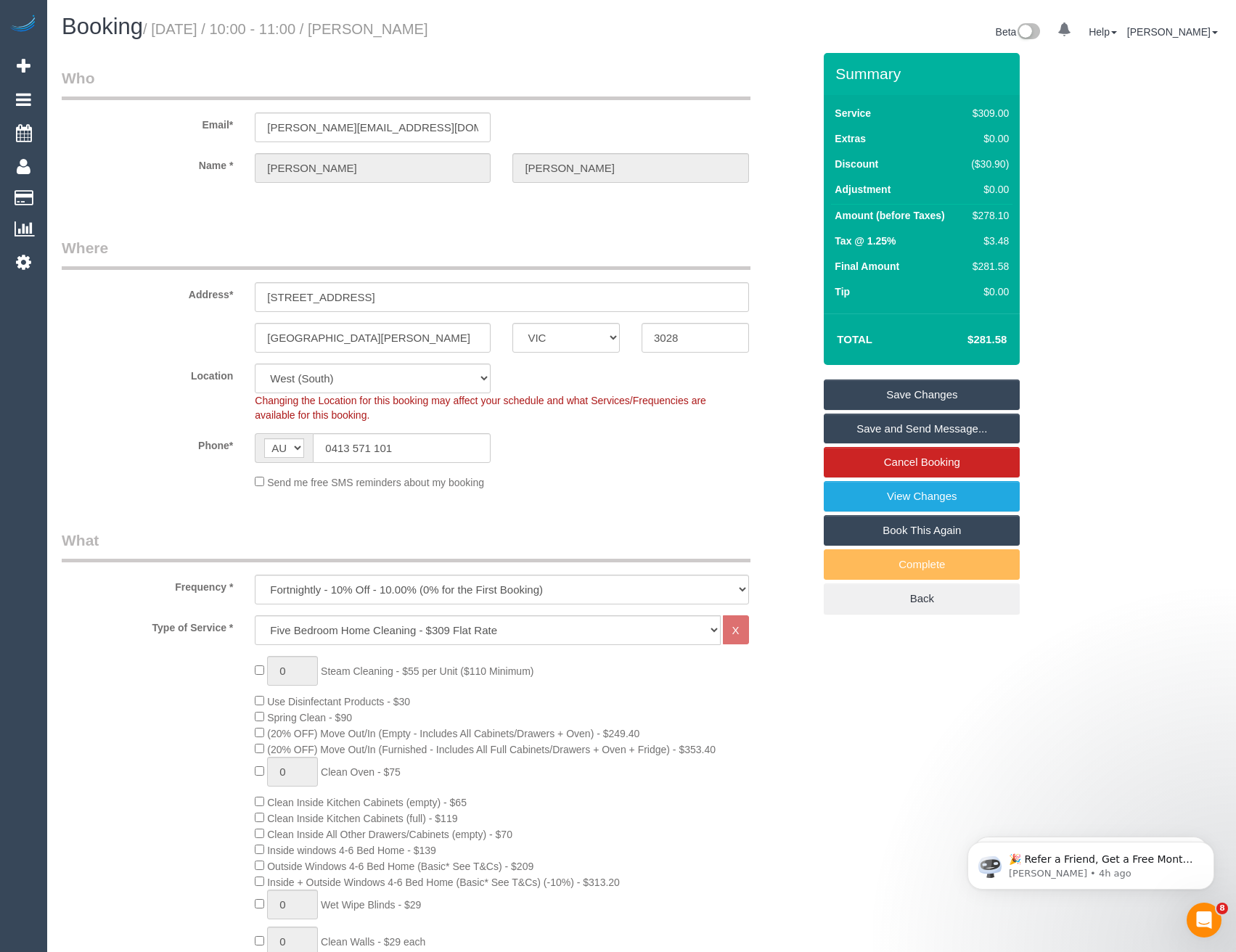
click at [860, 392] on link "Save Changes" at bounding box center [921, 395] width 196 height 30
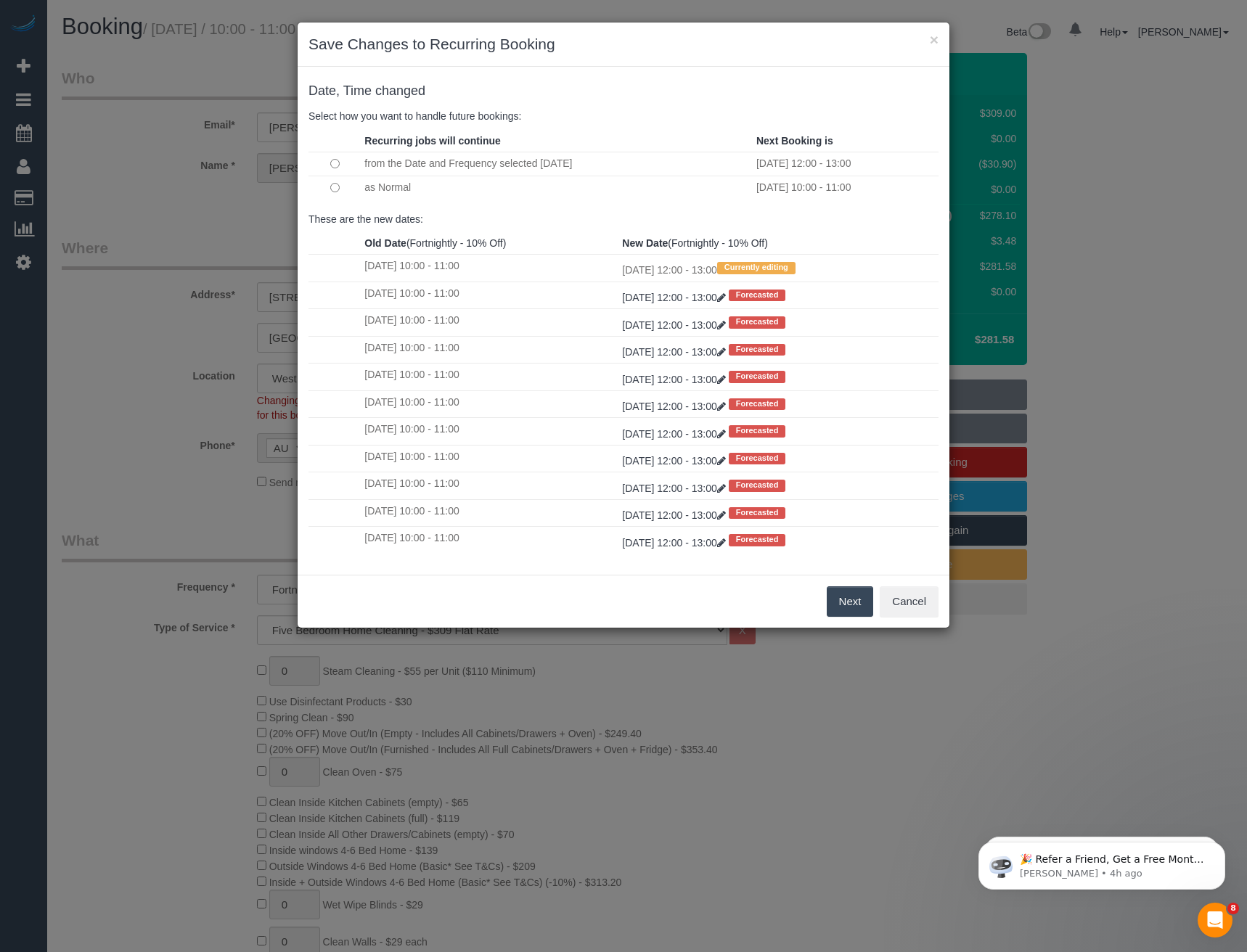
drag, startPoint x: 862, startPoint y: 602, endPoint x: 847, endPoint y: 495, distance: 108.0
click at [862, 602] on button "Next" at bounding box center [850, 602] width 47 height 30
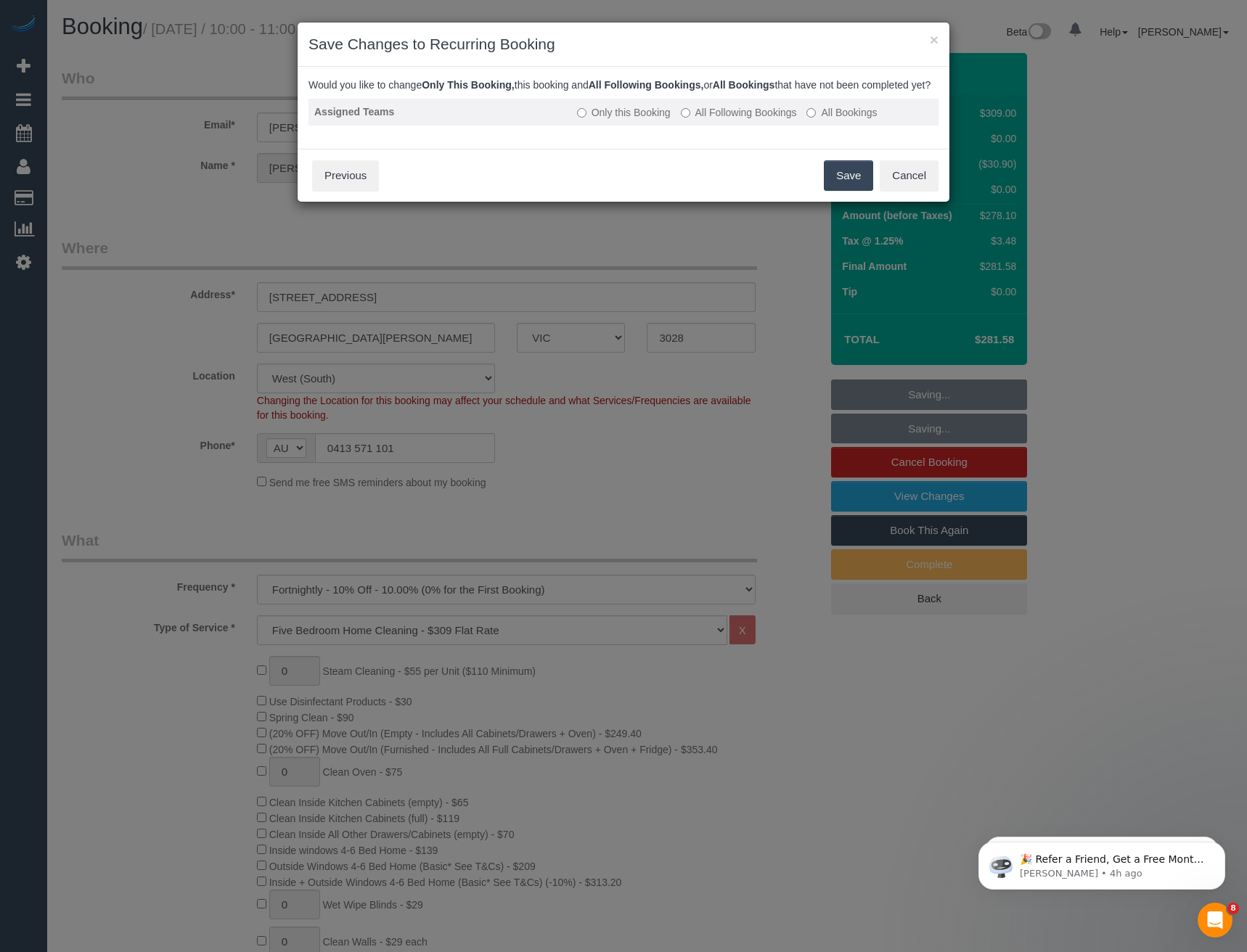
click at [687, 125] on td "Only this Booking All Following Bookings All Bookings" at bounding box center [755, 112] width 367 height 27
click at [835, 189] on button "Save" at bounding box center [848, 176] width 50 height 30
